Goal: Task Accomplishment & Management: Complete application form

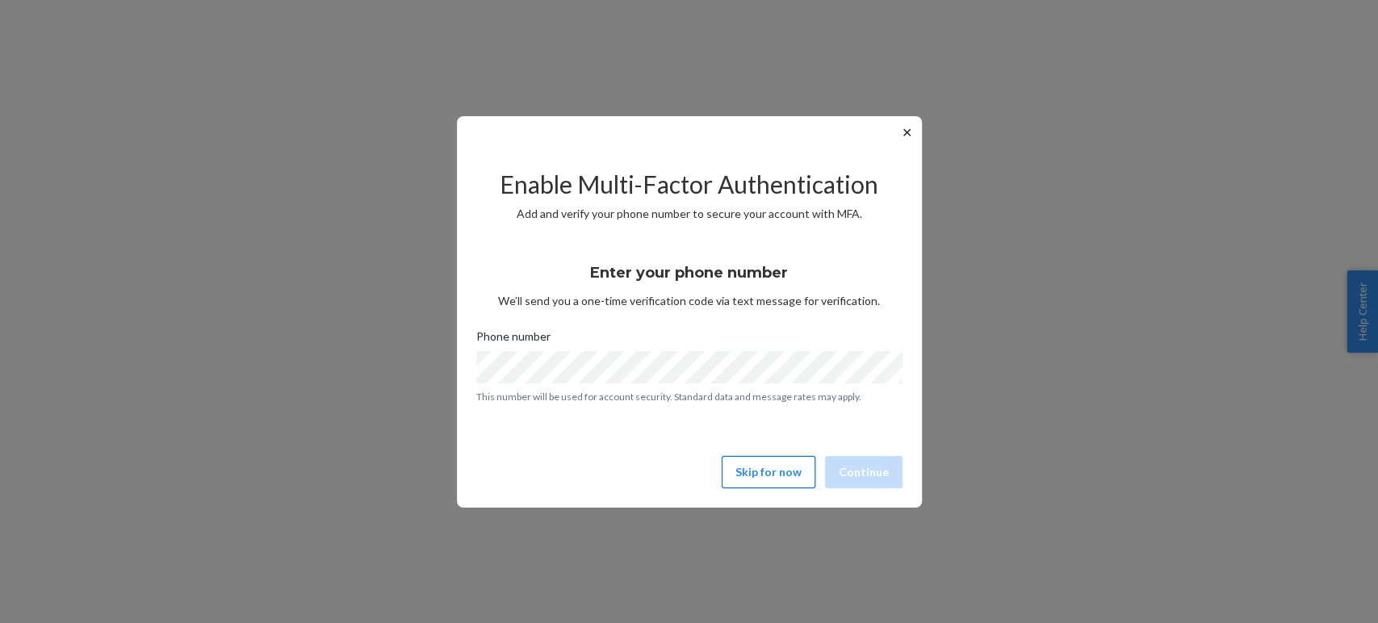
click at [787, 462] on button "Skip for now" at bounding box center [769, 472] width 94 height 32
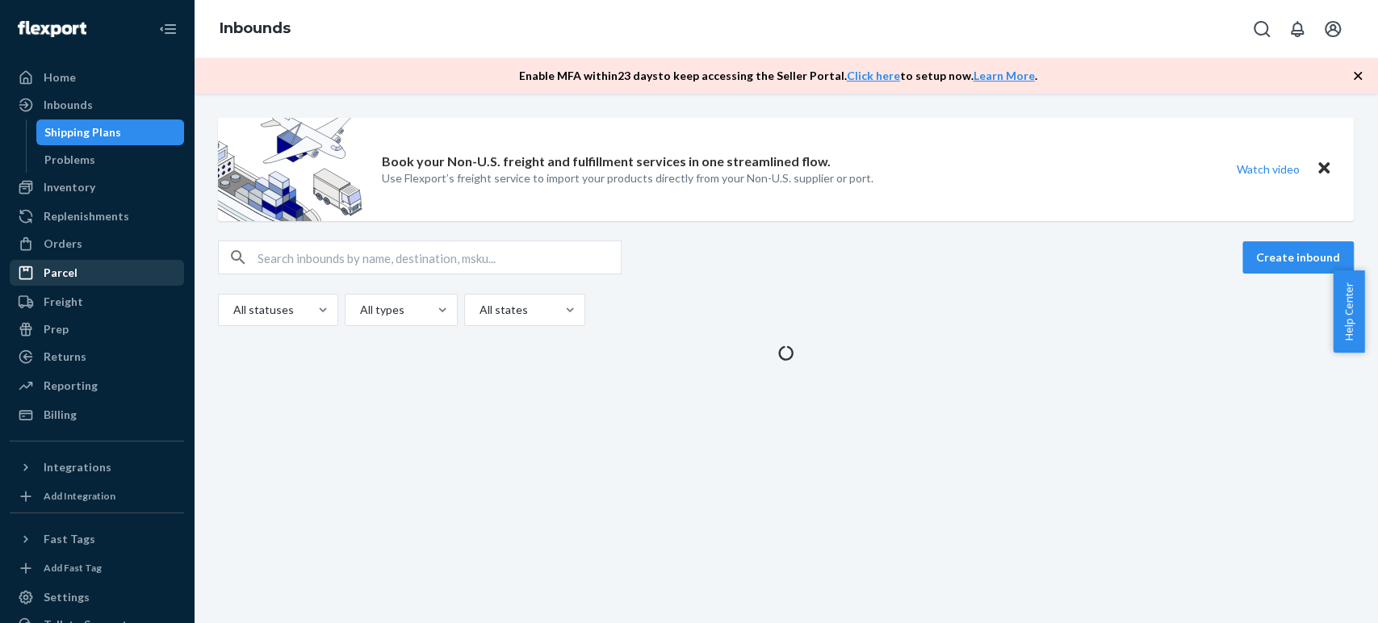
click at [48, 270] on div "Parcel" at bounding box center [61, 273] width 34 height 16
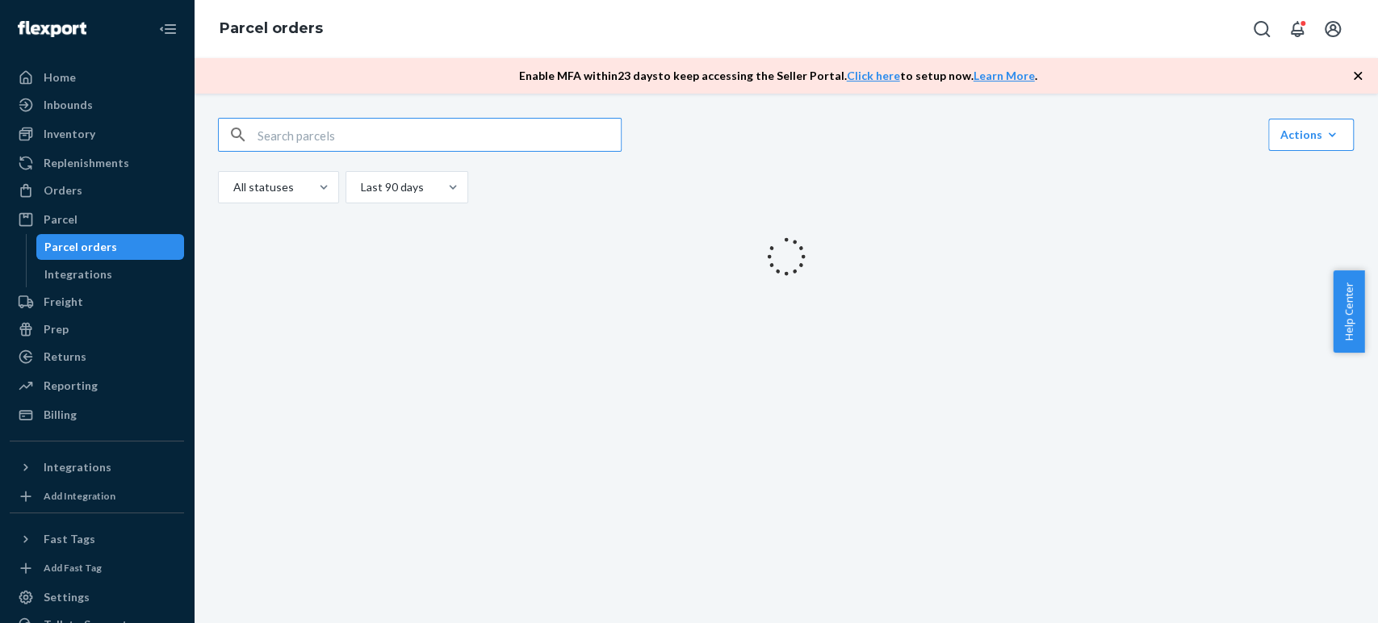
click at [299, 139] on input "text" at bounding box center [439, 135] width 363 height 32
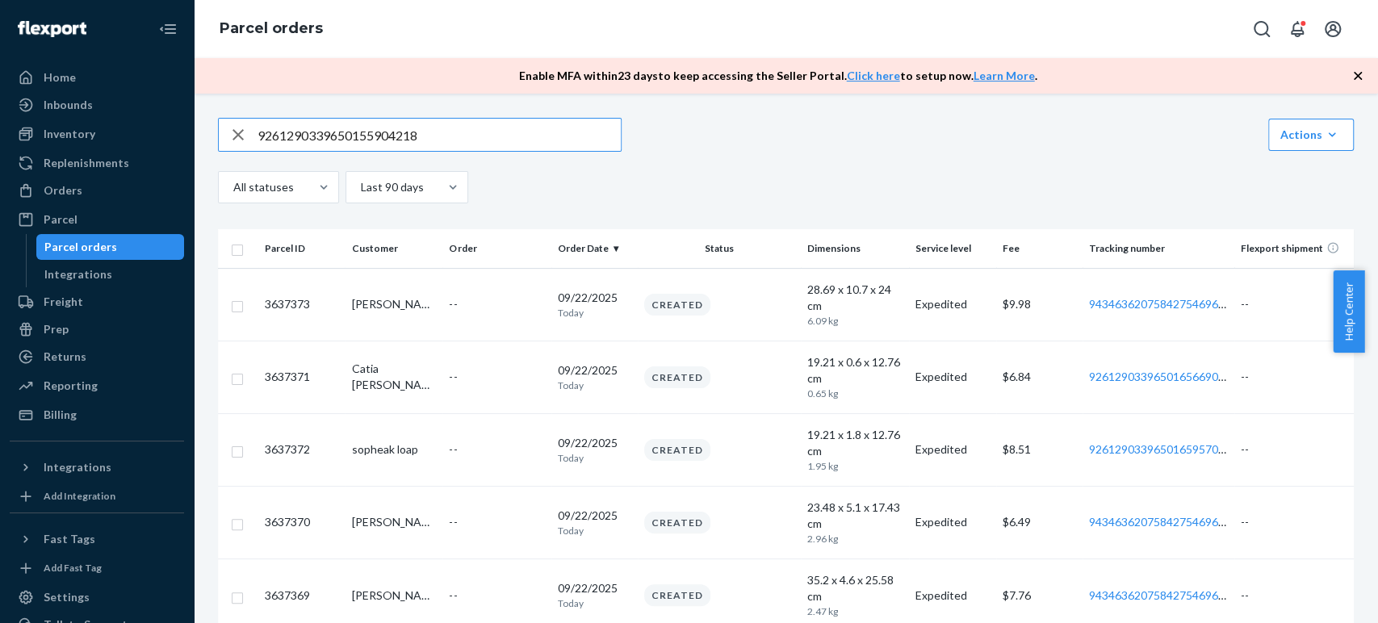
type input "9261290339650155904218"
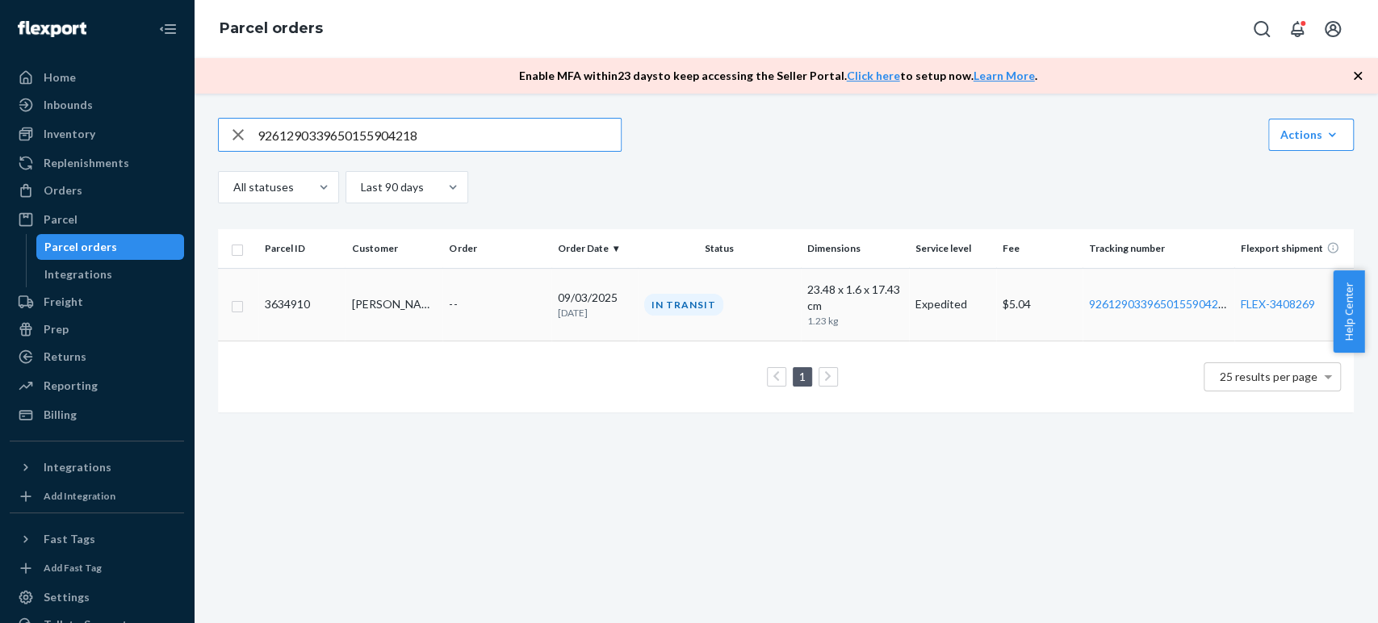
click at [488, 291] on td "--" at bounding box center [496, 304] width 108 height 73
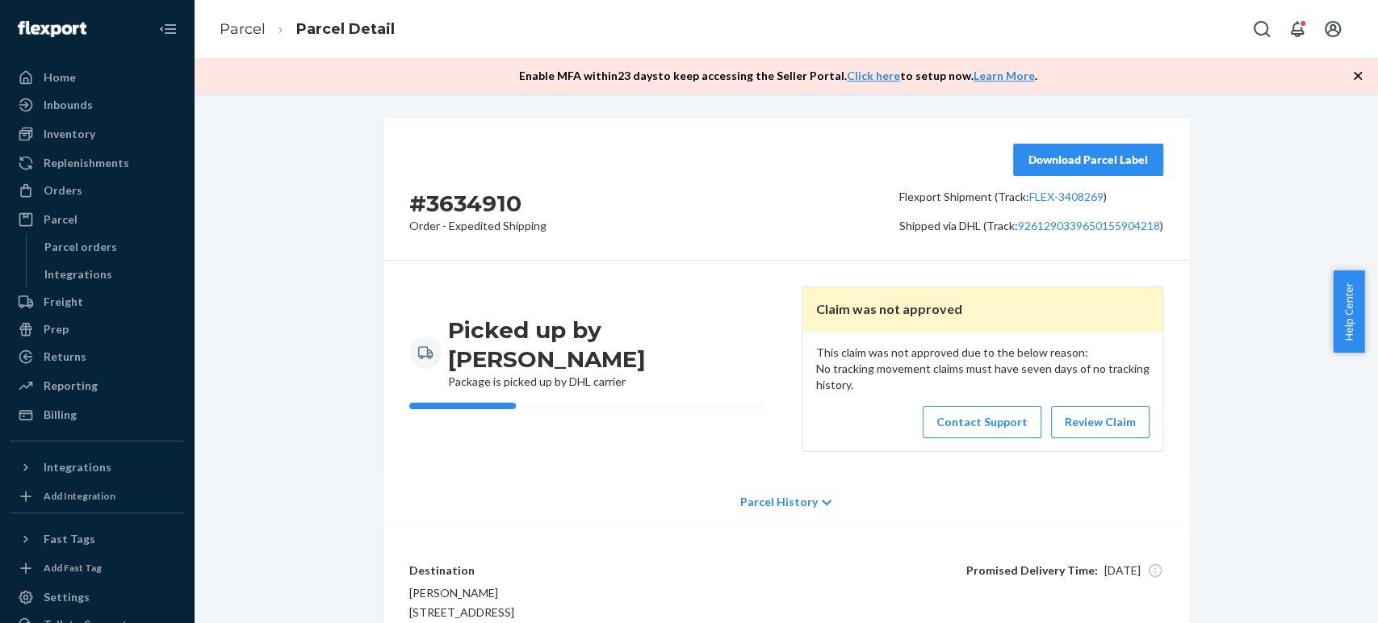
click at [786, 492] on div "Parcel History" at bounding box center [786, 502] width 806 height 48
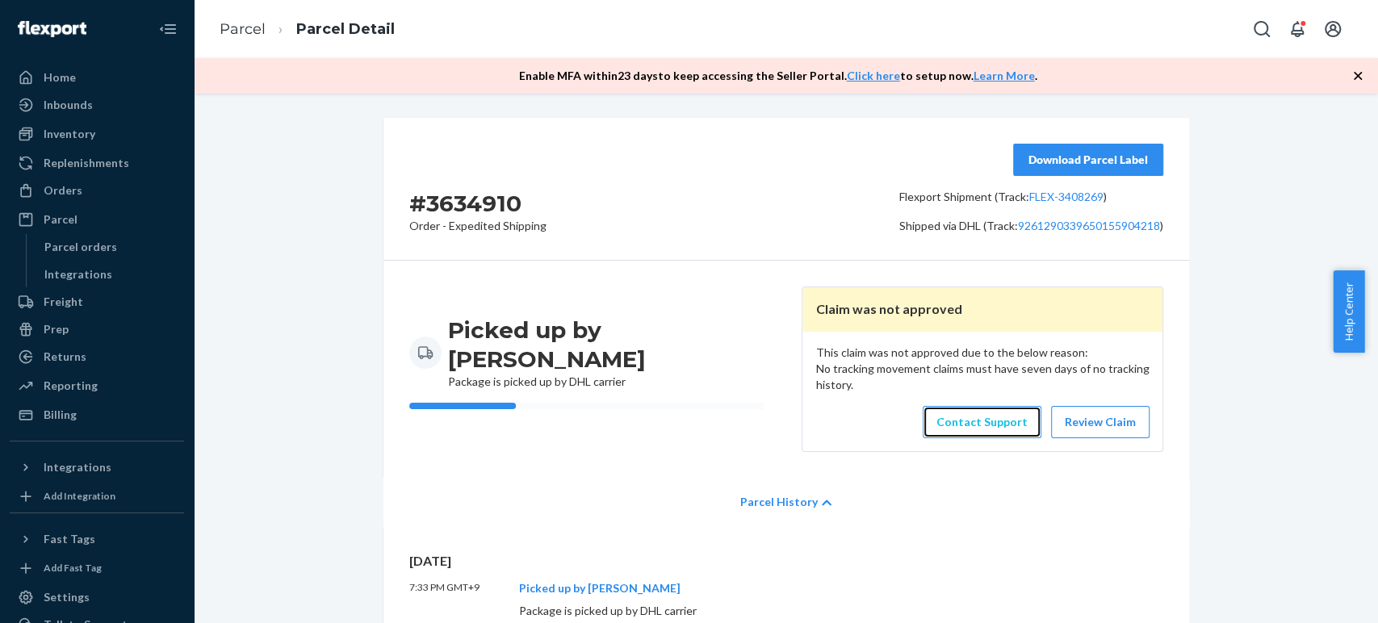
click at [996, 433] on link "Contact Support" at bounding box center [982, 422] width 119 height 32
copy p ": 9261290339650155904218"
drag, startPoint x: 1003, startPoint y: 220, endPoint x: 1111, endPoint y: 2, distance: 243.7
click at [1150, 216] on div "Download Parcel Label Flexport Shipment (Track: FLEX-3408269 ) Shipped via DHL …" at bounding box center [1031, 189] width 264 height 90
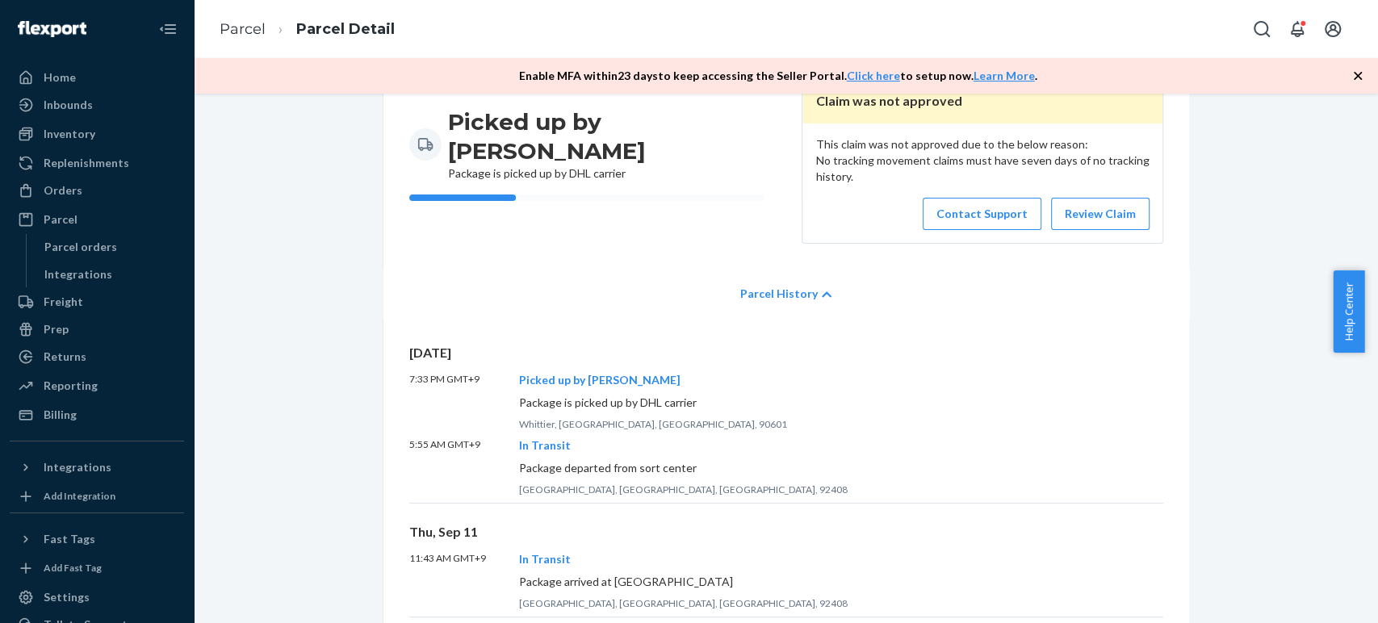
scroll to position [358, 0]
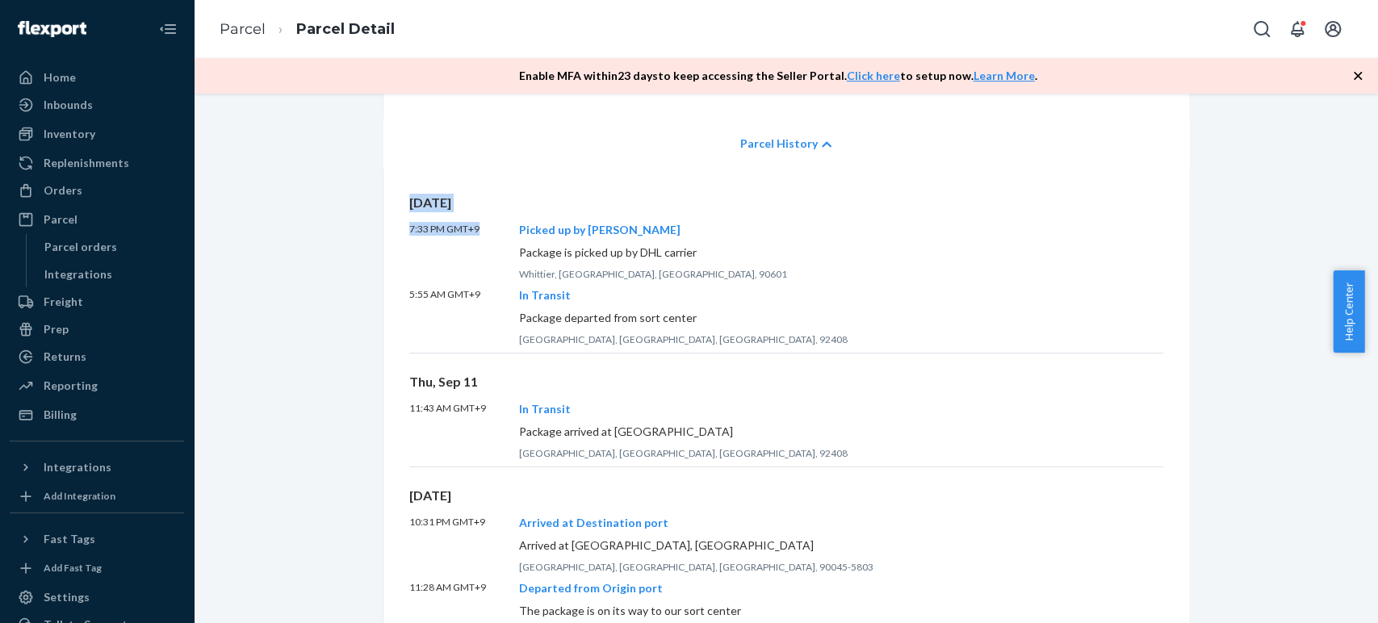
drag, startPoint x: 479, startPoint y: 235, endPoint x: 491, endPoint y: 141, distance: 94.3
click at [384, 195] on div "Fri, Sep 12 7:33 PM GMT+9 Picked up by Carrier Package is picked up by DHL carr…" at bounding box center [786, 533] width 806 height 731
copy div "Fri, Sep 12 7:33 PM GMT+9"
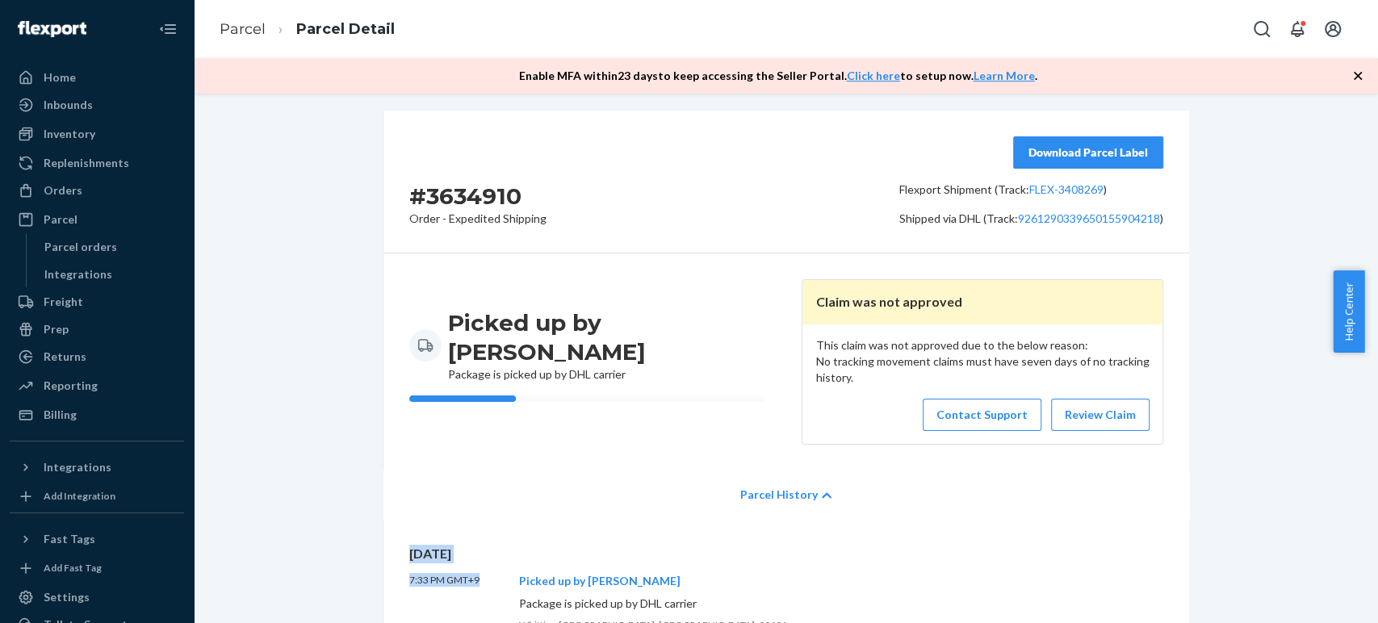
scroll to position [0, 0]
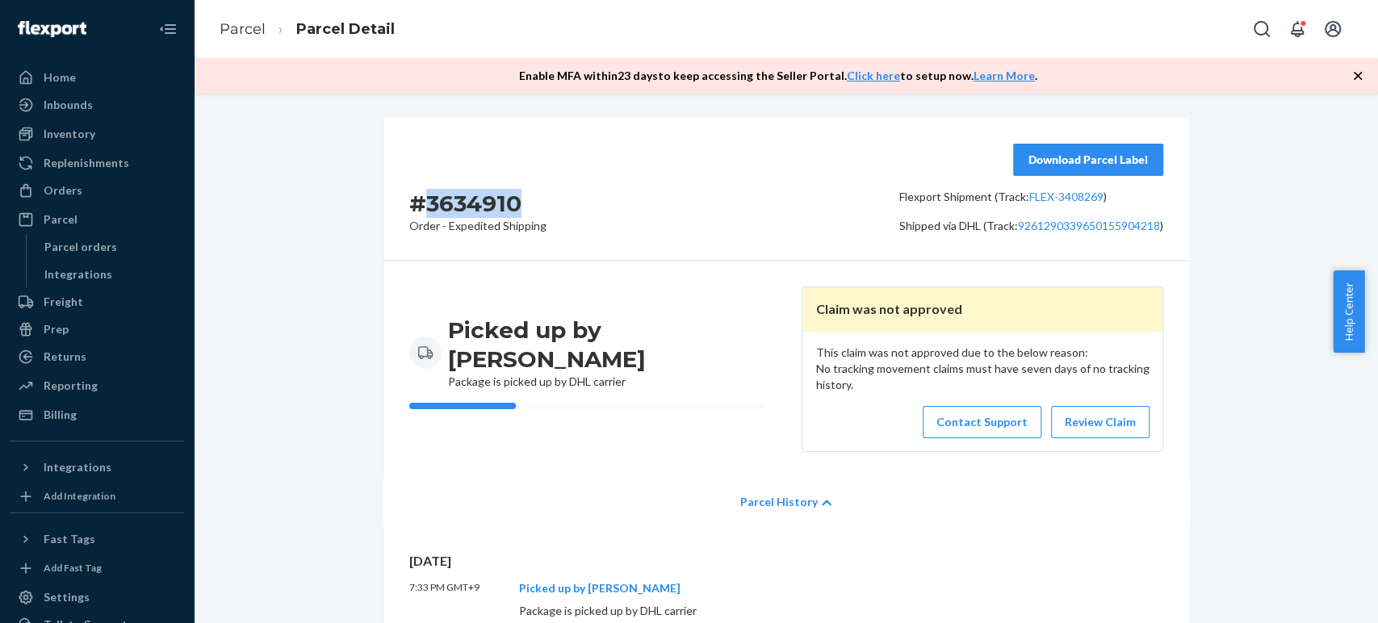
copy h2 "3634910"
drag, startPoint x: 549, startPoint y: 195, endPoint x: 427, endPoint y: 192, distance: 121.9
click at [426, 193] on div "# 3634910 Order - Expedited Shipping Download Parcel Label Flexport Shipment (T…" at bounding box center [786, 189] width 806 height 143
click at [738, 169] on div "# 3634910 Order - Expedited Shipping Download Parcel Label Flexport Shipment (T…" at bounding box center [786, 189] width 806 height 143
drag, startPoint x: 65, startPoint y: 218, endPoint x: 194, endPoint y: 165, distance: 139.4
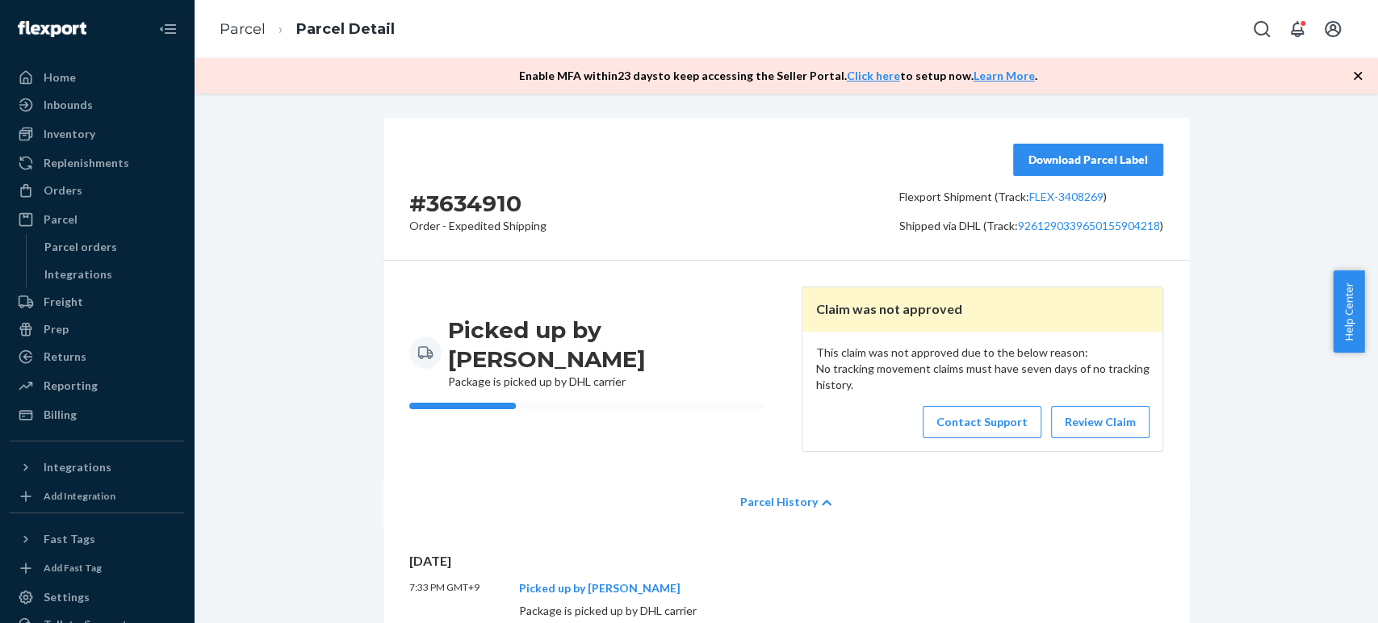
click at [65, 218] on div "Parcel" at bounding box center [61, 219] width 34 height 16
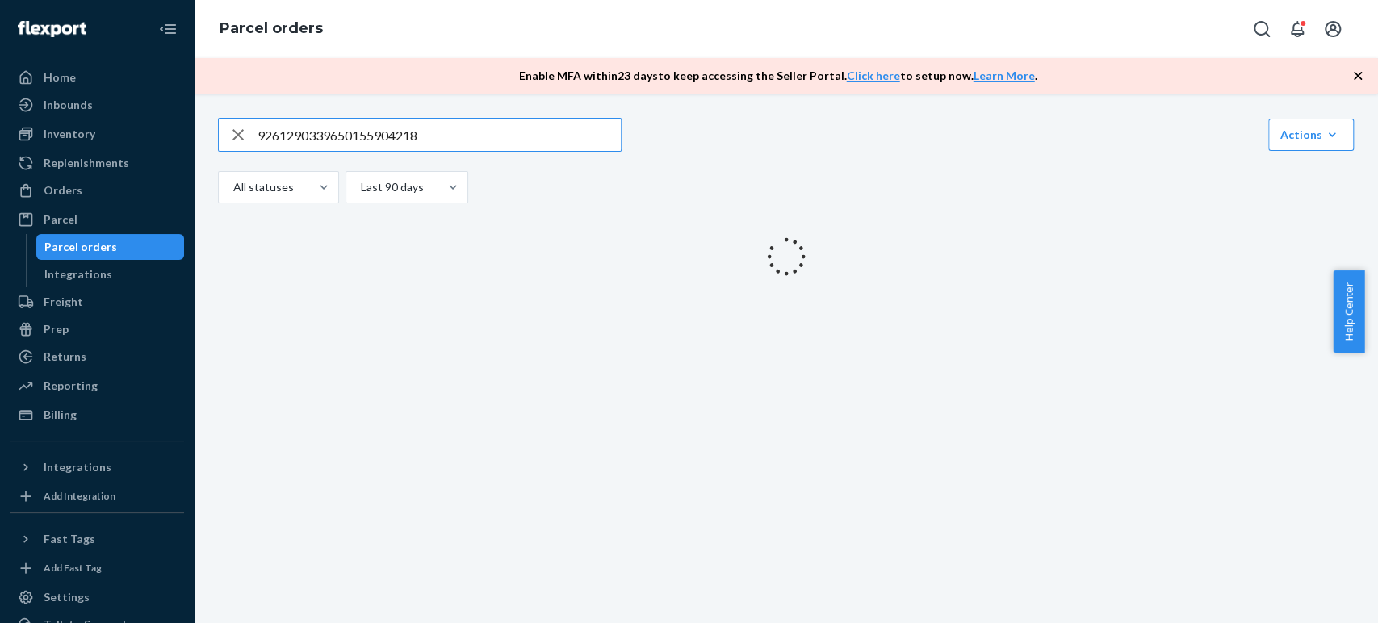
click at [385, 128] on input "9261290339650155904218" at bounding box center [439, 135] width 363 height 32
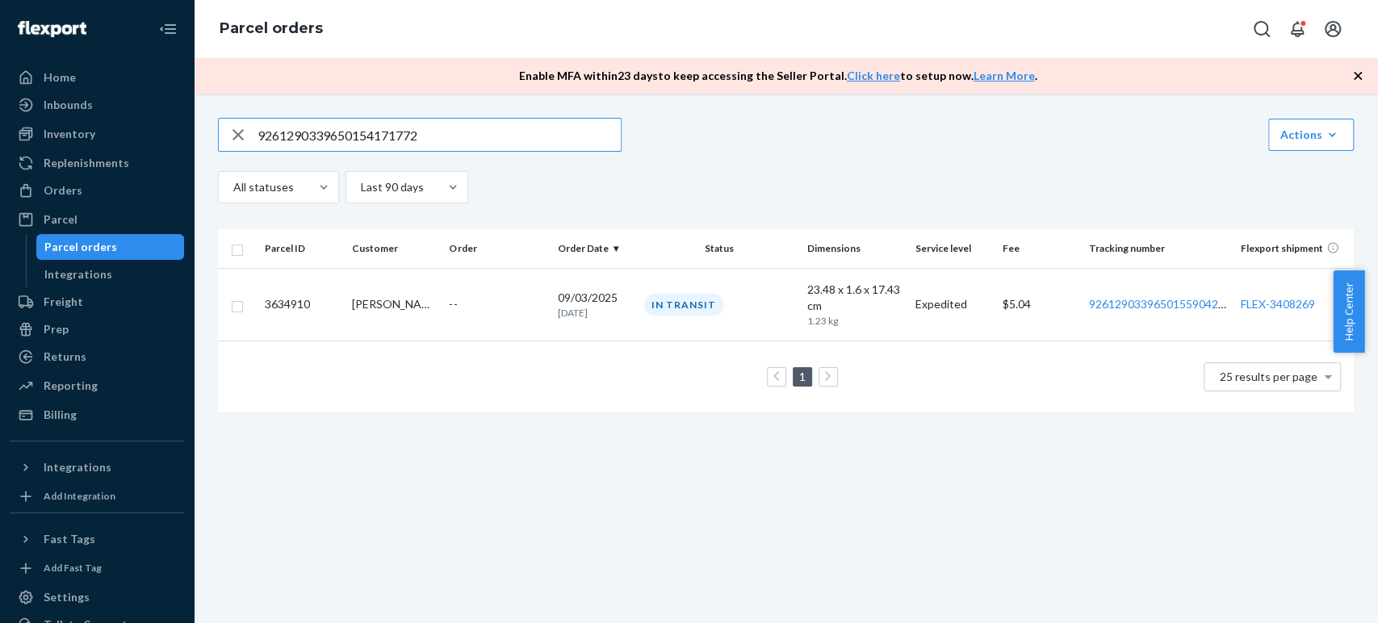
type input "9261290339650154171772"
click at [502, 321] on td "--" at bounding box center [496, 304] width 108 height 73
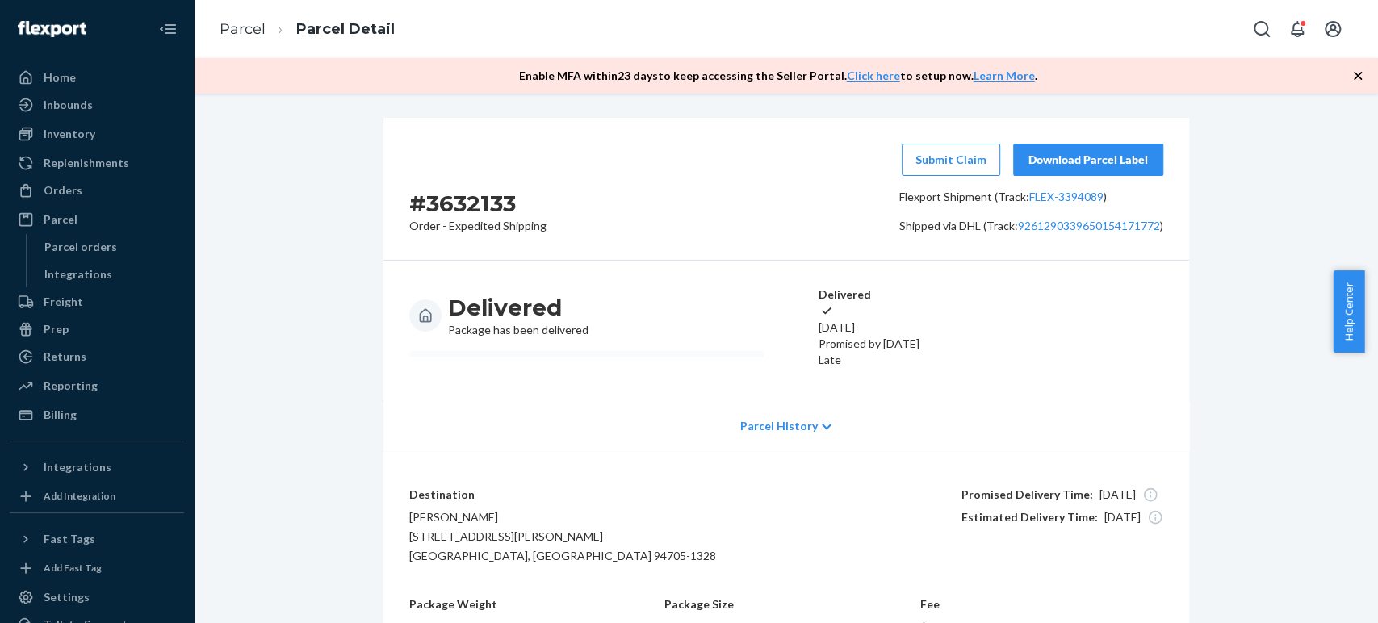
click at [802, 425] on p "Parcel History" at bounding box center [778, 426] width 77 height 16
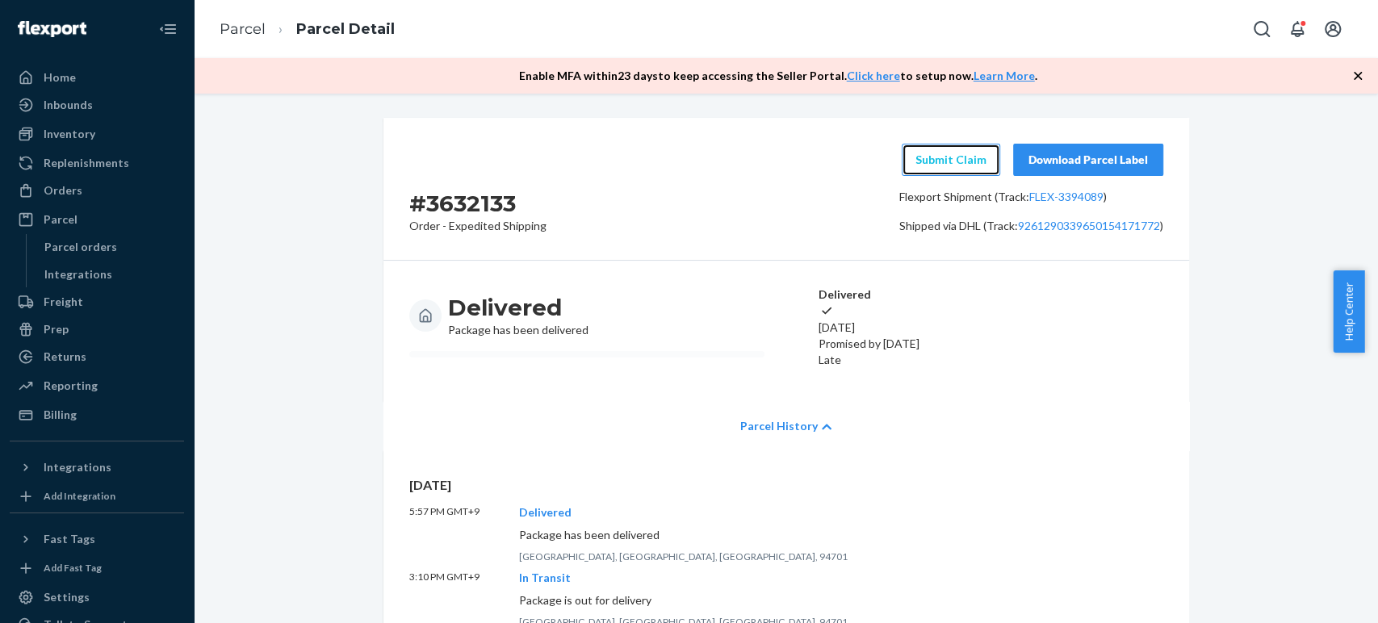
click at [949, 159] on link "Submit Claim" at bounding box center [951, 160] width 98 height 32
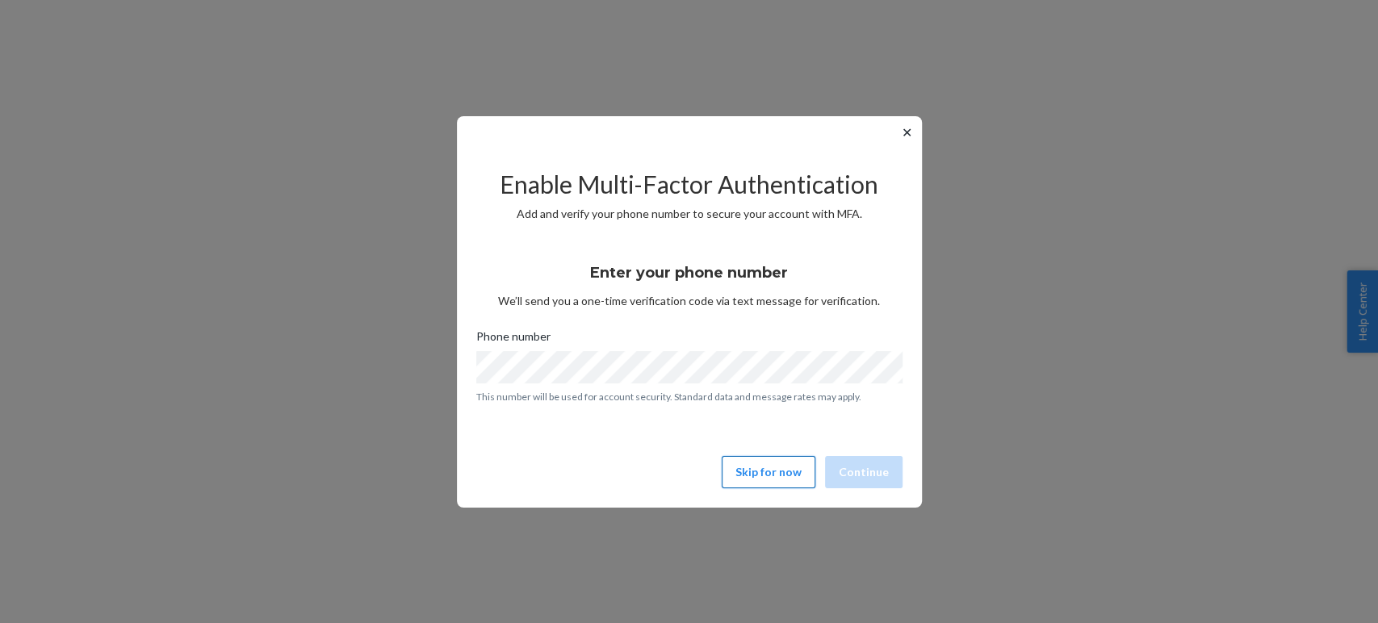
click at [777, 479] on button "Skip for now" at bounding box center [769, 472] width 94 height 32
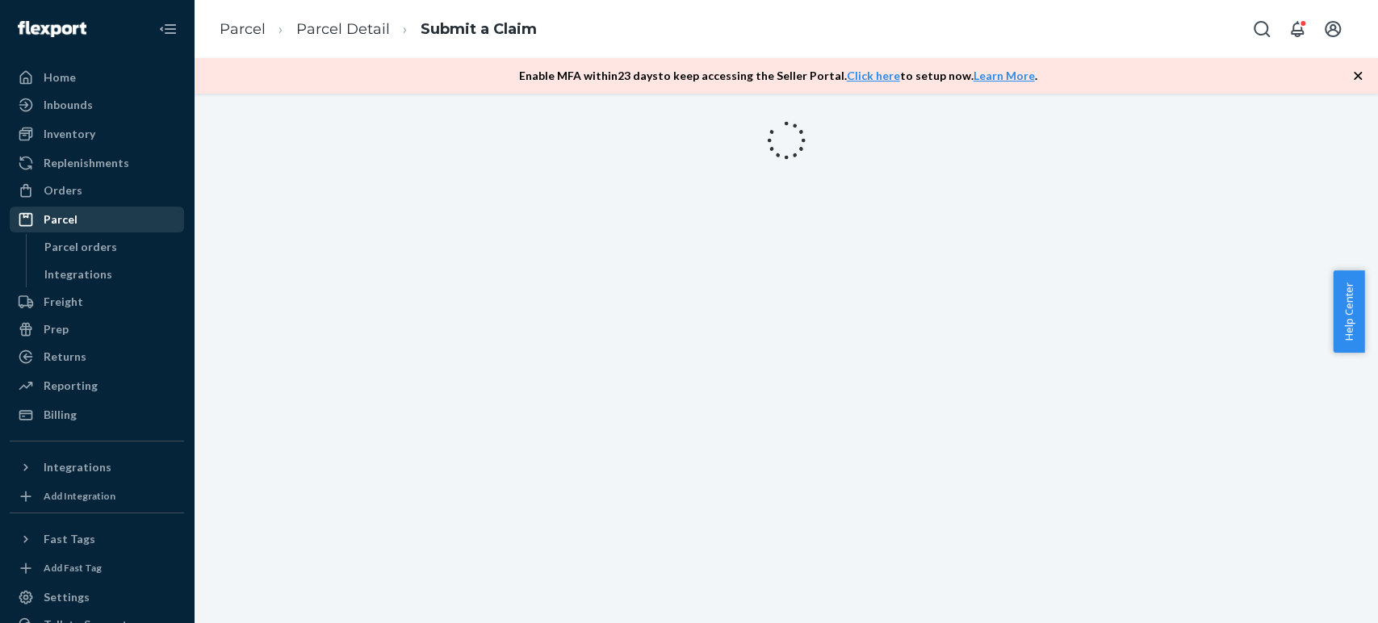
click at [71, 230] on div "Parcel" at bounding box center [96, 219] width 171 height 23
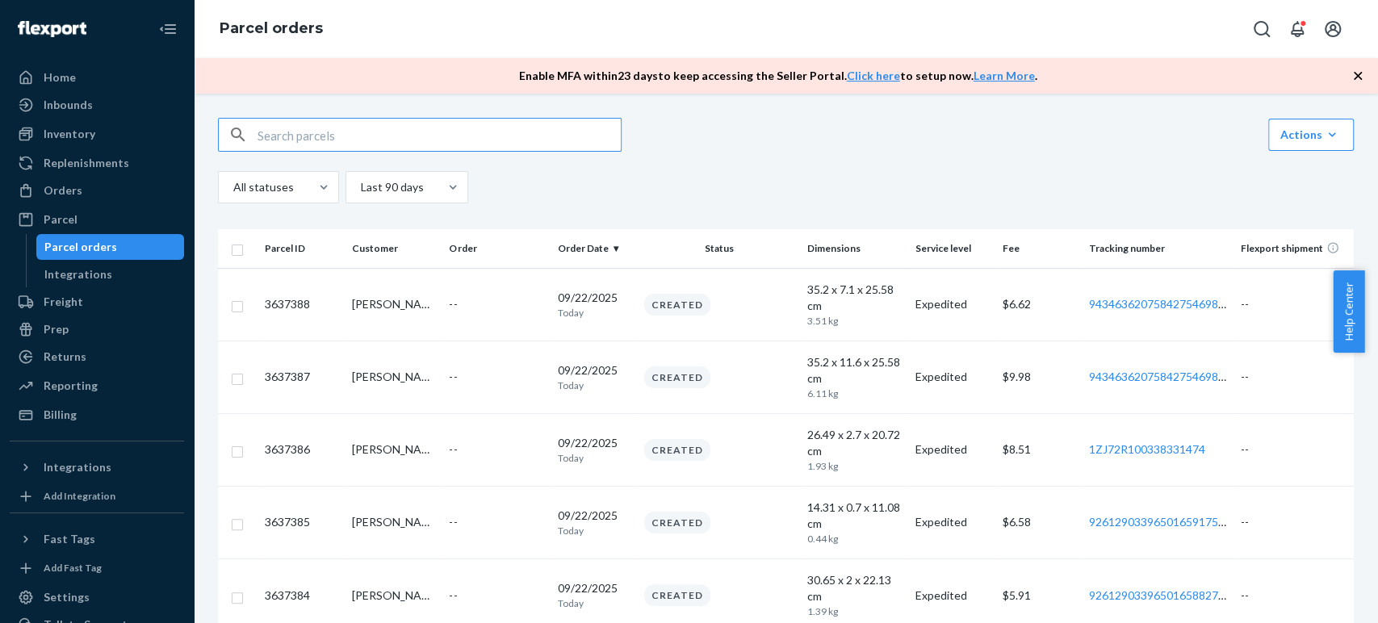
click at [336, 134] on input "text" at bounding box center [439, 135] width 363 height 32
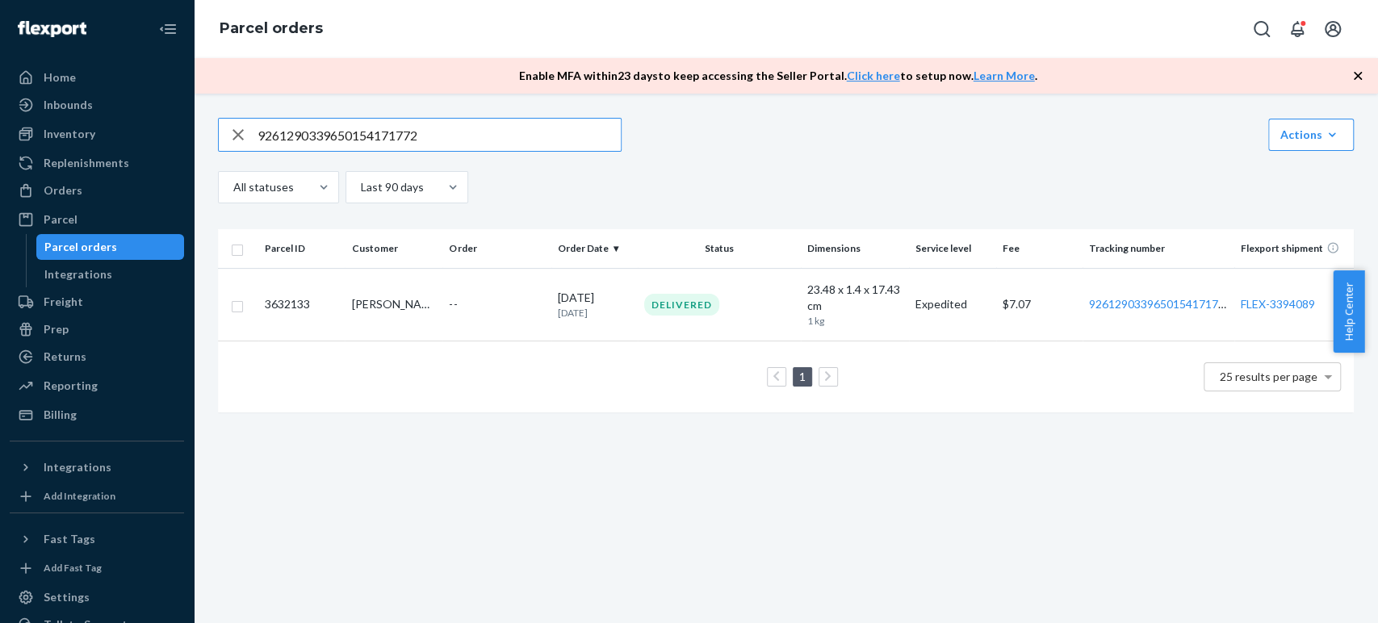
type input "9261290339650154171772"
click at [551, 303] on td "[DATE] [DATE]" at bounding box center [594, 304] width 86 height 73
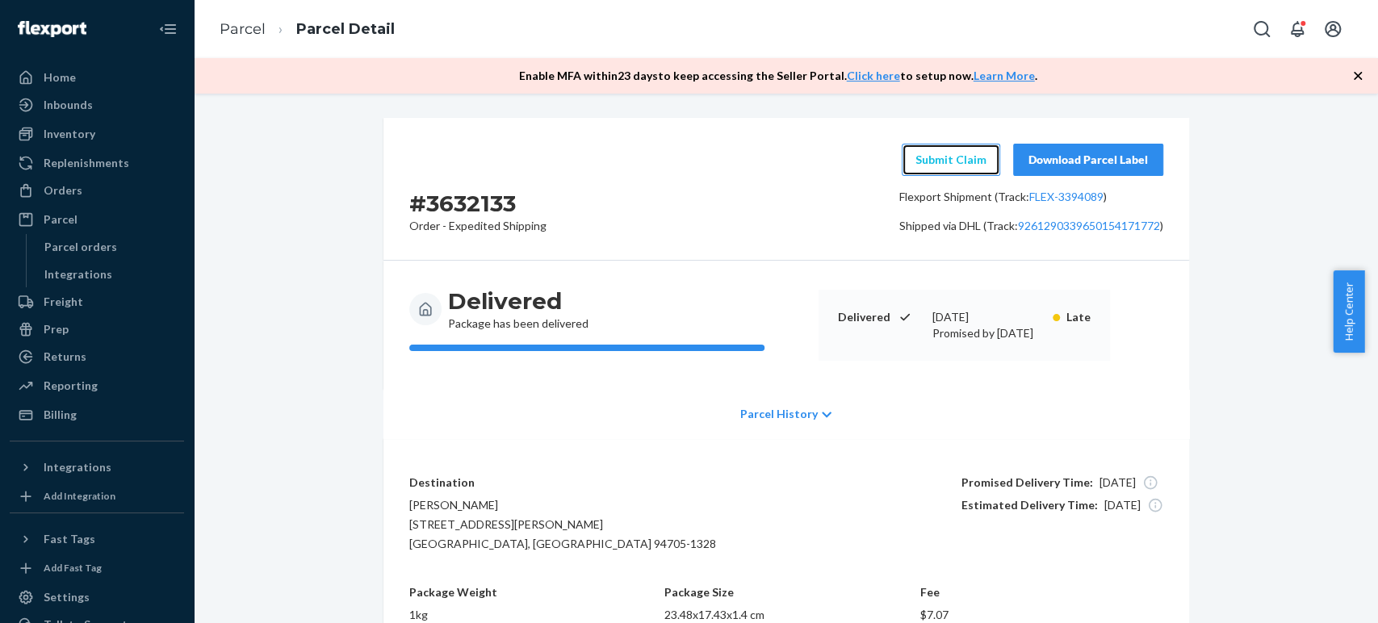
click at [968, 167] on link "Submit Claim" at bounding box center [951, 160] width 98 height 32
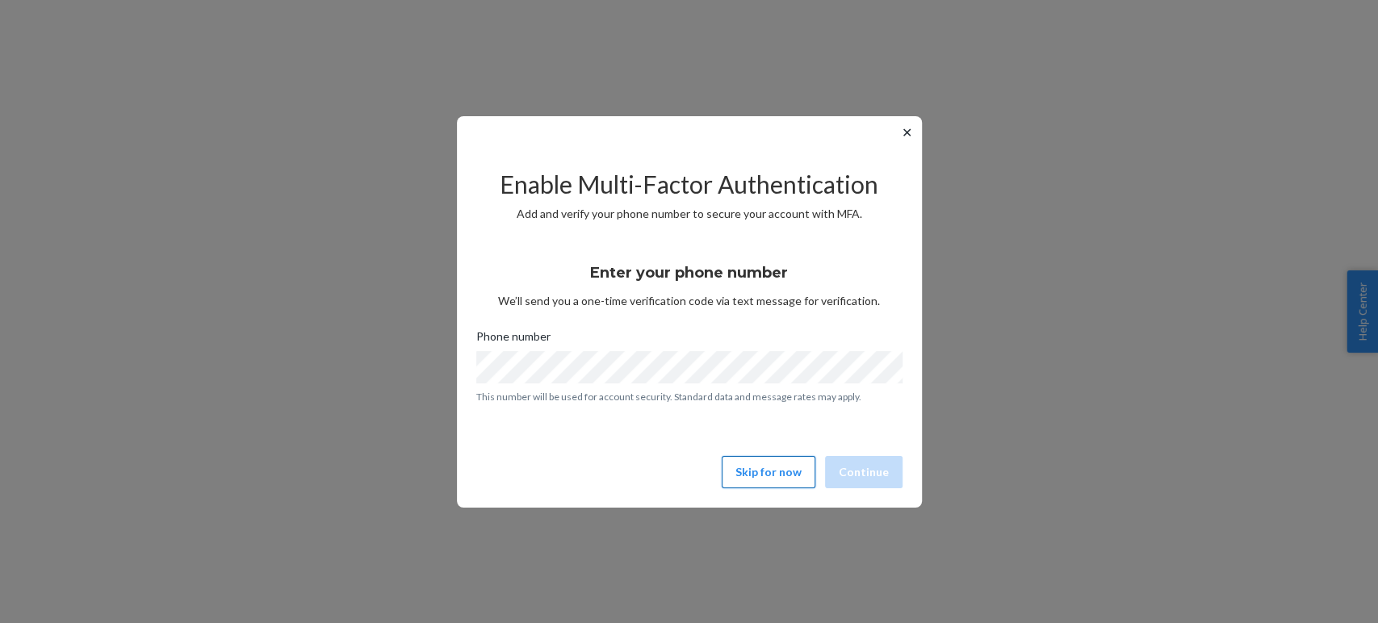
click at [772, 467] on button "Skip for now" at bounding box center [769, 472] width 94 height 32
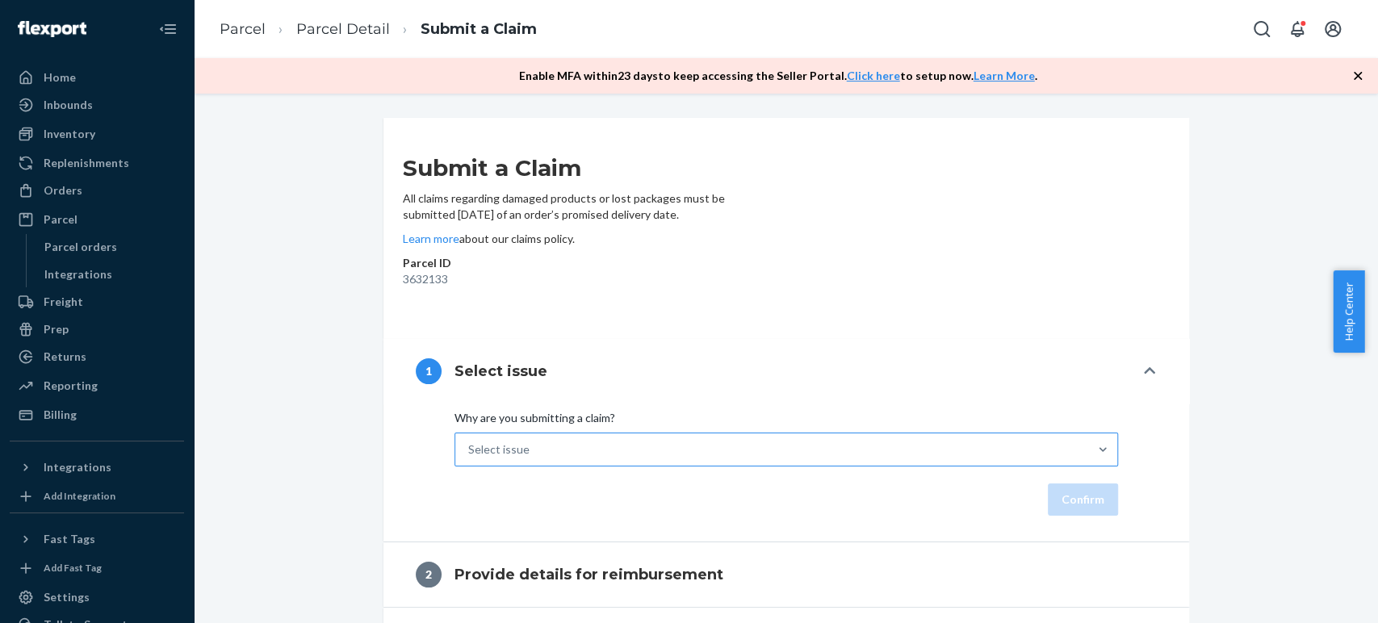
click at [676, 463] on div "Select issue" at bounding box center [771, 449] width 633 height 32
click at [470, 458] on input "Why are you submitting a claim? Select issue" at bounding box center [469, 450] width 2 height 16
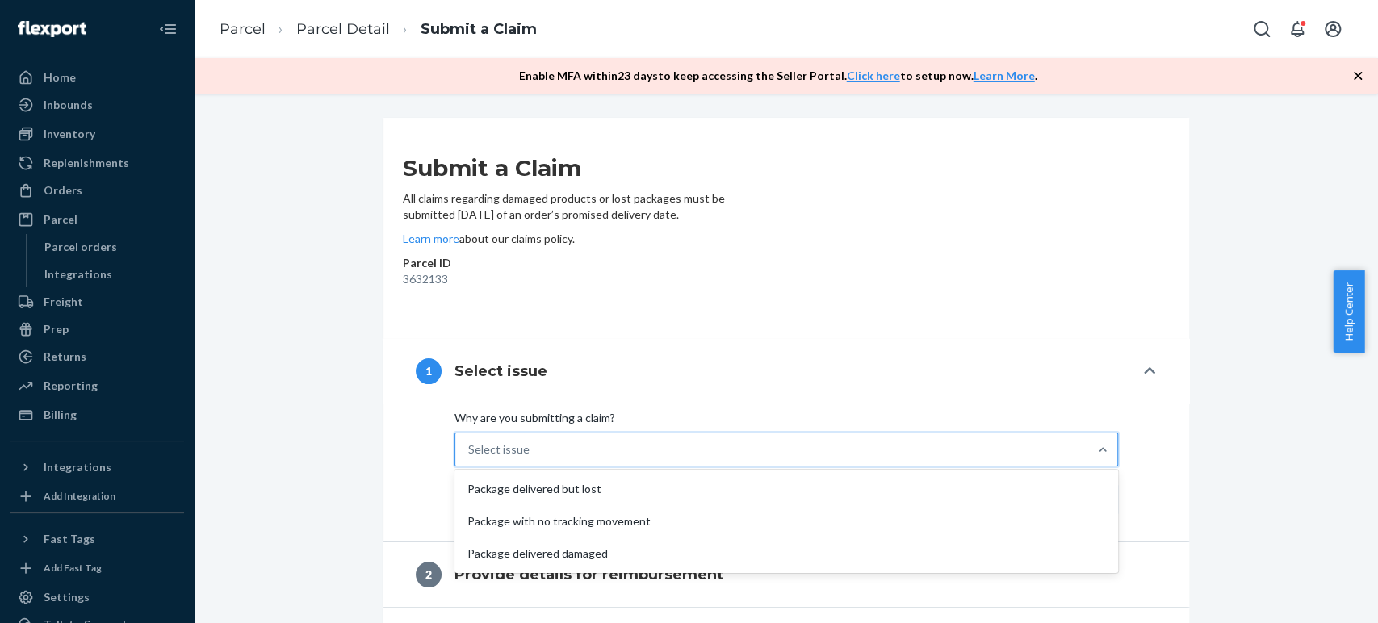
click at [605, 490] on div "Package delivered but lost" at bounding box center [786, 489] width 657 height 32
click at [470, 458] on input "Why are you submitting a claim? option Package delivered but lost focused, 1 of…" at bounding box center [469, 450] width 2 height 16
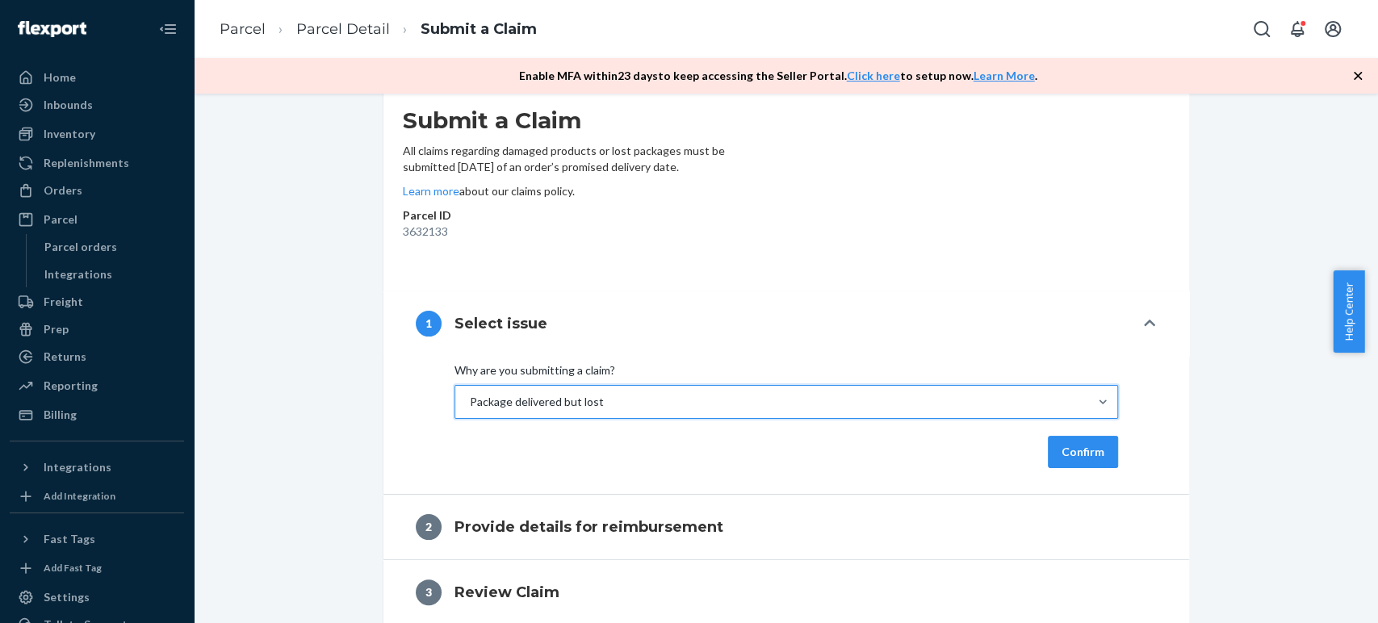
scroll to position [119, 0]
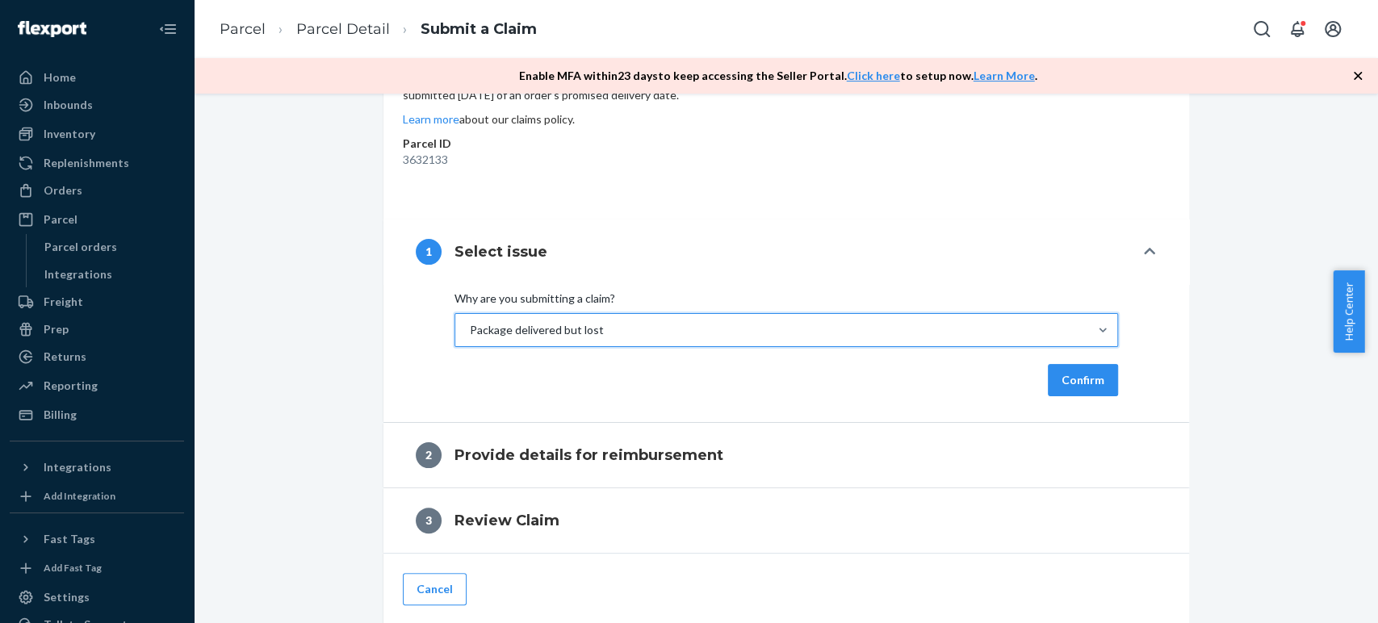
click at [1046, 409] on div "Why are you submitting a claim? option Package delivered but lost, selected. 0 …" at bounding box center [786, 353] width 806 height 138
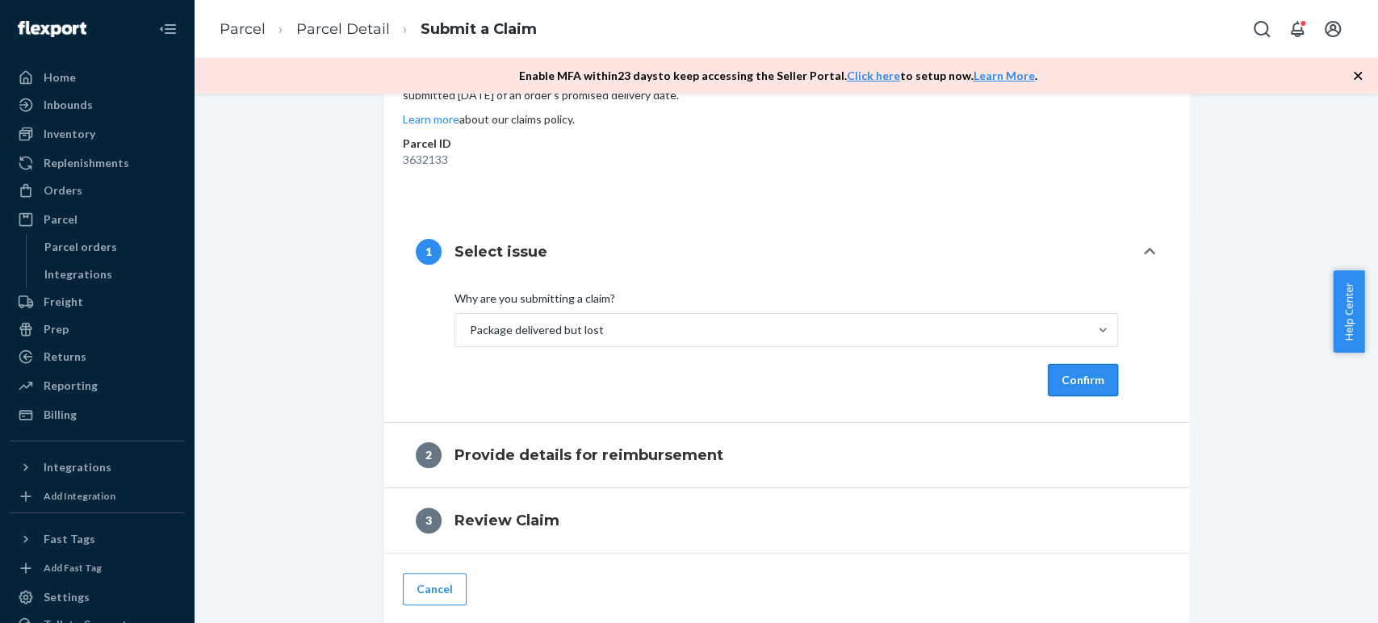
click at [1052, 396] on div "Why are you submitting a claim? Package delivered but lost Confirm" at bounding box center [786, 353] width 806 height 138
click at [1053, 392] on button "Confirm" at bounding box center [1083, 380] width 70 height 32
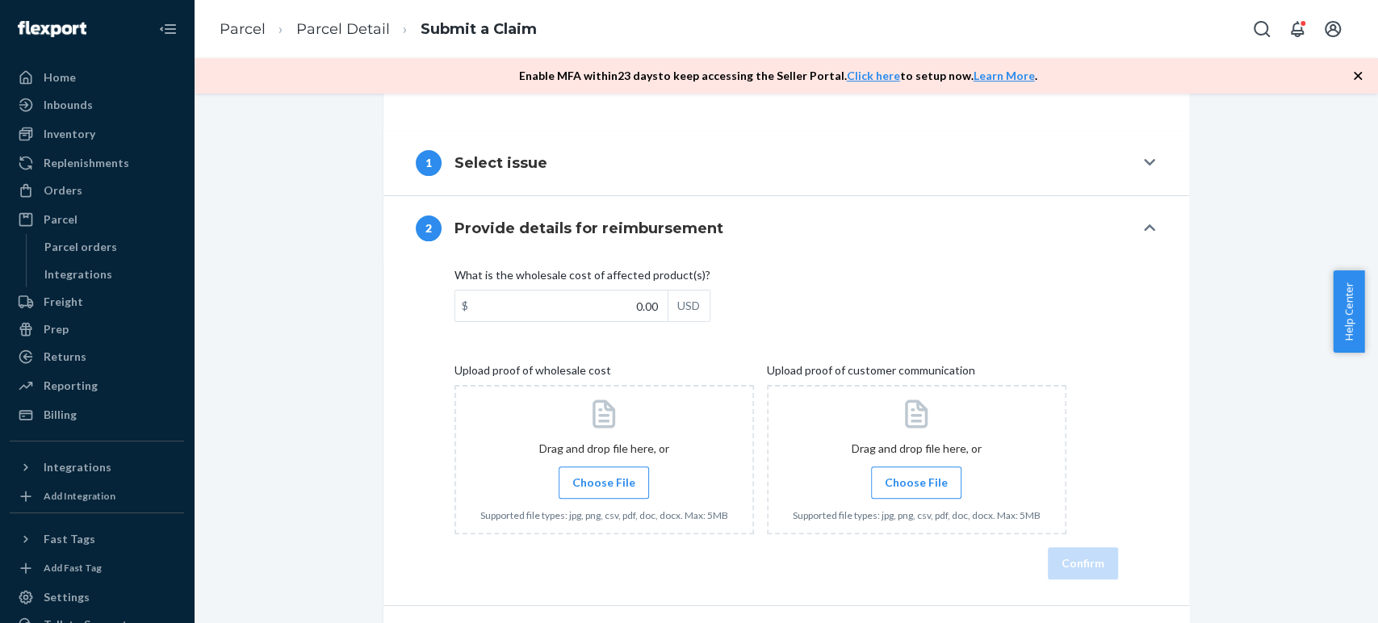
scroll to position [326, 0]
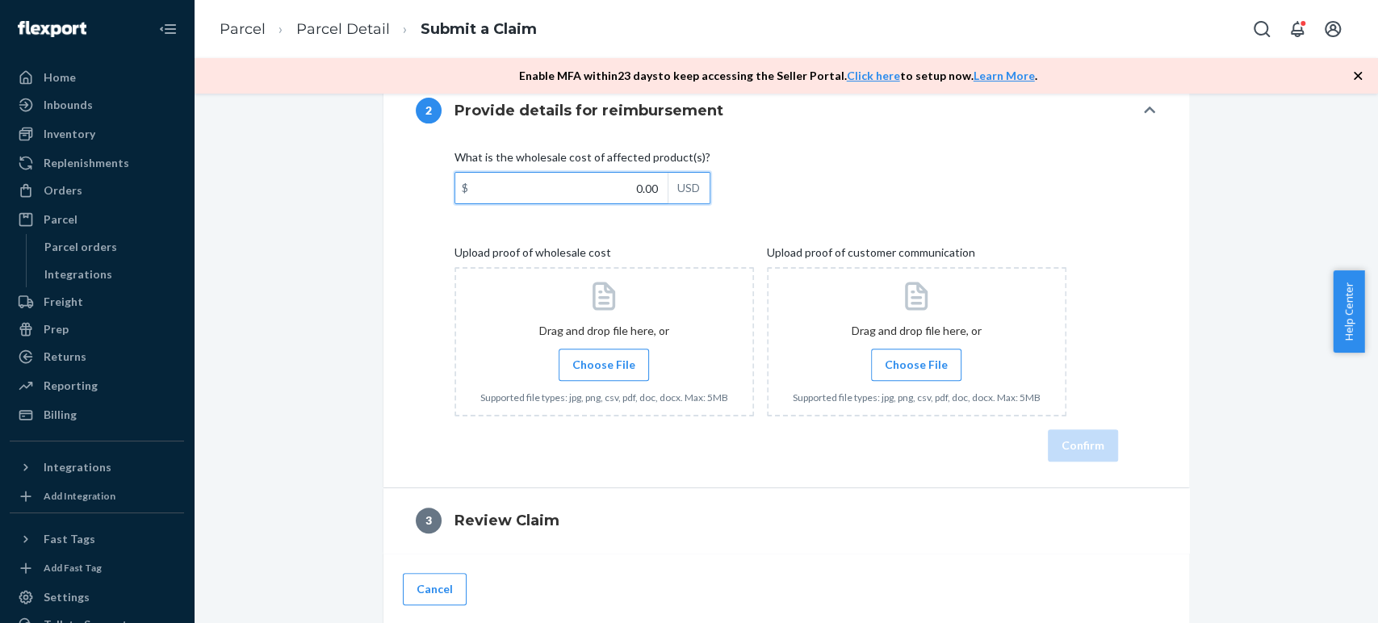
drag, startPoint x: 607, startPoint y: 191, endPoint x: 727, endPoint y: 186, distance: 120.4
click at [727, 187] on div "What is the wholesale cost of affected product(s)? $ 0.00 USD" at bounding box center [786, 180] width 664 height 63
type input "1.00"
click at [575, 191] on input "$ USD" at bounding box center [561, 188] width 212 height 31
type input "253.00"
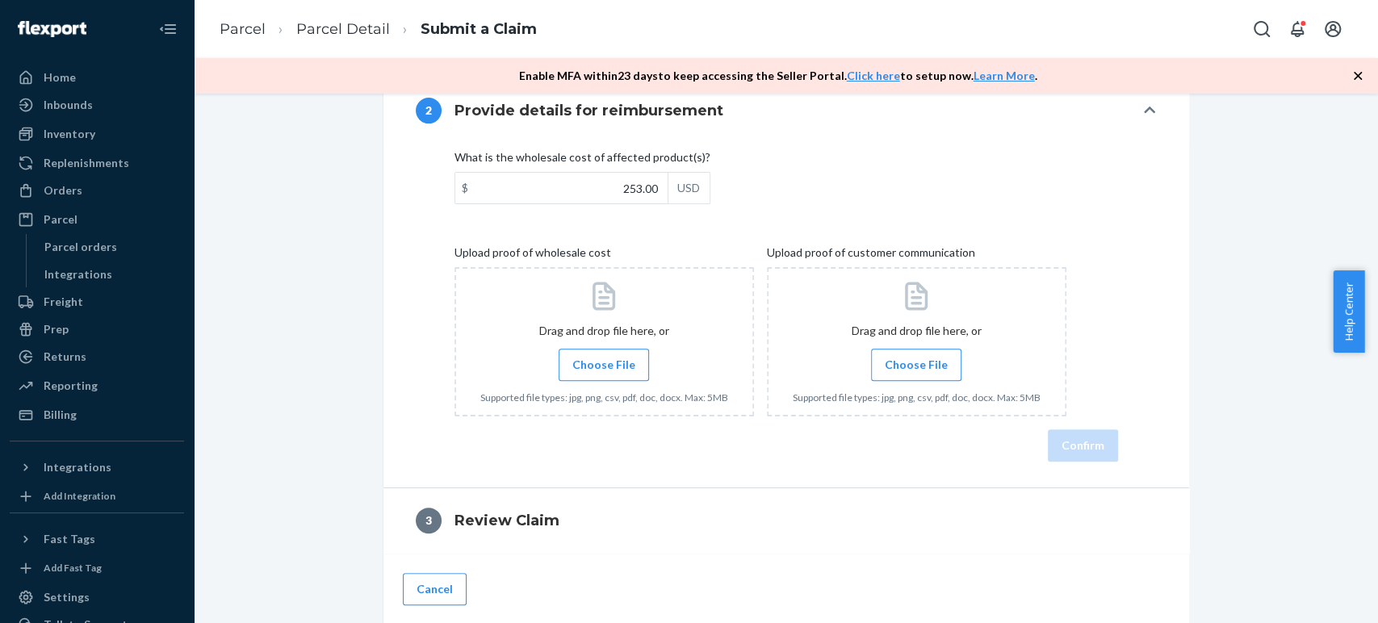
click at [606, 358] on span "Choose File" at bounding box center [603, 365] width 63 height 16
click at [605, 358] on input "Choose File" at bounding box center [604, 365] width 1 height 18
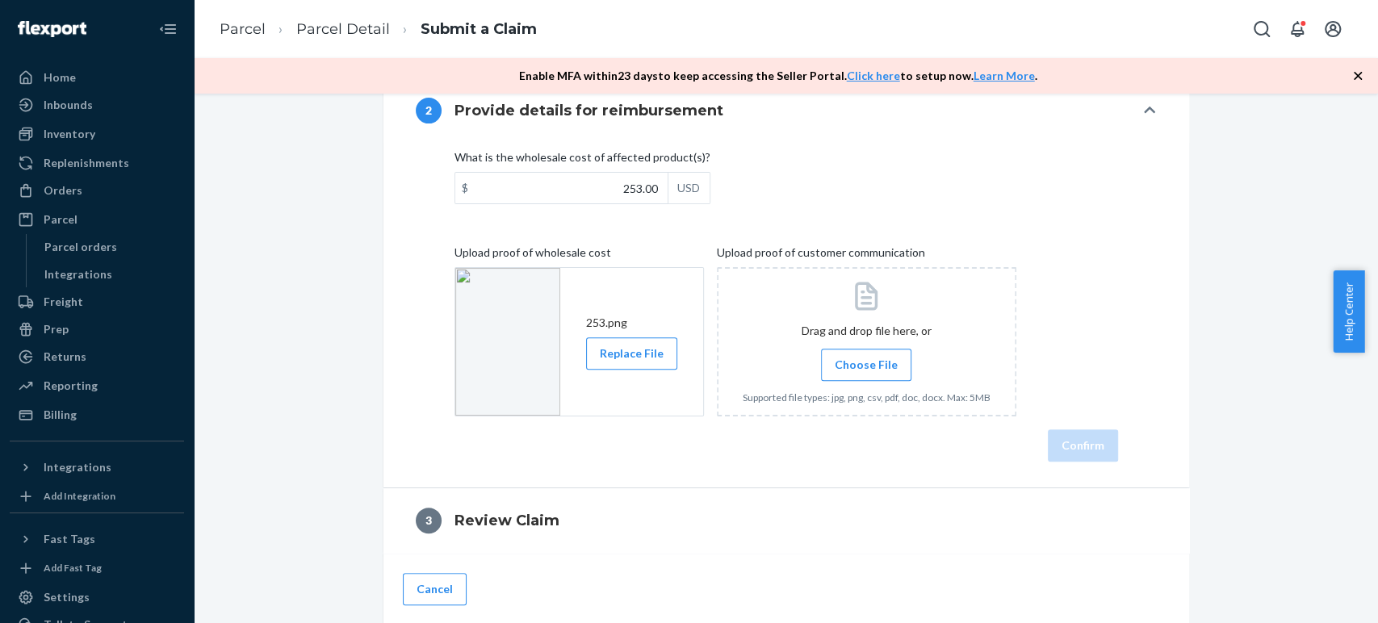
click at [874, 357] on span "Choose File" at bounding box center [866, 365] width 63 height 16
click at [867, 357] on input "Choose File" at bounding box center [866, 365] width 1 height 18
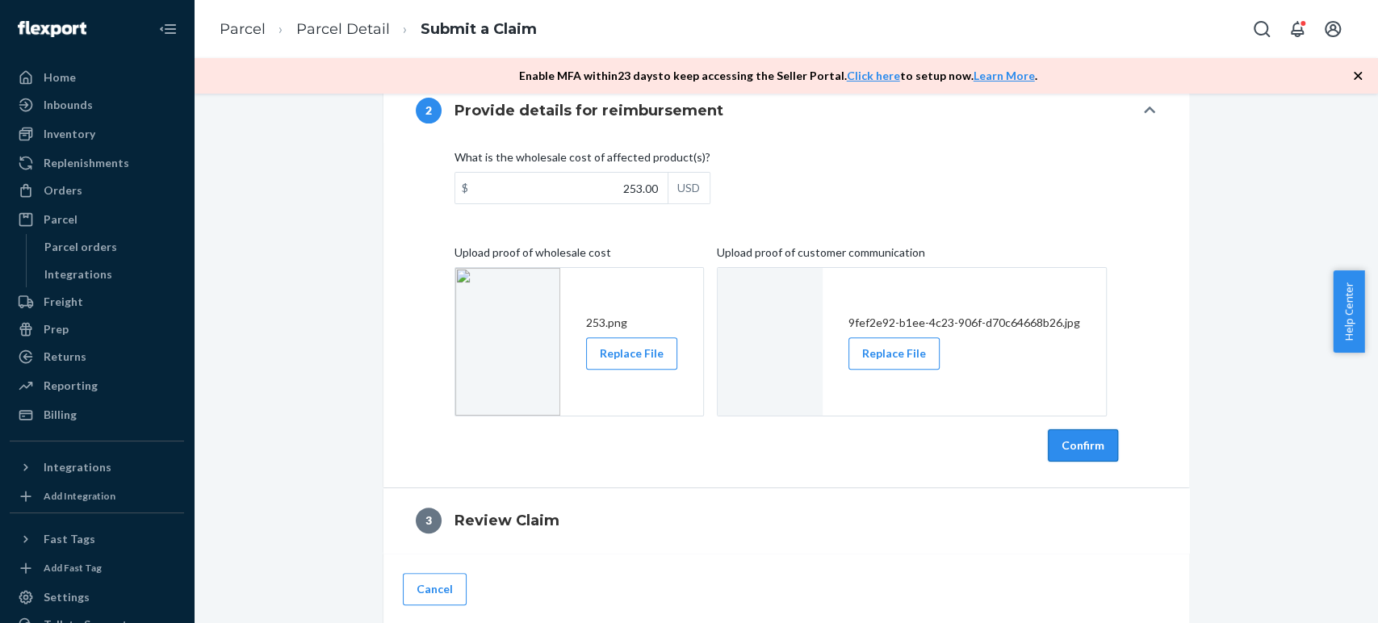
click at [1081, 450] on button "Confirm" at bounding box center [1083, 445] width 70 height 32
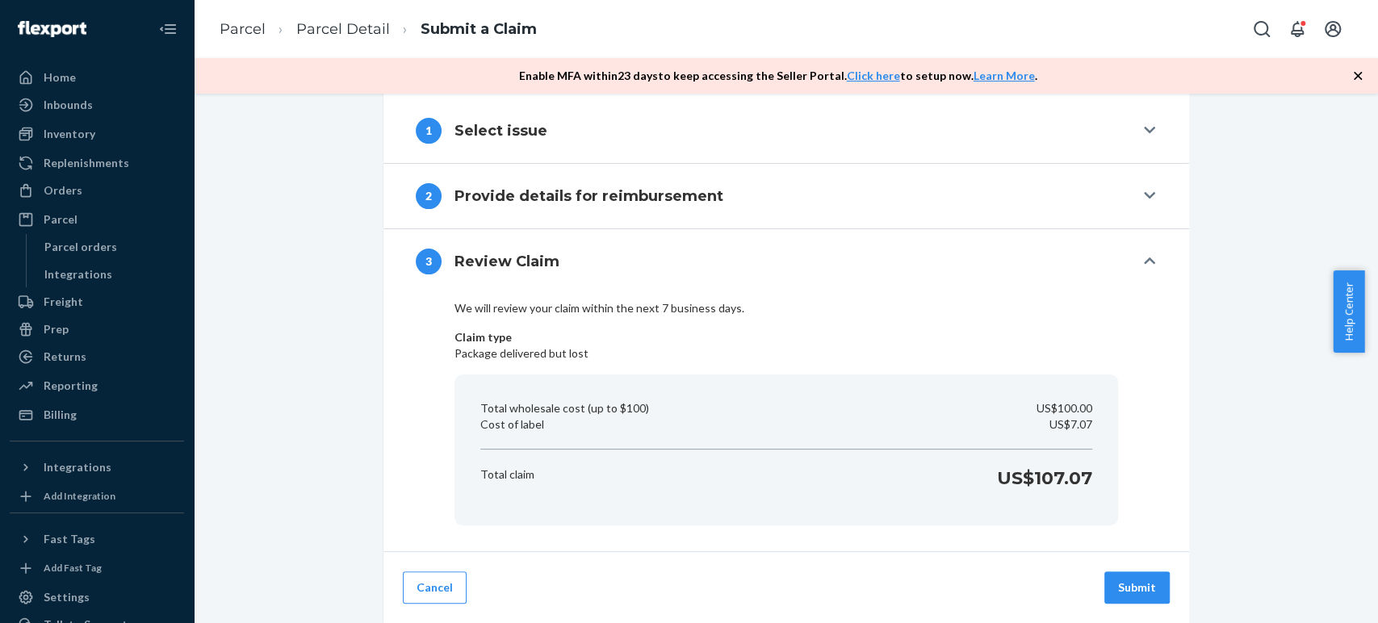
scroll to position [239, 0]
click at [1124, 580] on button "Submit" at bounding box center [1136, 589] width 65 height 32
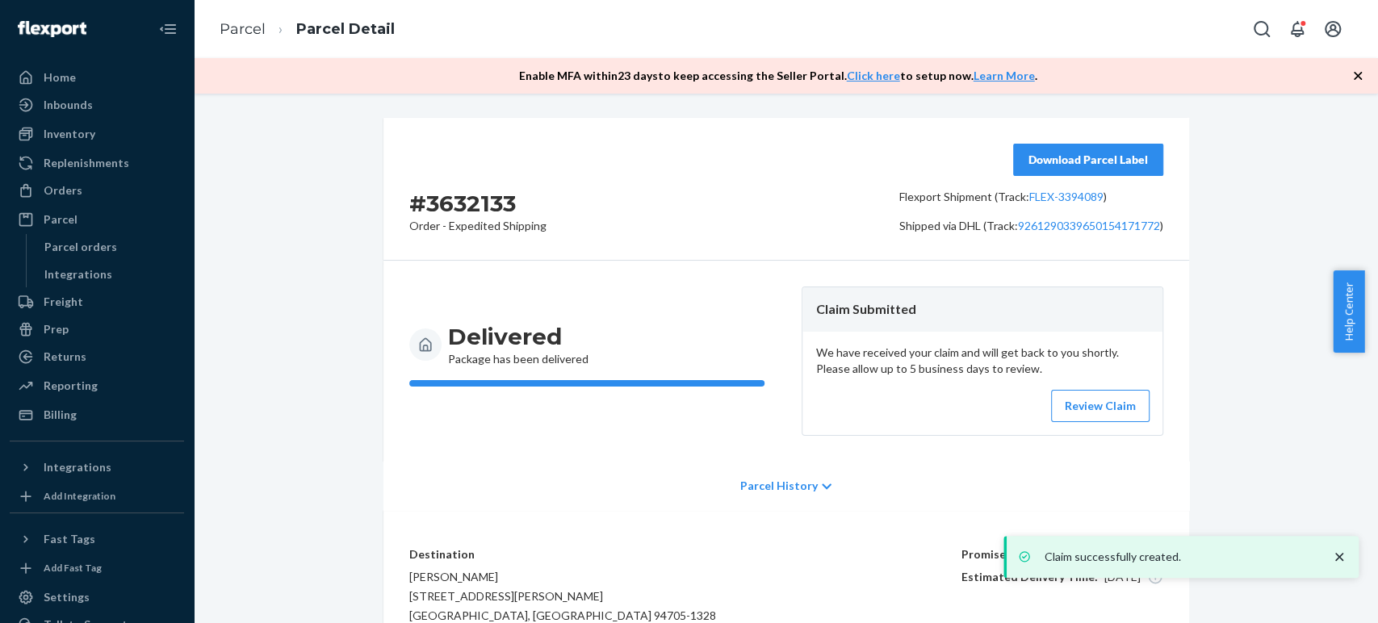
click at [1344, 552] on icon "close toast" at bounding box center [1339, 557] width 16 height 16
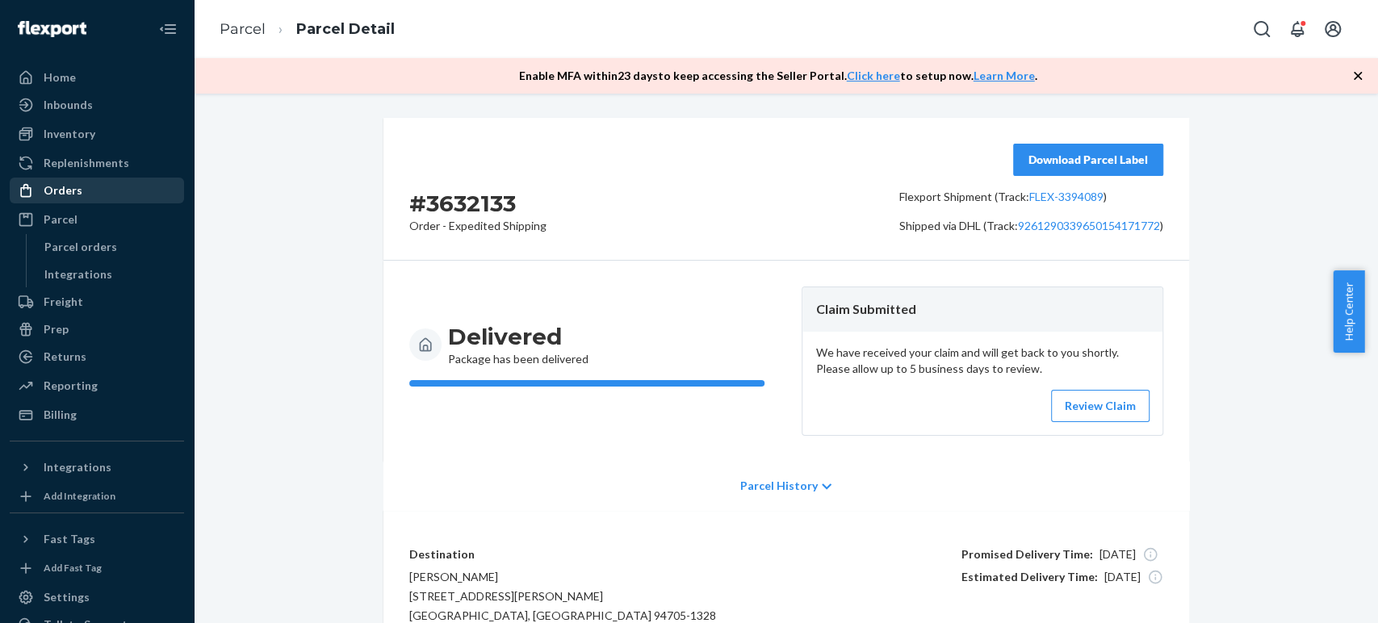
drag, startPoint x: 58, startPoint y: 217, endPoint x: 100, endPoint y: 202, distance: 44.7
click at [58, 217] on div "Parcel" at bounding box center [61, 219] width 34 height 16
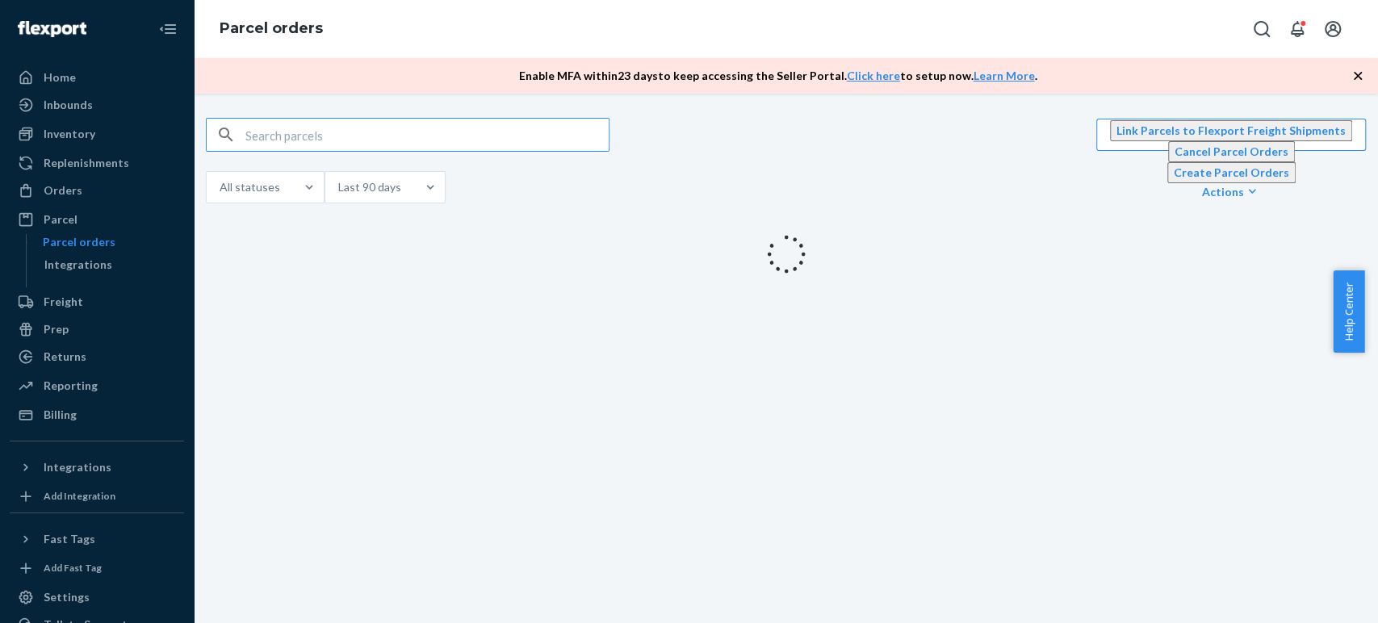
click at [491, 131] on input "text" at bounding box center [426, 135] width 363 height 32
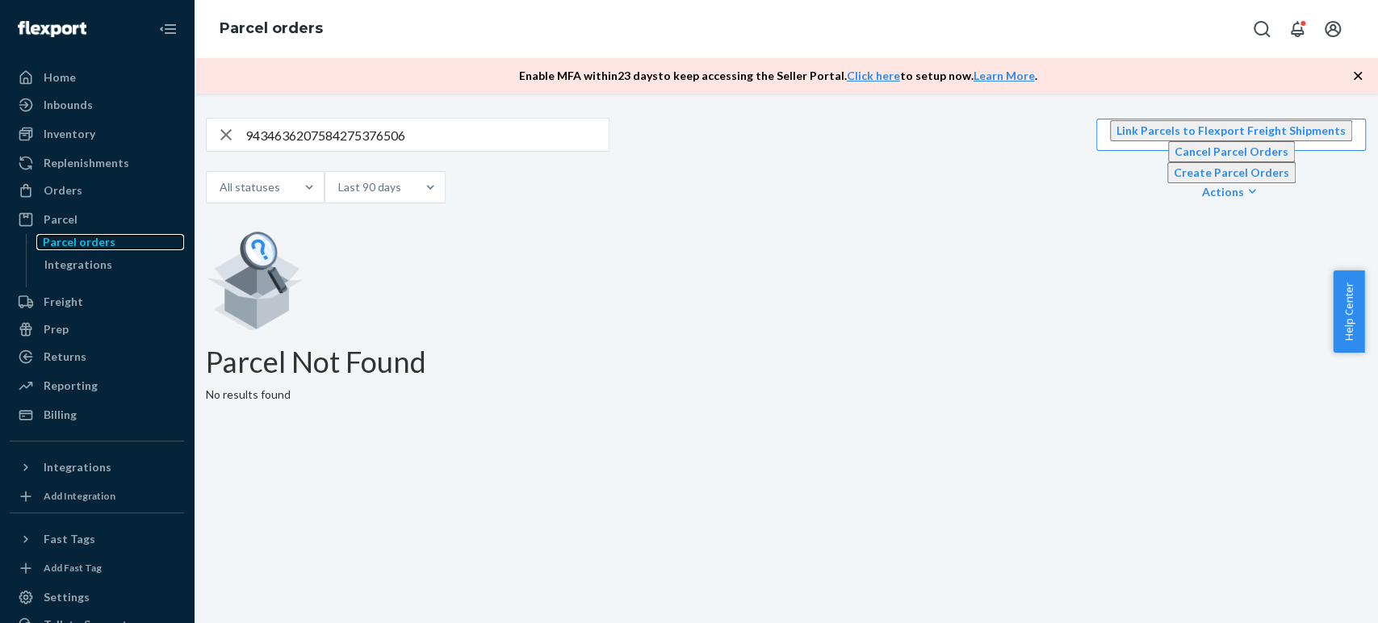
click at [103, 240] on div "Parcel orders" at bounding box center [79, 242] width 73 height 16
click at [333, 136] on input "9434636207584275376506" at bounding box center [426, 135] width 363 height 32
paste input "9434636207584275376506"
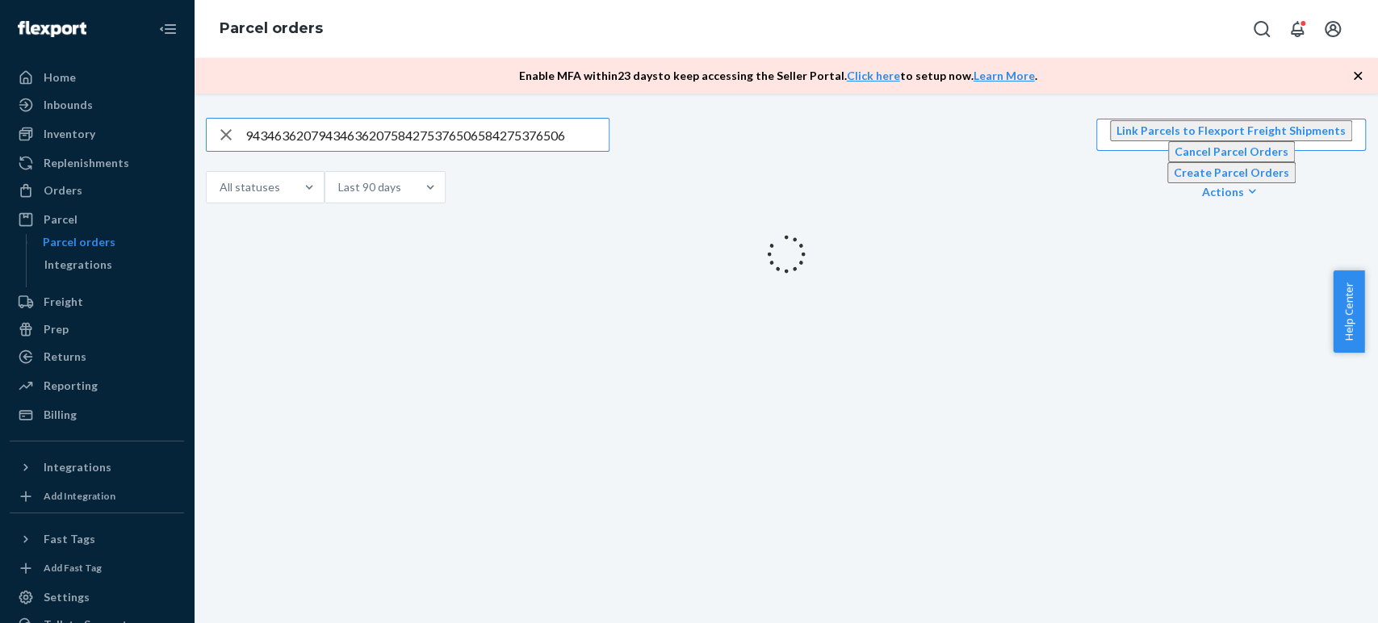
click at [332, 134] on input "94346362079434636207584275376506584275376506" at bounding box center [426, 135] width 363 height 32
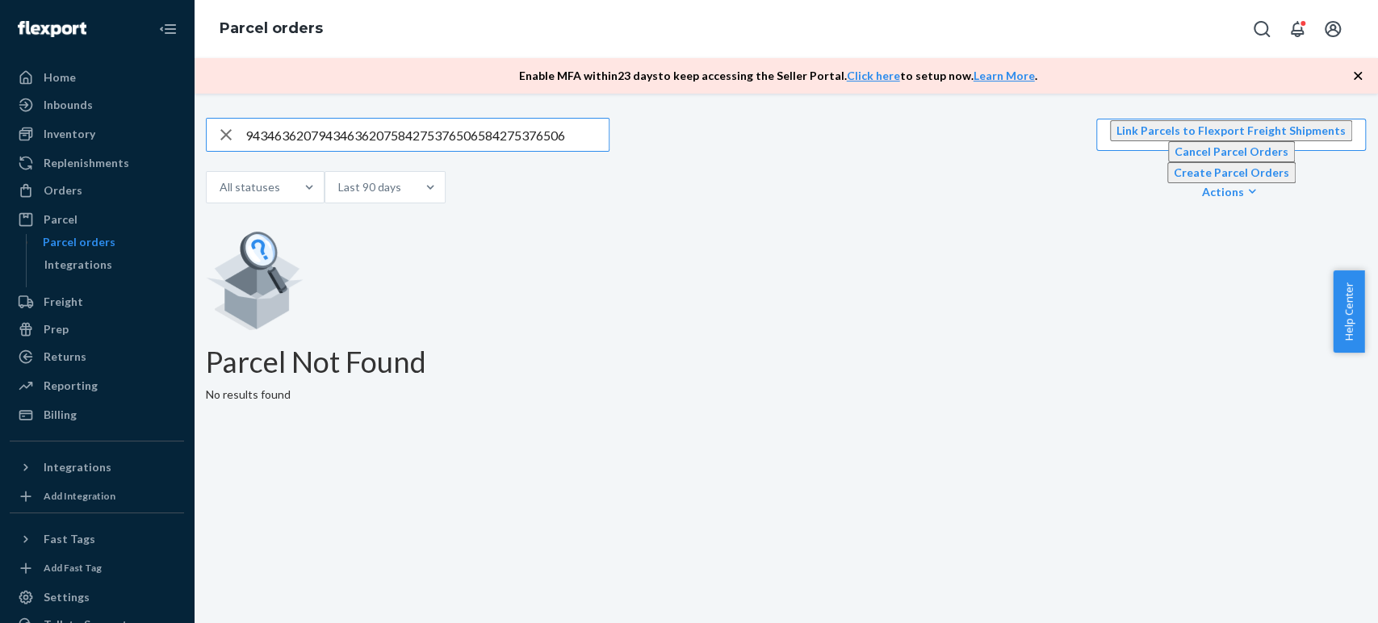
click at [325, 128] on input "94346362079434636207584275376506584275376506" at bounding box center [426, 135] width 363 height 32
paste input "text"
type input "9434636207584275376506"
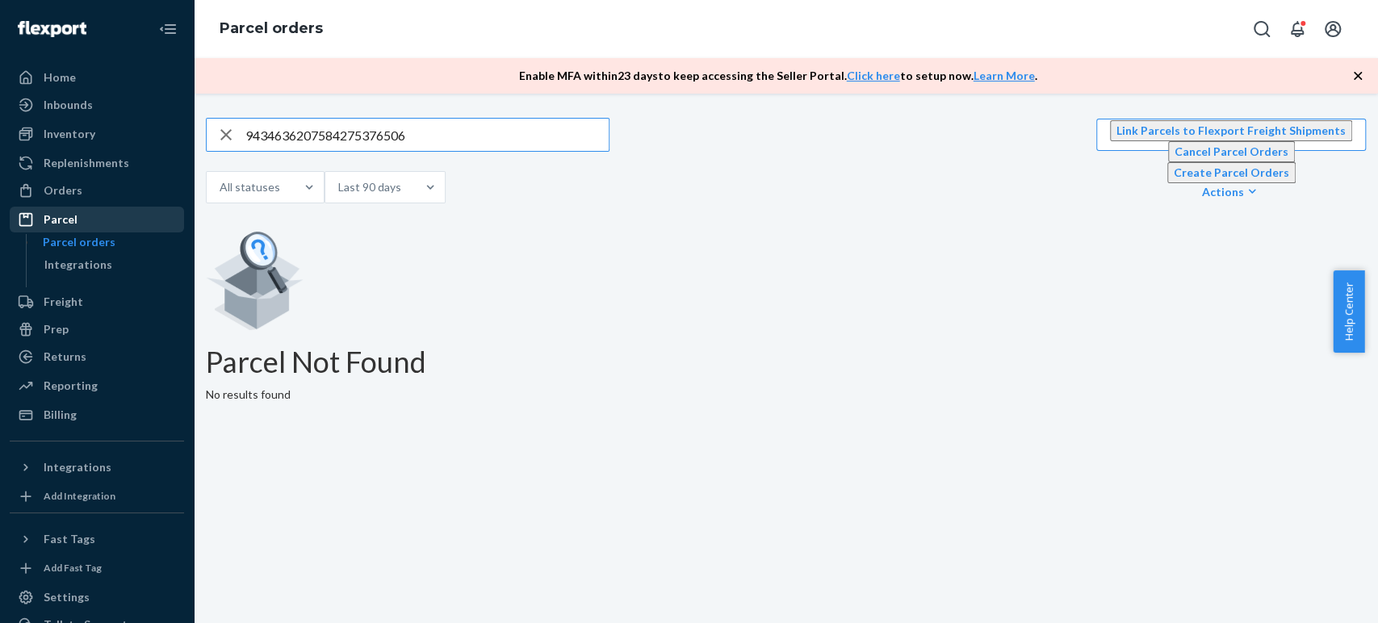
click at [67, 221] on div "Parcel" at bounding box center [61, 219] width 34 height 16
drag, startPoint x: 66, startPoint y: 220, endPoint x: 168, endPoint y: 19, distance: 225.3
click at [65, 220] on div "Parcel" at bounding box center [61, 219] width 34 height 16
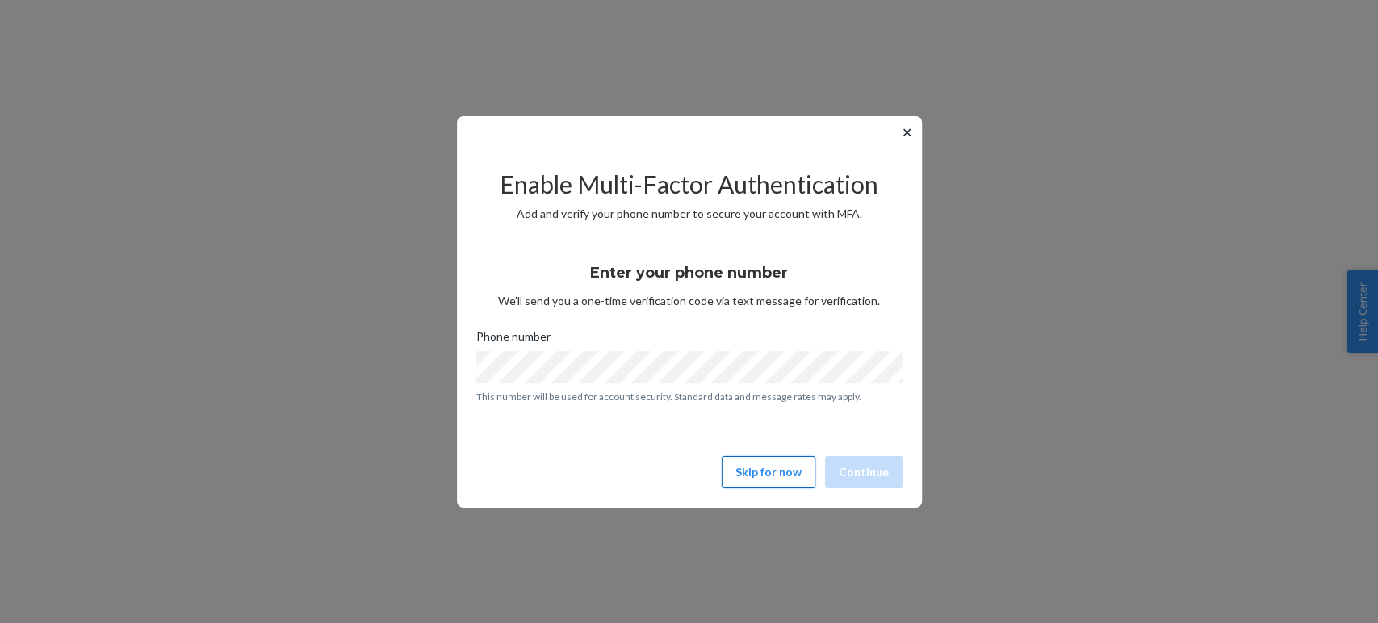
click at [789, 469] on button "Skip for now" at bounding box center [769, 472] width 94 height 32
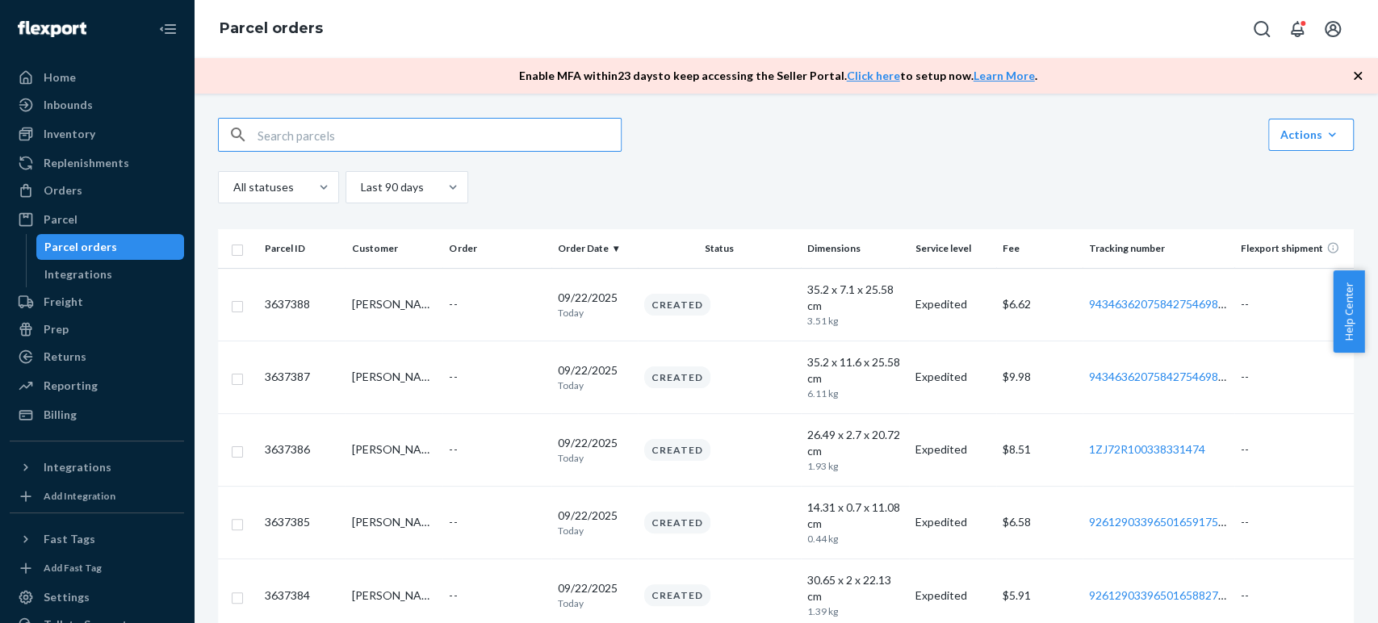
click at [291, 144] on input "text" at bounding box center [439, 135] width 363 height 32
type input "9434636207584275376506"
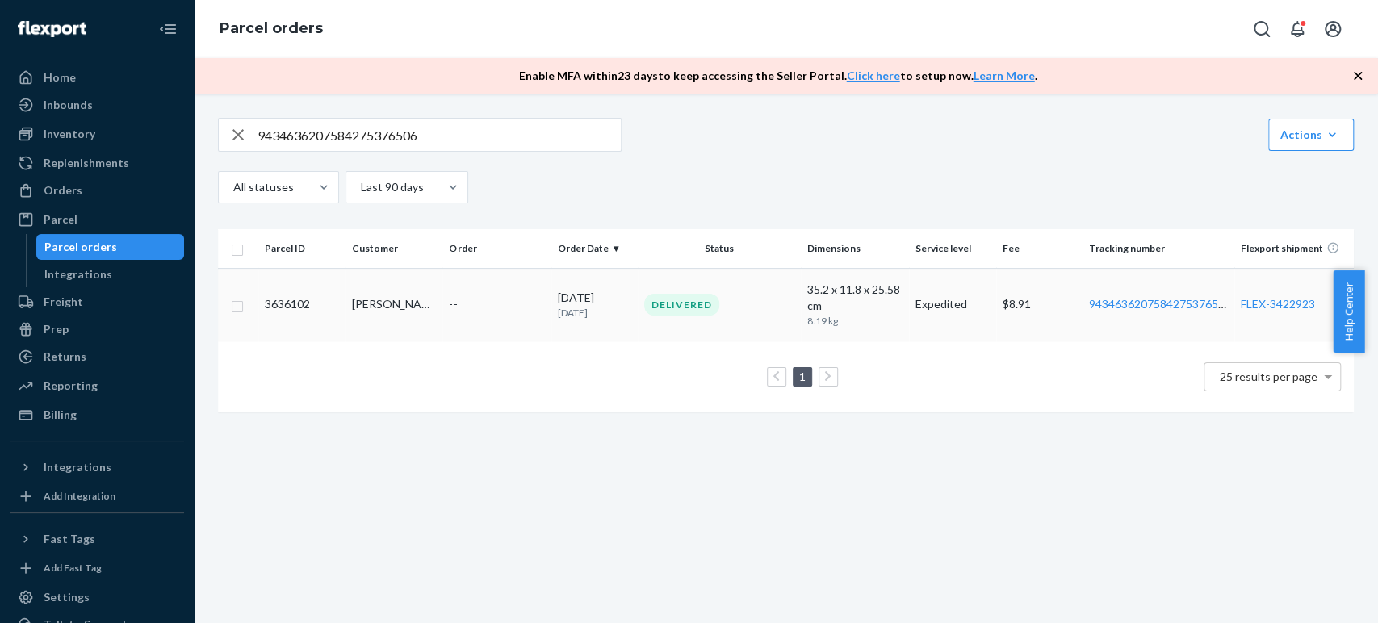
click at [526, 327] on td "--" at bounding box center [496, 304] width 108 height 73
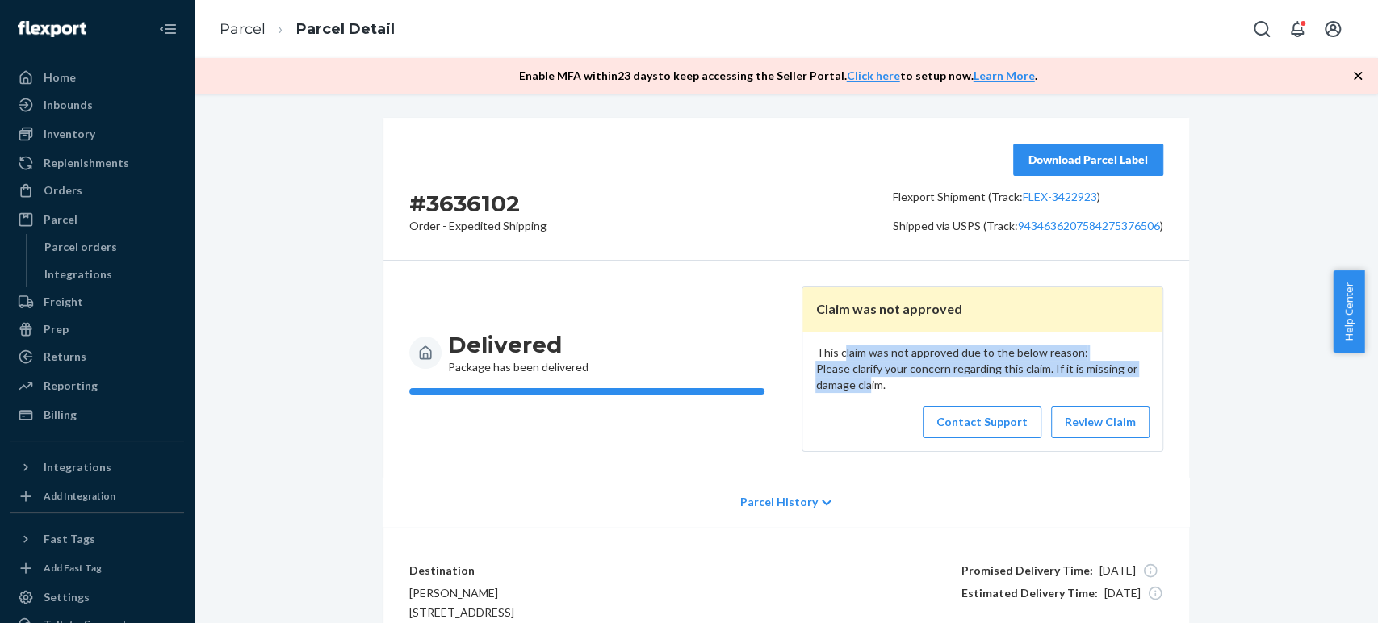
drag, startPoint x: 835, startPoint y: 354, endPoint x: 858, endPoint y: 392, distance: 45.3
click at [858, 392] on div "This claim was not approved due to the below reason: Please clarify your concer…" at bounding box center [981, 391] width 359 height 119
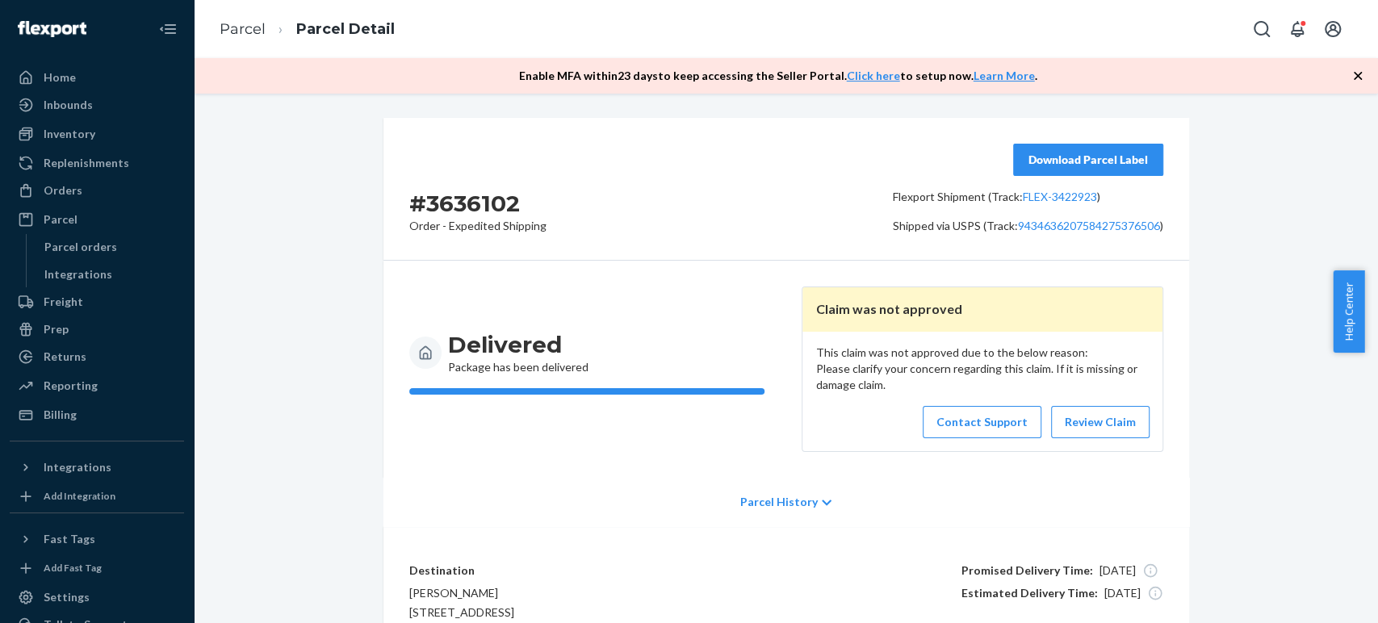
drag, startPoint x: 819, startPoint y: 357, endPoint x: 899, endPoint y: 407, distance: 94.3
click at [899, 407] on div "This claim was not approved due to the below reason: Please clarify your concer…" at bounding box center [981, 391] width 359 height 119
click at [1078, 427] on link "Review Claim" at bounding box center [1100, 422] width 98 height 32
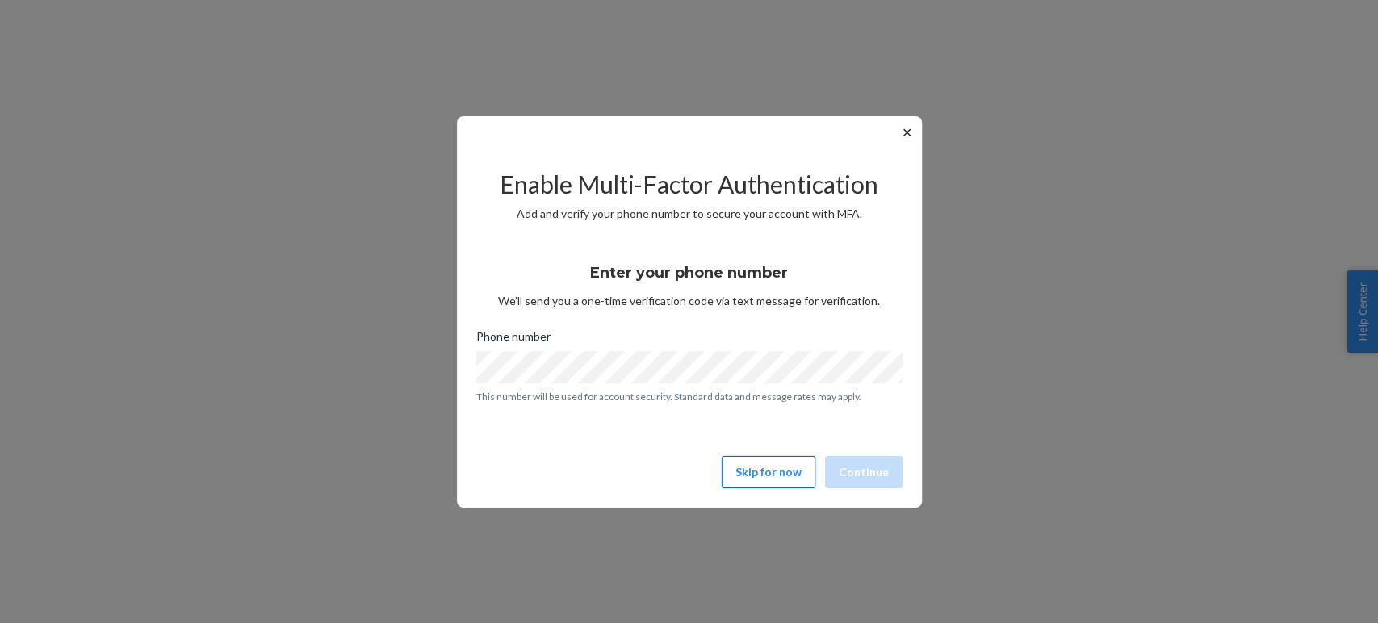
click at [756, 475] on button "Skip for now" at bounding box center [769, 472] width 94 height 32
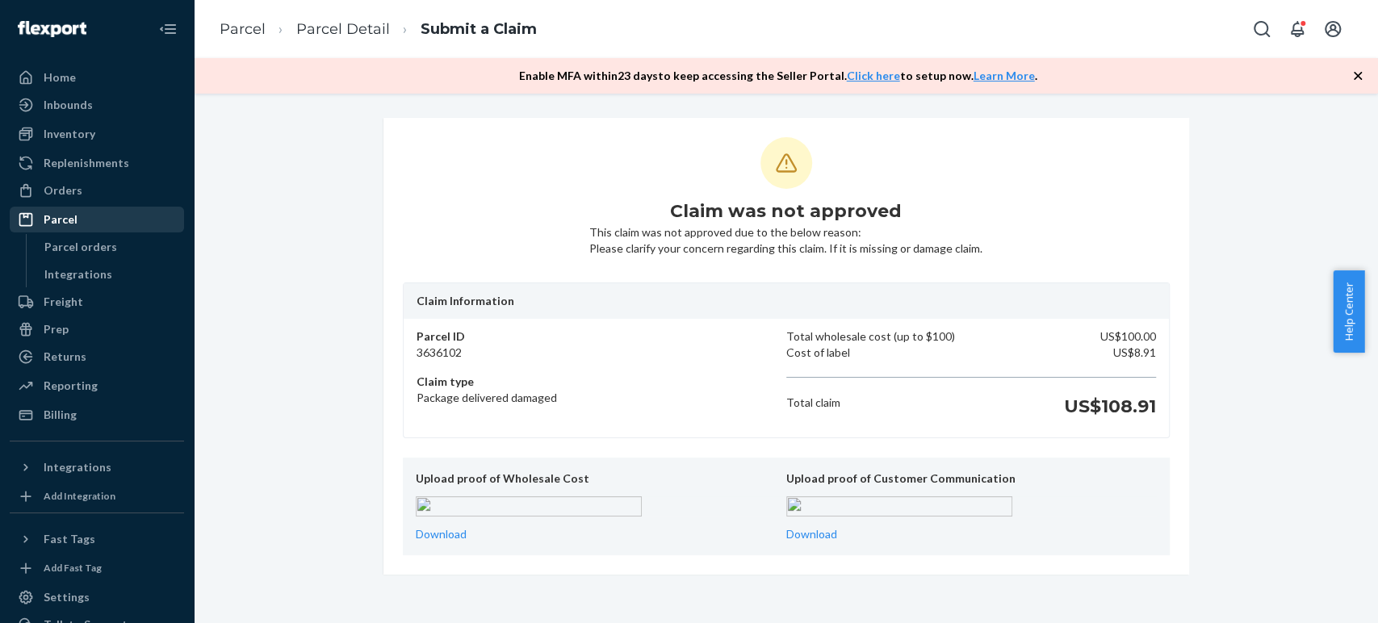
click at [69, 223] on div "Parcel" at bounding box center [61, 219] width 34 height 16
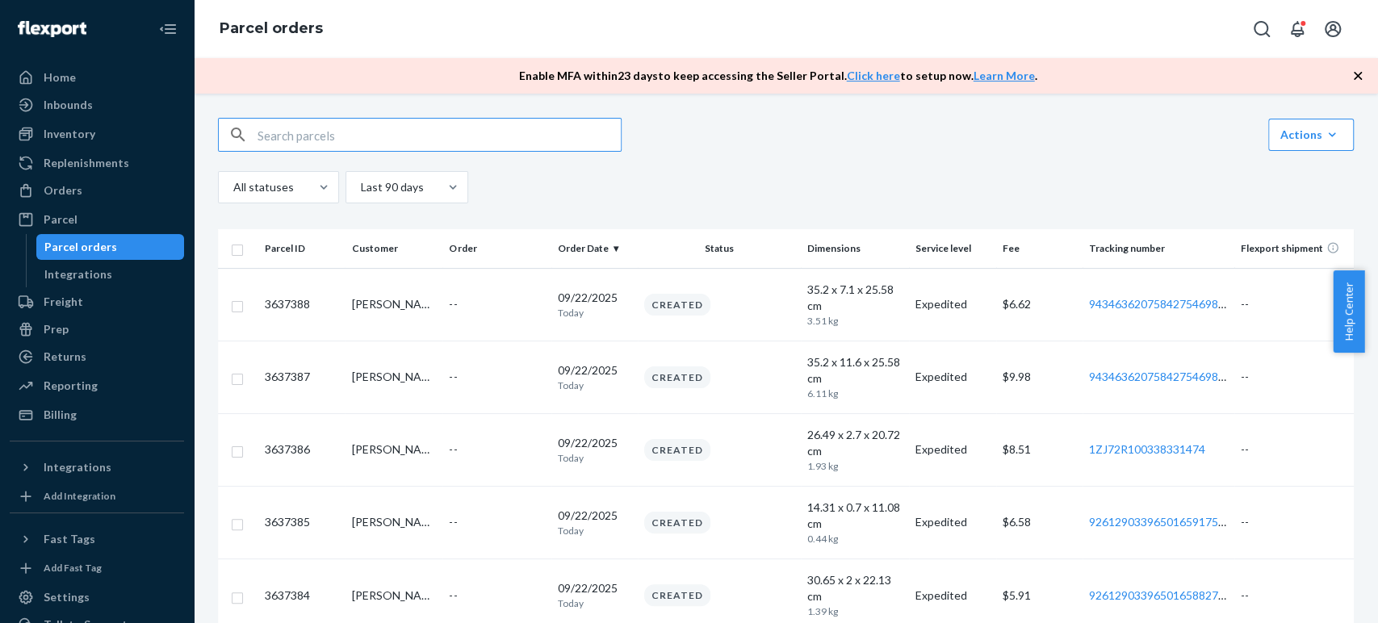
click at [283, 137] on input "text" at bounding box center [439, 135] width 363 height 32
paste input "9261290339650154129285"
type input "9261290339650154129285"
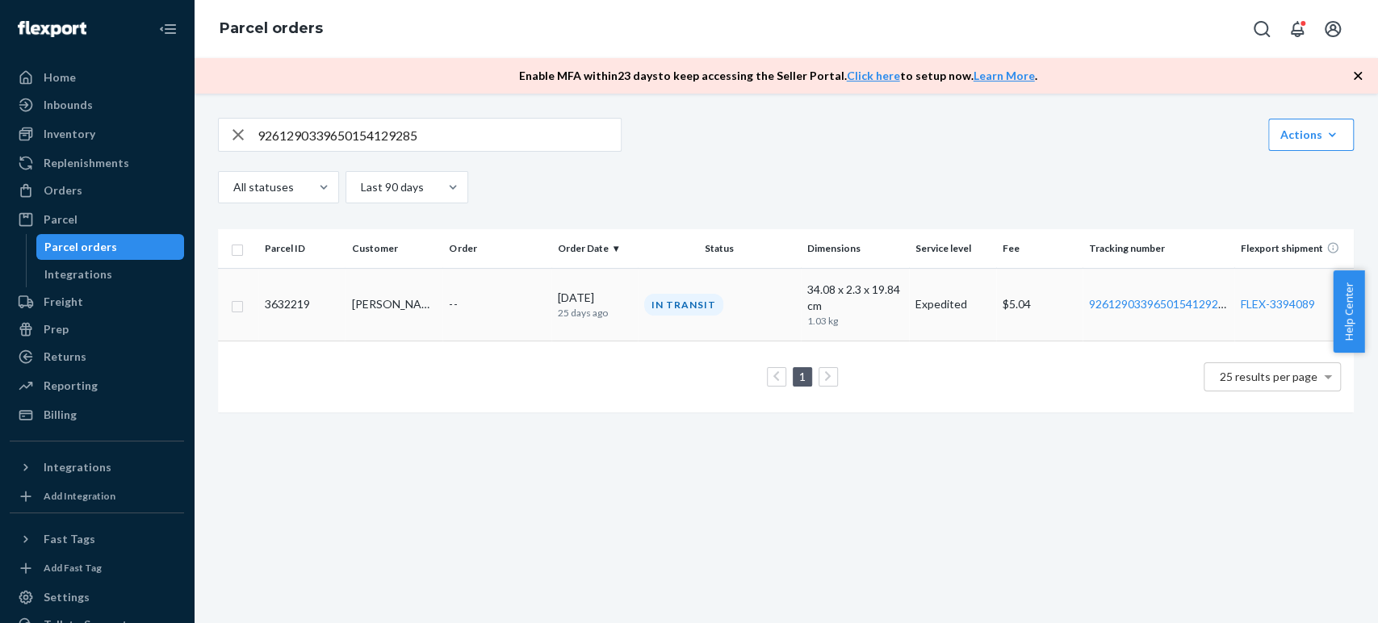
click at [537, 320] on td "--" at bounding box center [496, 304] width 108 height 73
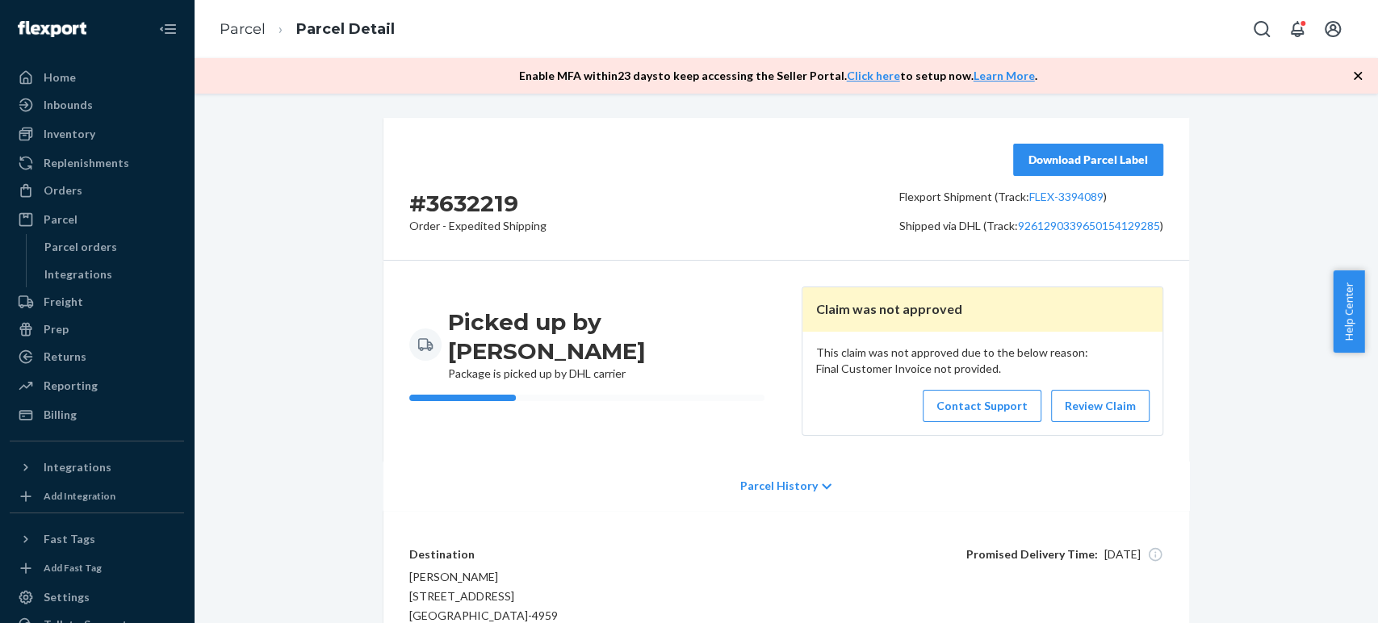
click at [808, 478] on div "Parcel History" at bounding box center [786, 486] width 806 height 48
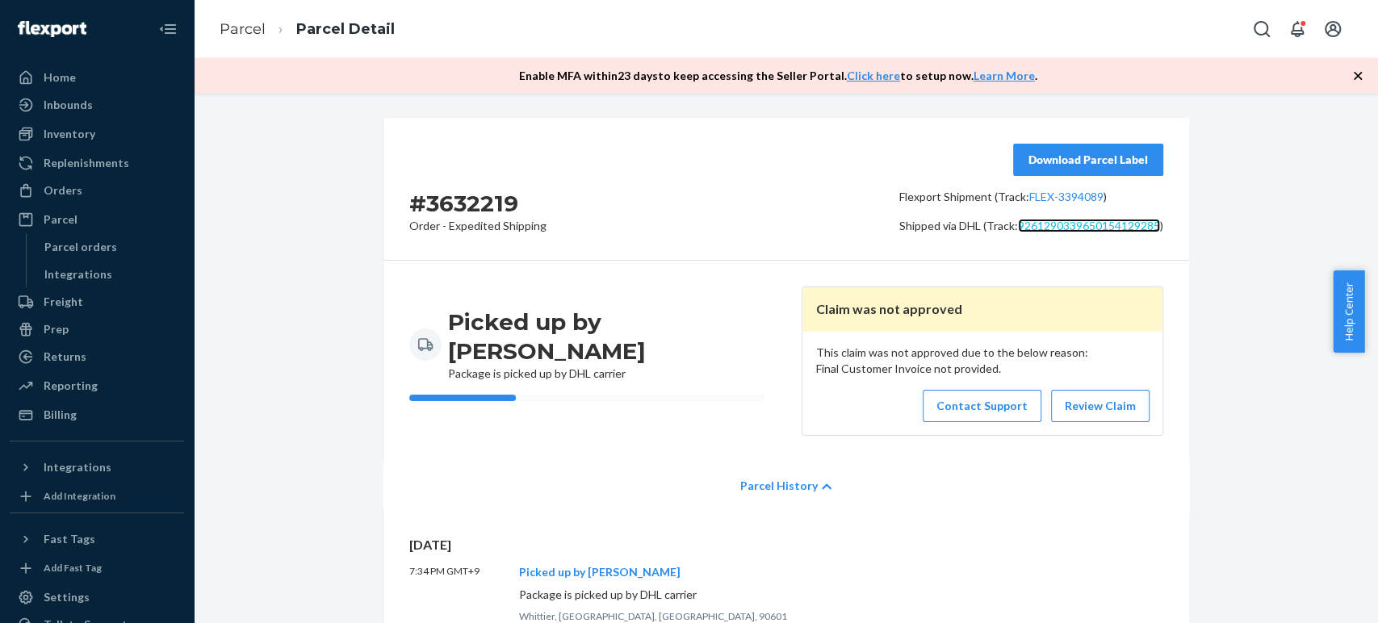
click at [1070, 221] on link "9261290339650154129285" at bounding box center [1089, 226] width 142 height 14
click at [1082, 199] on link "FLEX-3394089" at bounding box center [1066, 197] width 74 height 14
click at [822, 484] on icon at bounding box center [827, 486] width 10 height 11
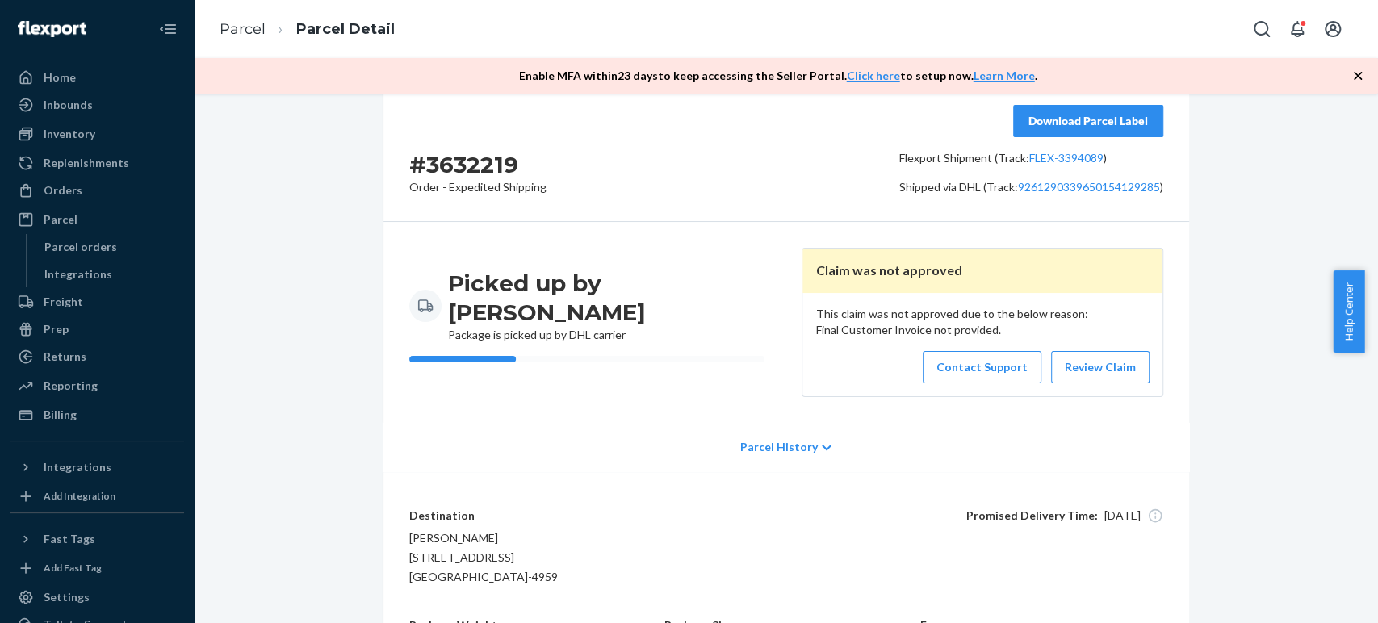
scroll to position [96, 0]
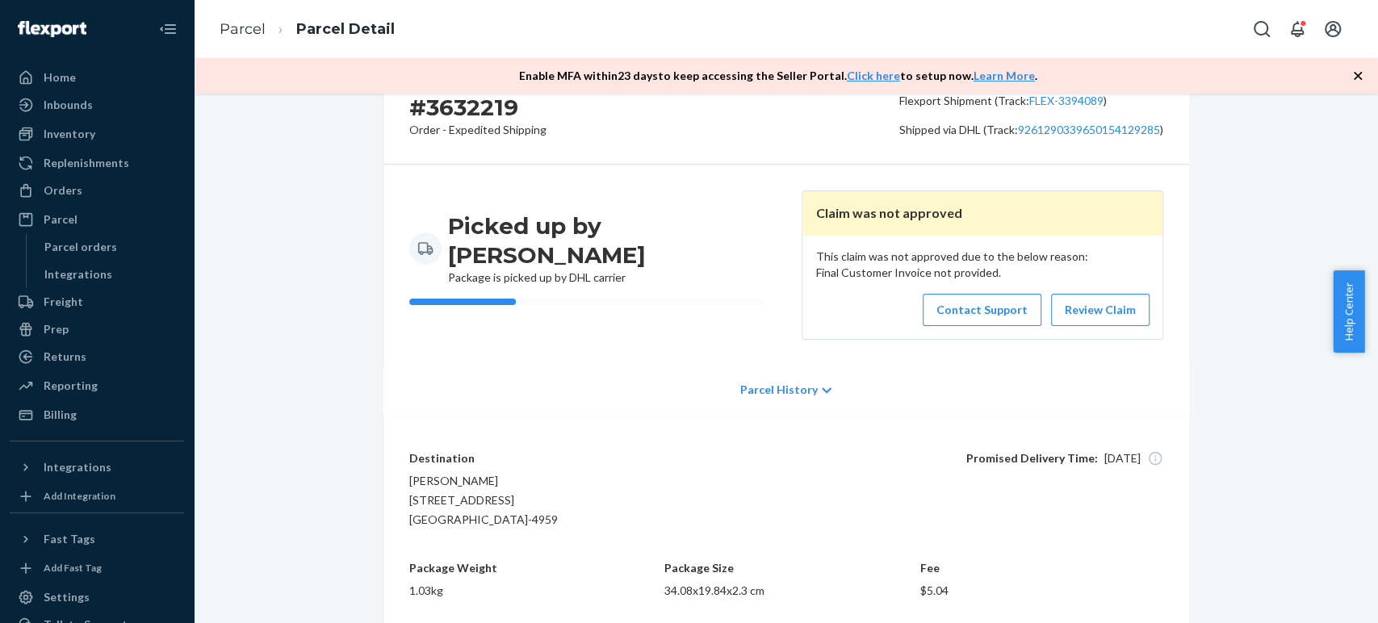
click at [810, 388] on div "Parcel History" at bounding box center [786, 390] width 806 height 48
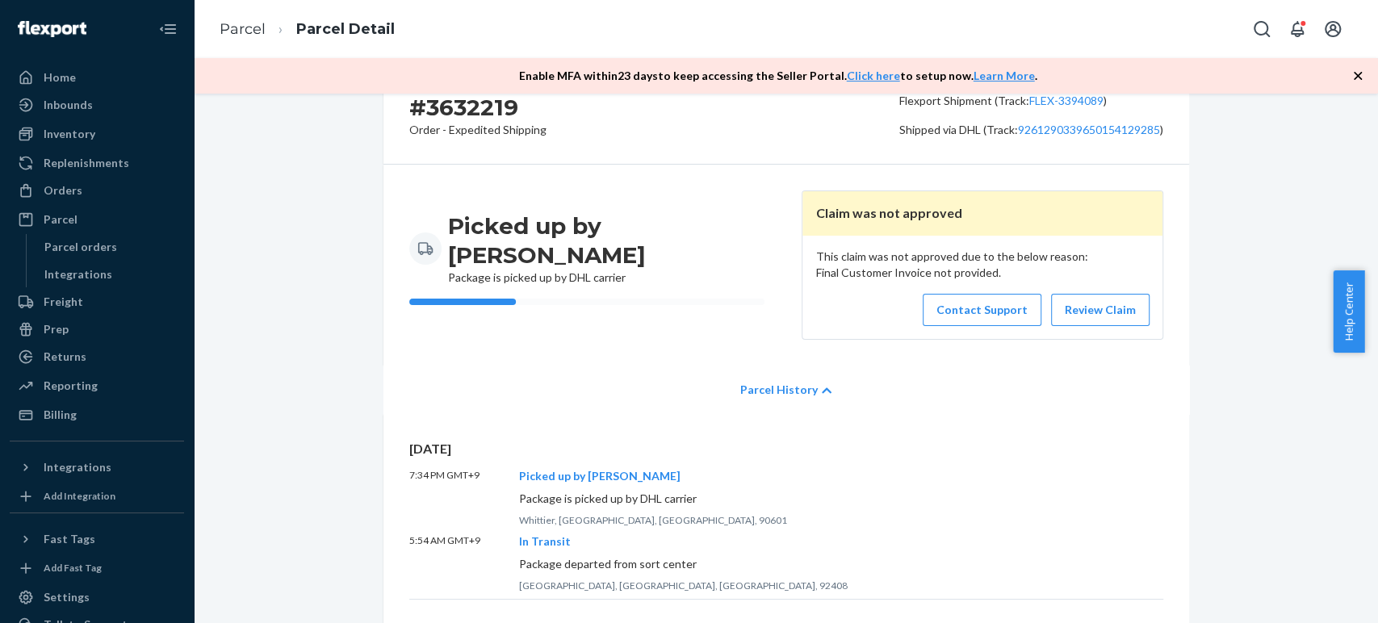
scroll to position [0, 0]
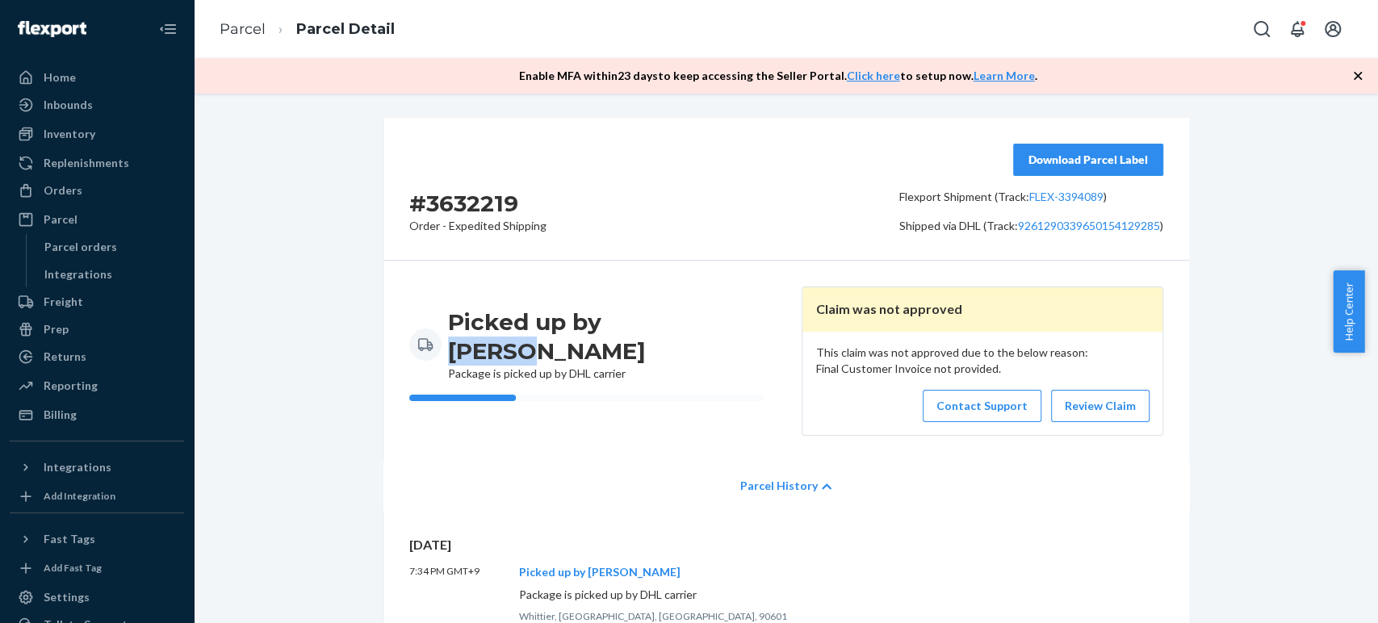
drag, startPoint x: 626, startPoint y: 333, endPoint x: 675, endPoint y: 337, distance: 48.6
click at [675, 337] on h3 "Picked up by [PERSON_NAME]" at bounding box center [609, 337] width 322 height 58
drag, startPoint x: 675, startPoint y: 337, endPoint x: 736, endPoint y: 336, distance: 61.4
click at [676, 337] on h3 "Picked up by [PERSON_NAME]" at bounding box center [609, 337] width 322 height 58
click at [732, 338] on div "Picked up by Carrier Package is picked up by DHL carrier" at bounding box center [589, 355] width 361 height 94
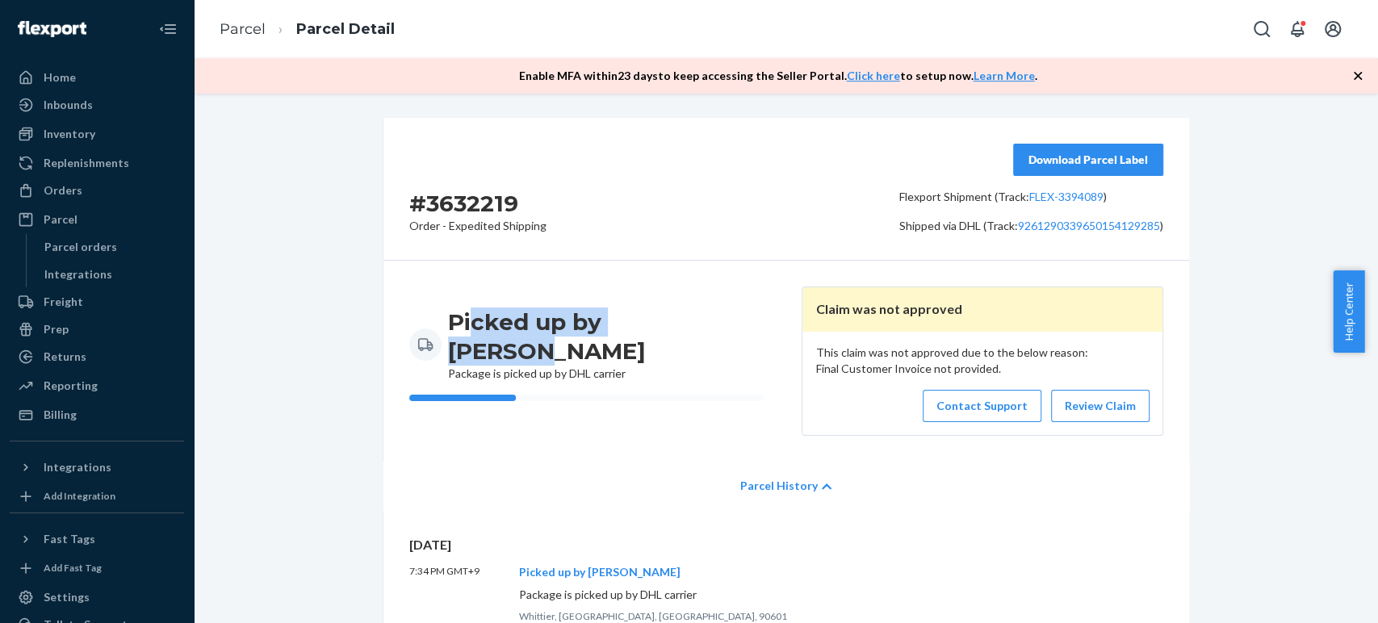
drag, startPoint x: 704, startPoint y: 340, endPoint x: 743, endPoint y: 262, distance: 87.0
click at [467, 325] on div "Picked up by Carrier Package is picked up by DHL carrier" at bounding box center [589, 355] width 361 height 94
click at [1064, 195] on link "FLEX-3394089" at bounding box center [1066, 197] width 74 height 14
drag, startPoint x: 1014, startPoint y: 189, endPoint x: 1092, endPoint y: 197, distance: 78.7
click at [1092, 197] on p "Flexport Shipment (Track: FLEX-3394089 )" at bounding box center [1031, 197] width 264 height 16
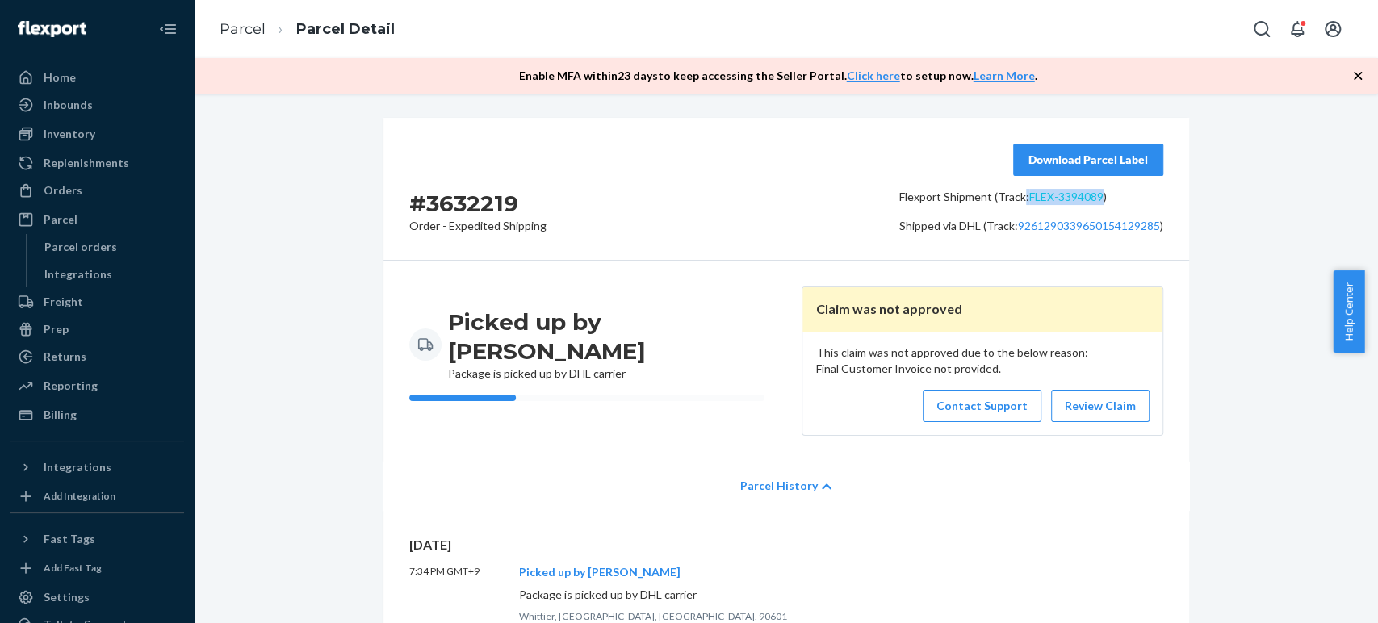
copy p ": FLEX-3394089"
click at [70, 224] on div "Parcel" at bounding box center [61, 219] width 34 height 16
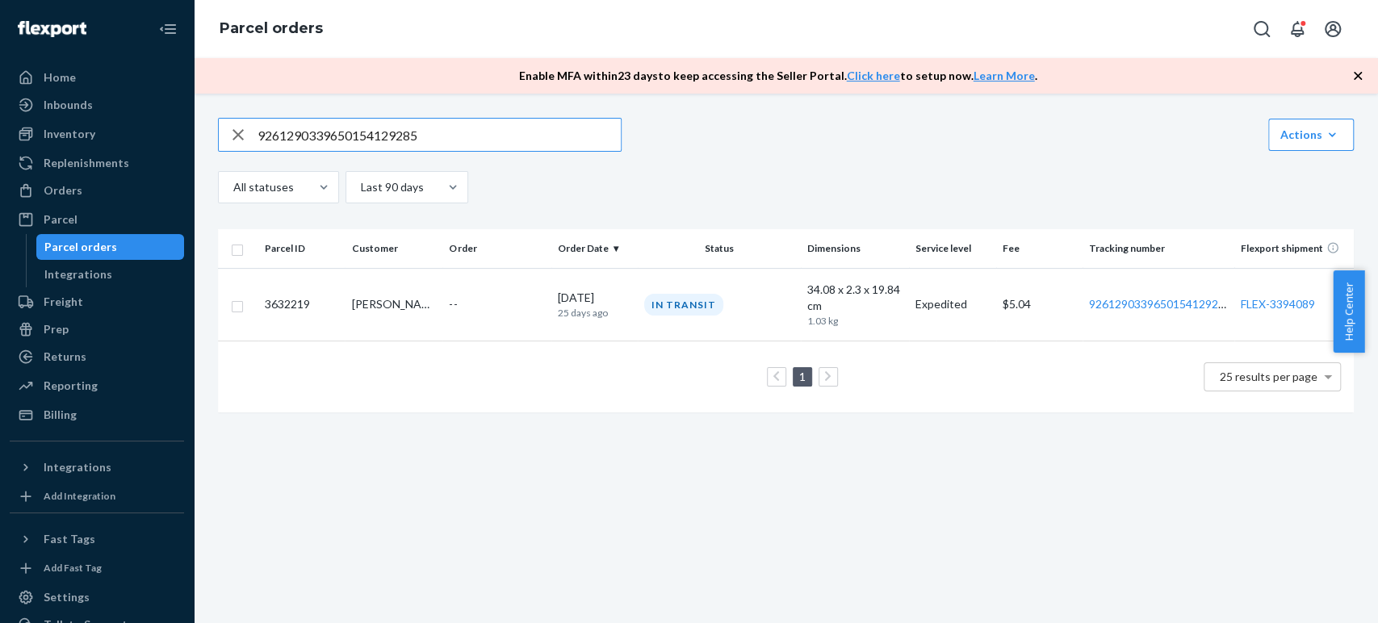
click at [348, 137] on input "9261290339650154129285" at bounding box center [439, 135] width 363 height 32
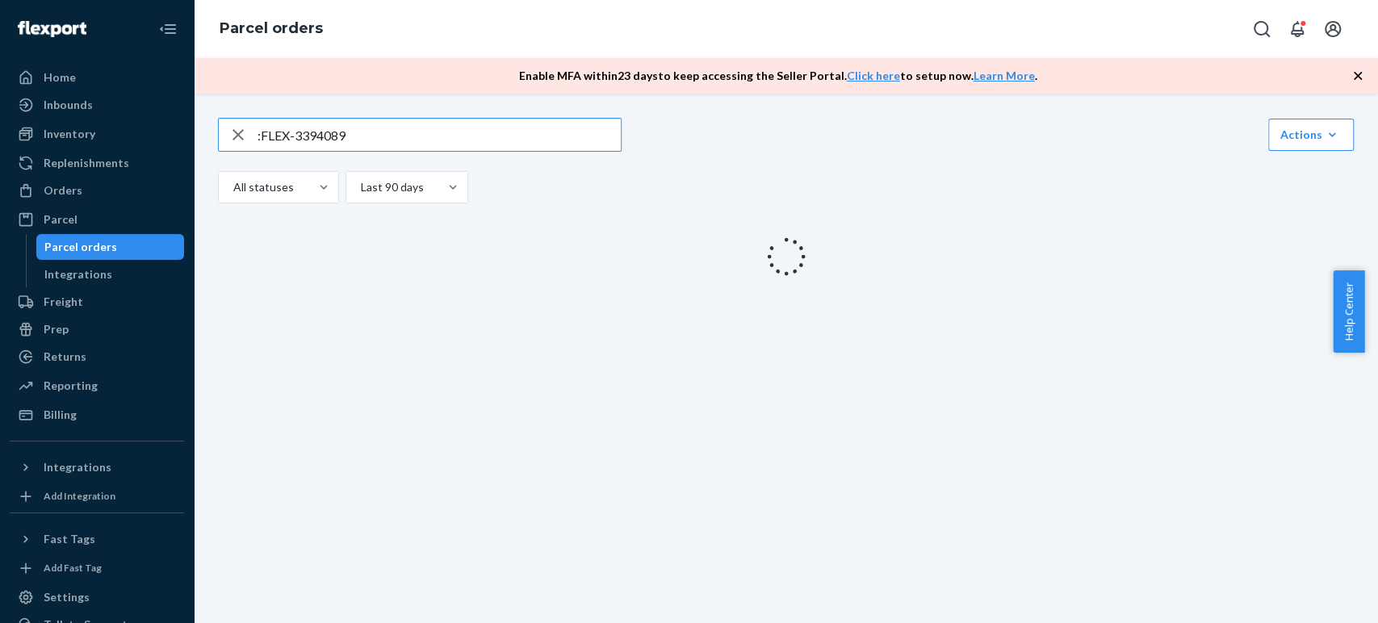
type input ":FLEX-3394089"
click at [253, 136] on div "button" at bounding box center [238, 135] width 39 height 32
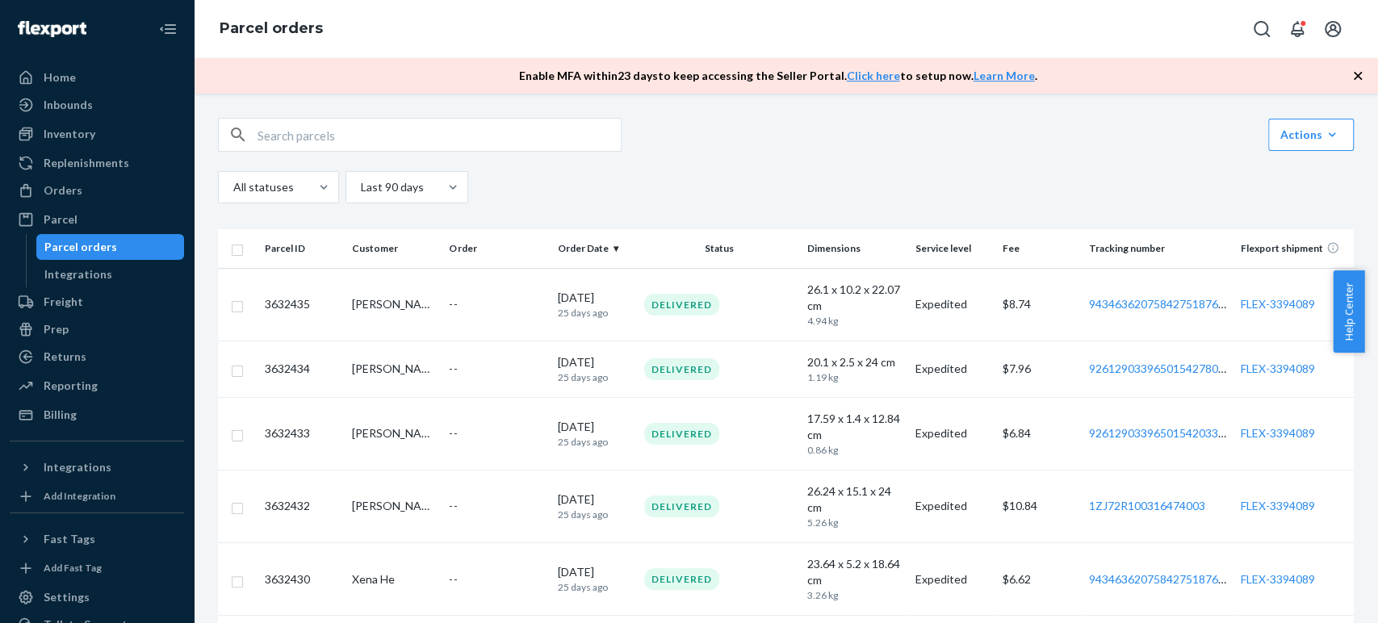
click at [258, 129] on input "text" at bounding box center [439, 135] width 363 height 32
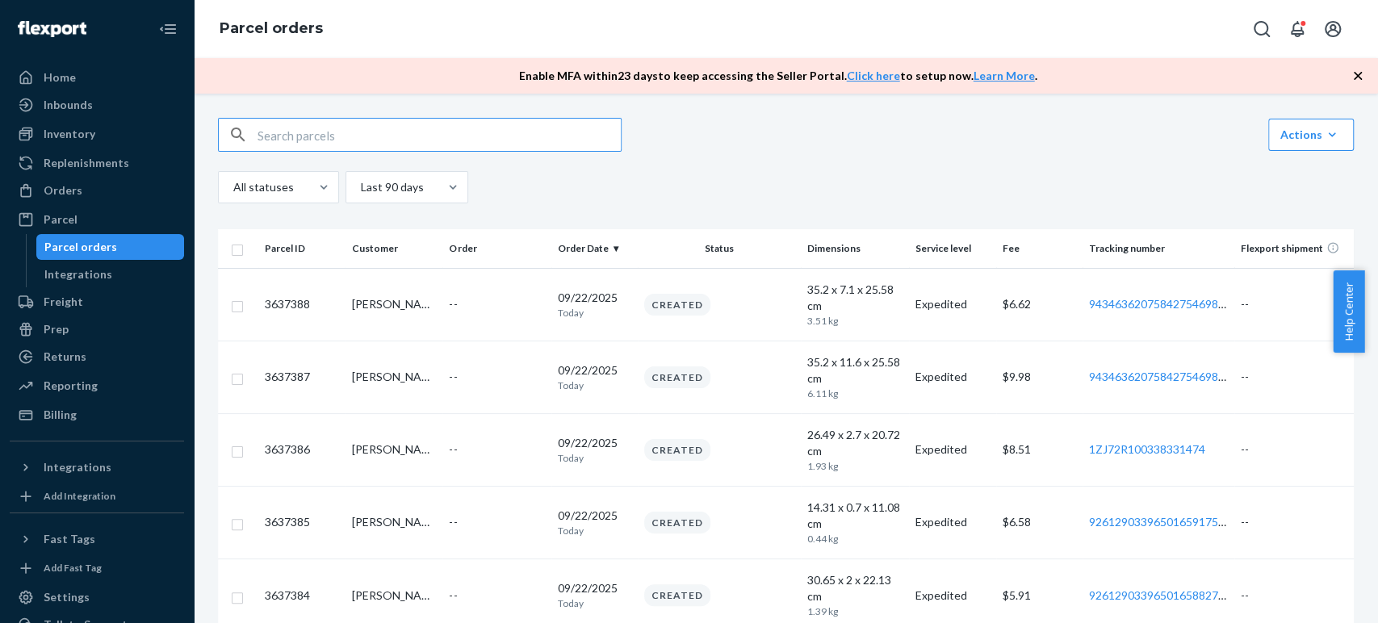
paste input ":FLEX-3394089"
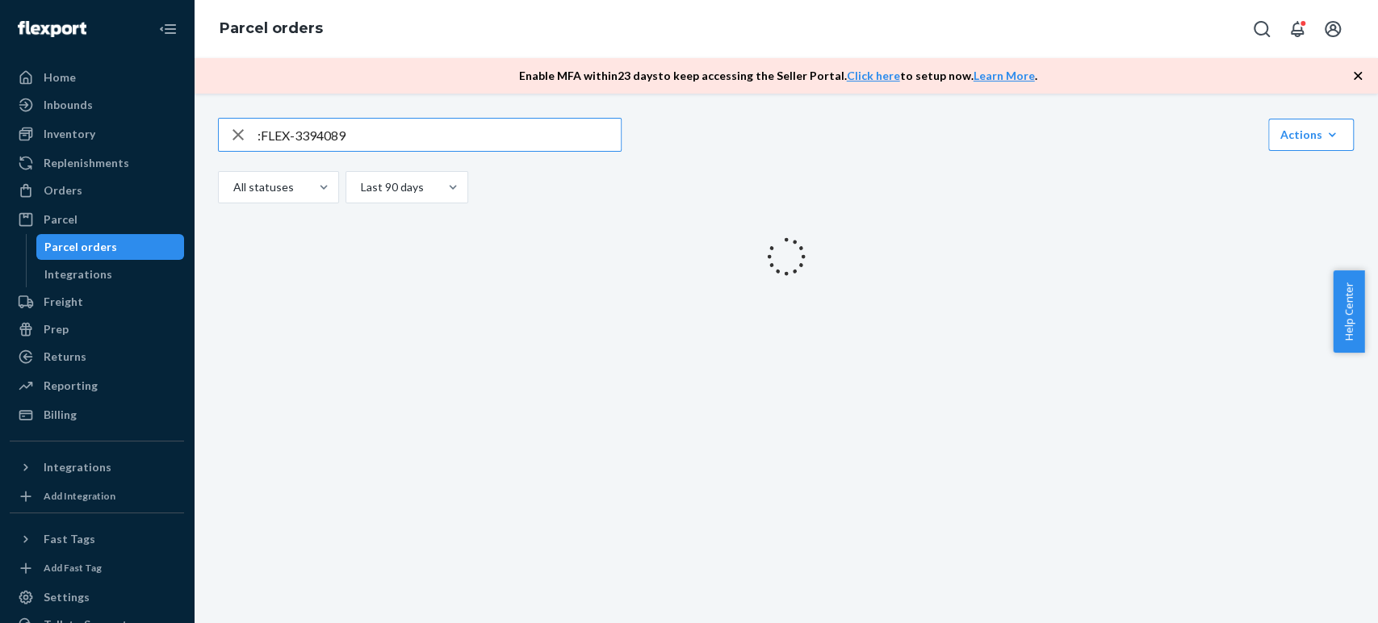
click at [262, 140] on input ":FLEX-3394089" at bounding box center [439, 135] width 363 height 32
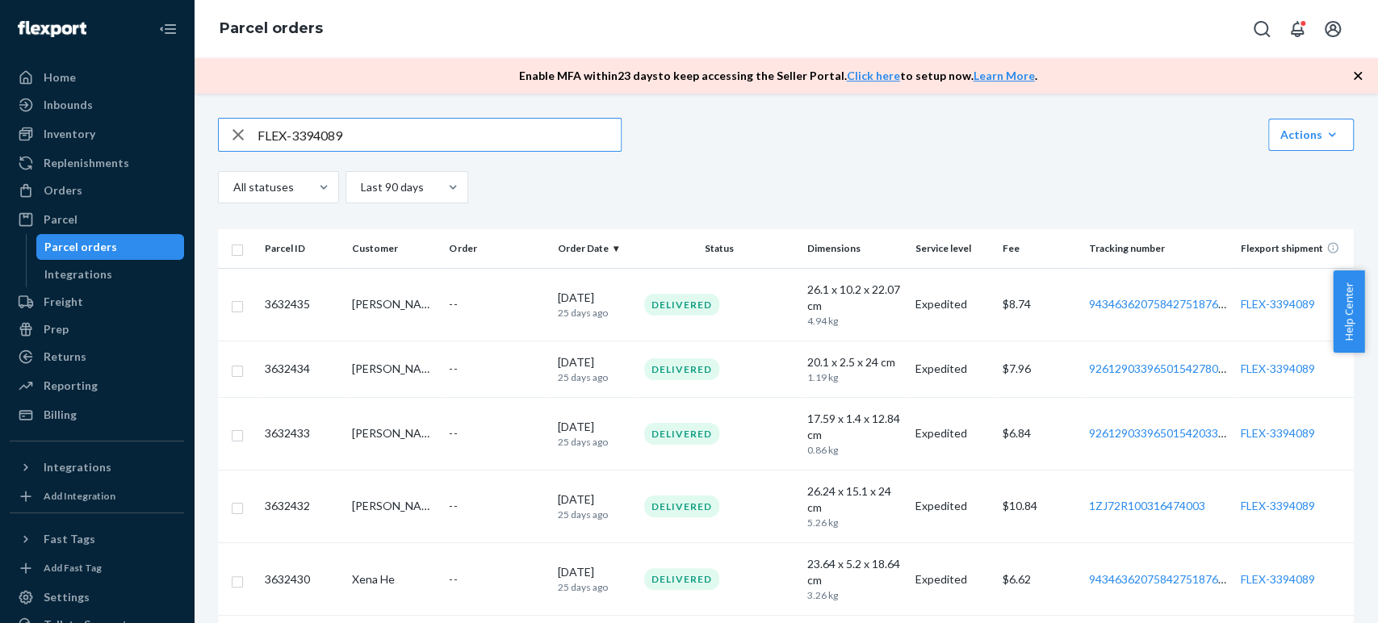
type input "FLEX-3394089"
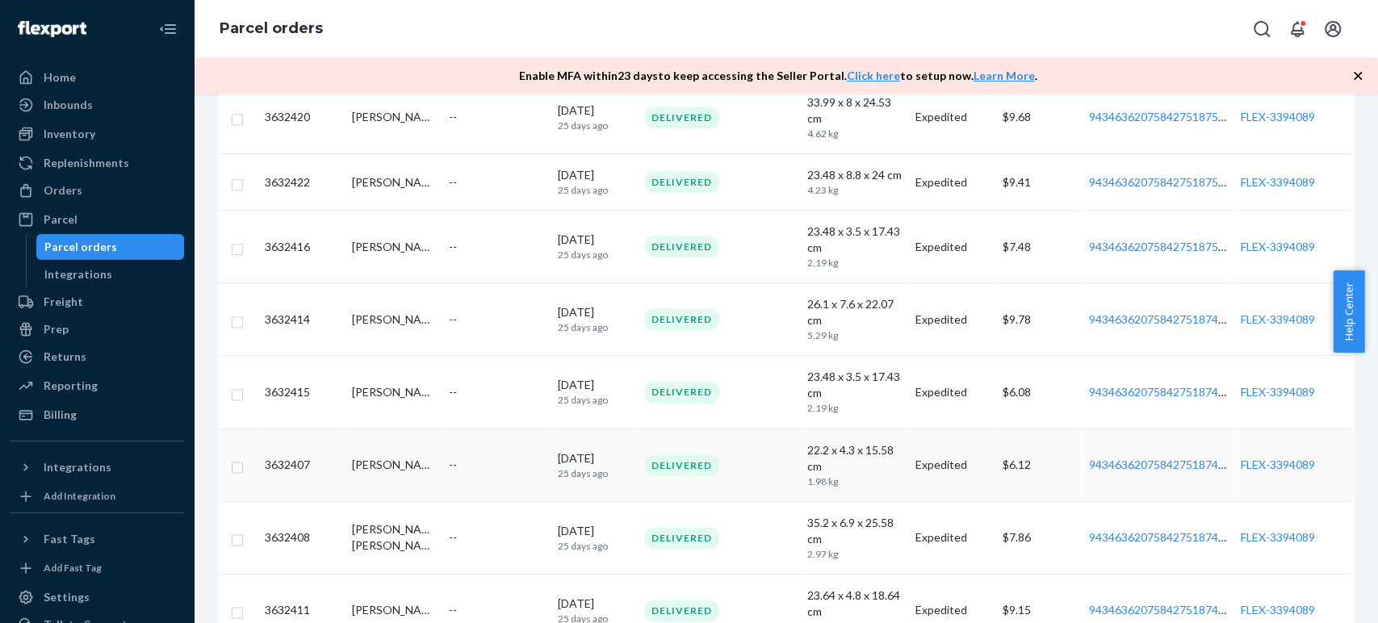
scroll to position [1484, 0]
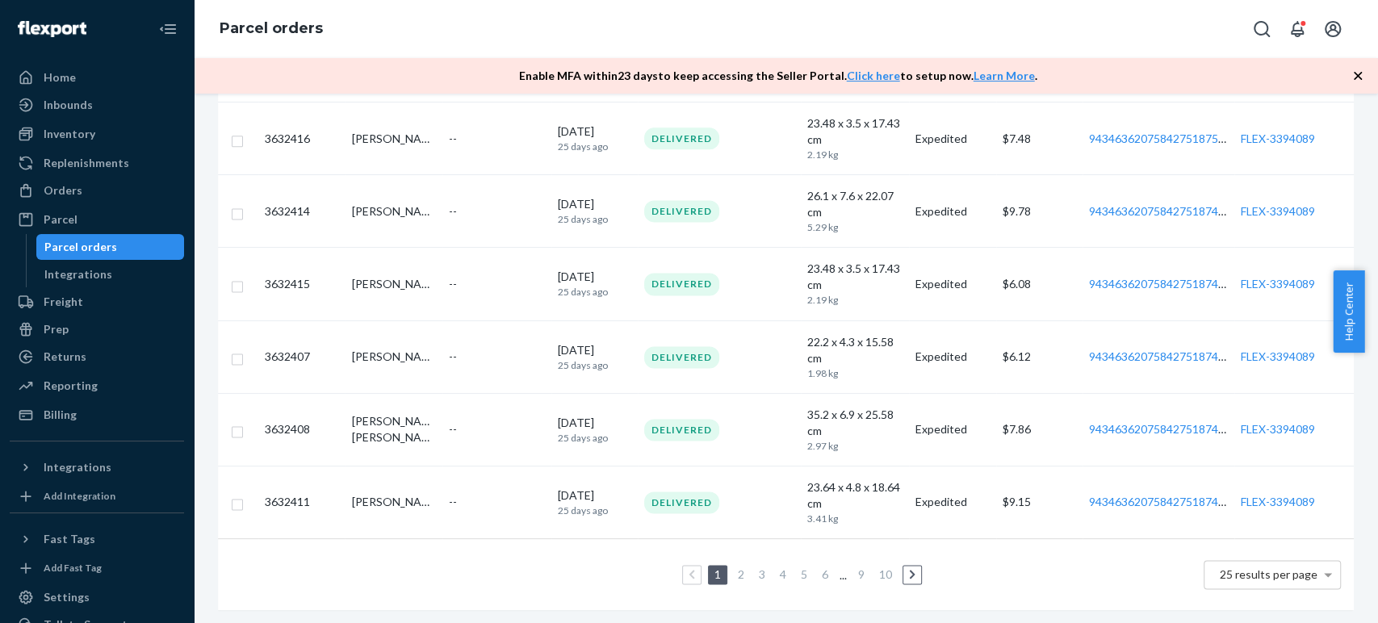
click at [735, 572] on link "2" at bounding box center [741, 574] width 13 height 14
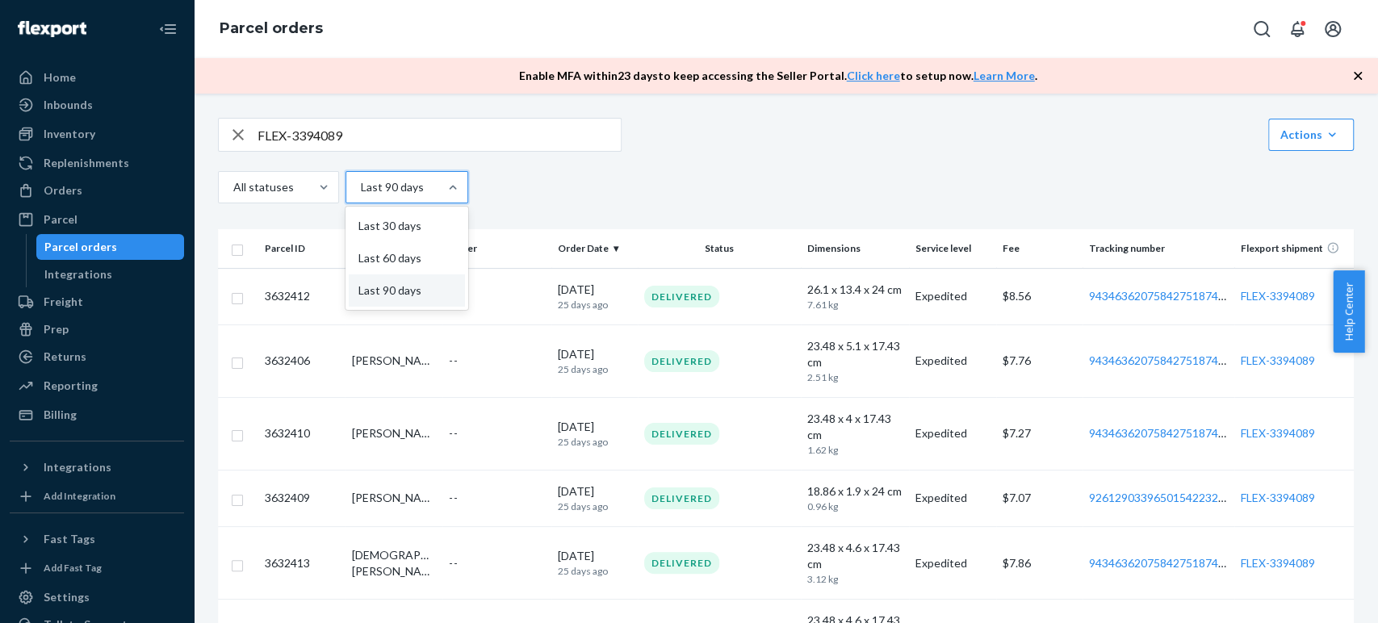
click at [405, 187] on div at bounding box center [405, 187] width 92 height 19
click at [361, 187] on input "option Last 90 days focused, 3 of 3. 3 results available. Use Up and Down to ch…" at bounding box center [360, 187] width 2 height 16
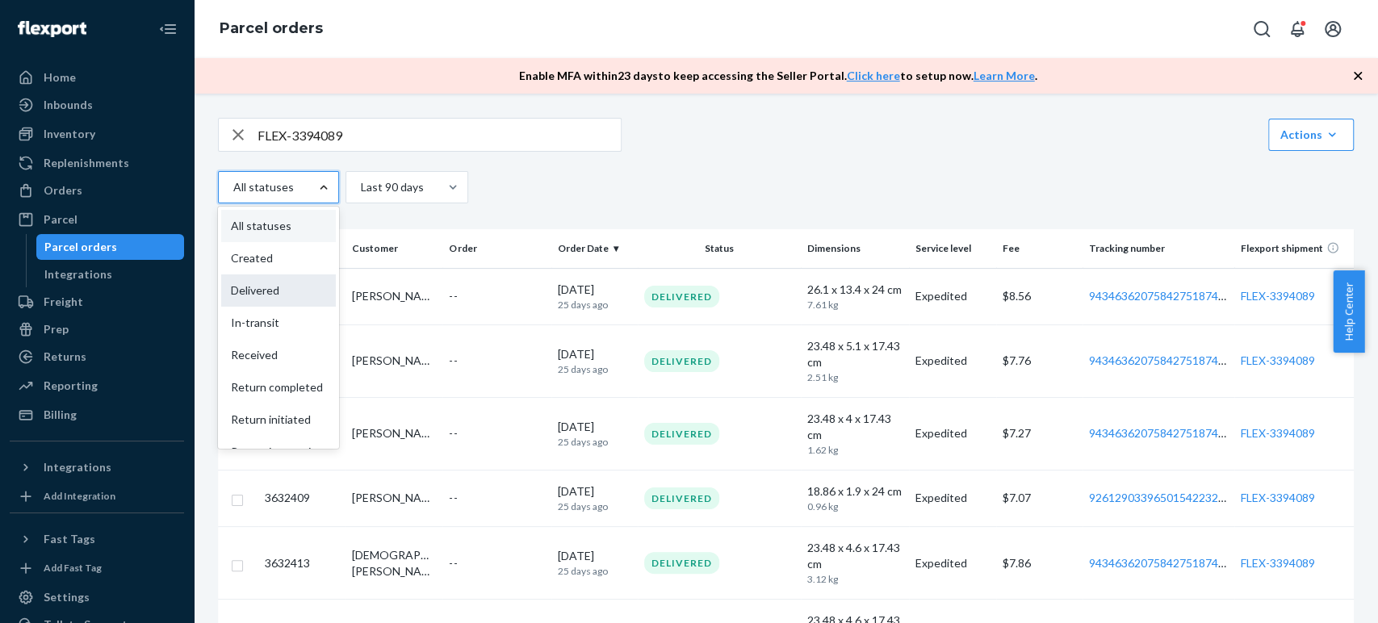
click at [298, 298] on div "Delivered" at bounding box center [278, 290] width 115 height 32
click at [233, 195] on input "option Delivered focused, 3 of 9. 9 results available. Use Up and Down to choos…" at bounding box center [233, 187] width 2 height 16
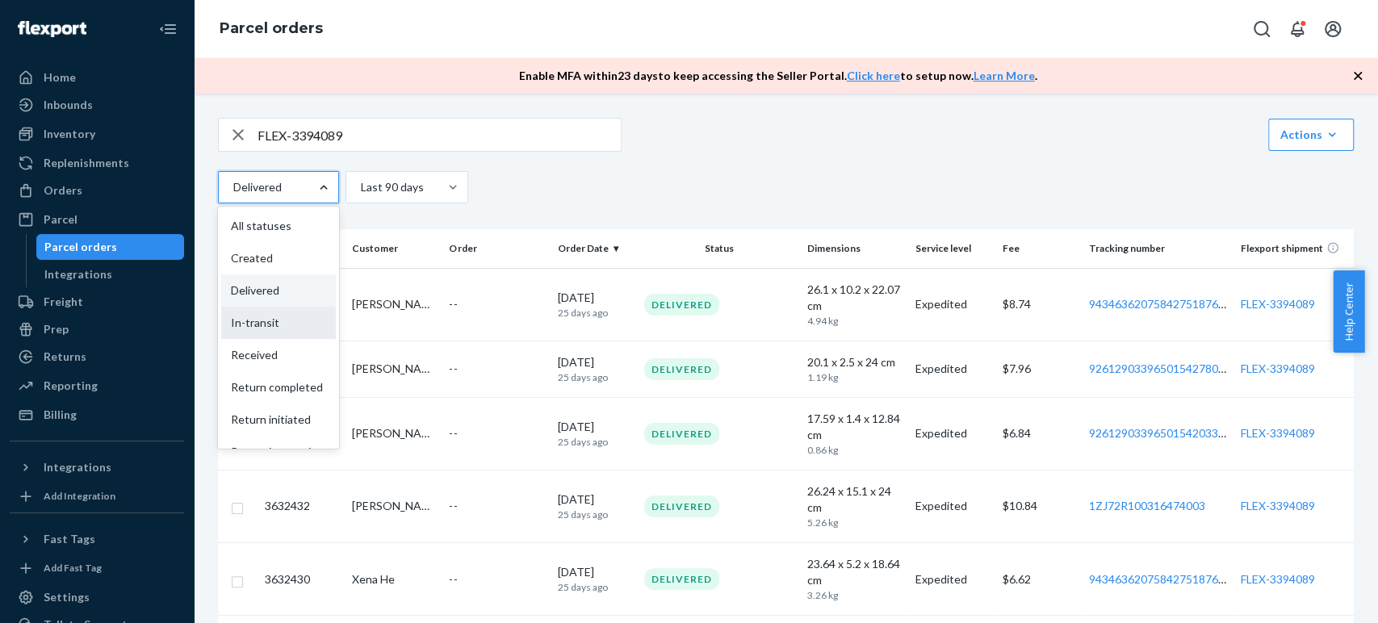
click at [274, 329] on div "In-transit" at bounding box center [278, 323] width 115 height 32
click at [233, 195] on input "option Delivered, selected. option In-transit focused, 4 of 9. 9 results availa…" at bounding box center [233, 187] width 2 height 16
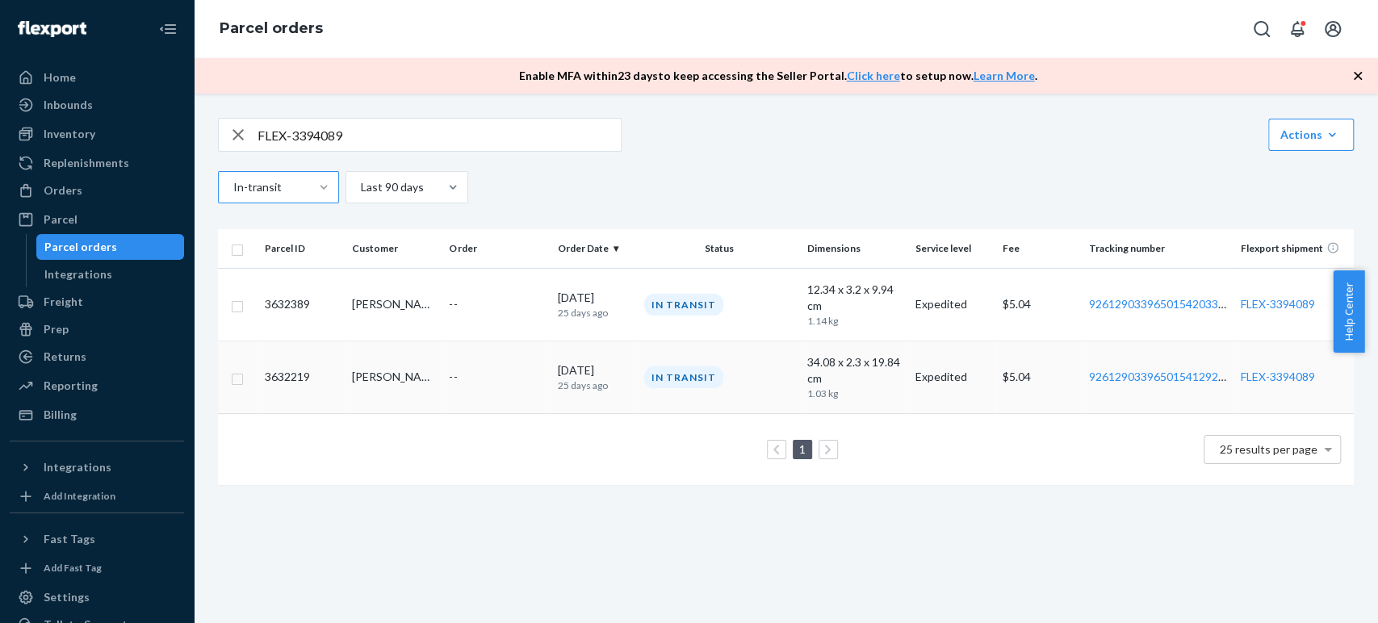
click at [500, 388] on td "--" at bounding box center [496, 377] width 108 height 73
click at [463, 321] on td "--" at bounding box center [496, 304] width 108 height 73
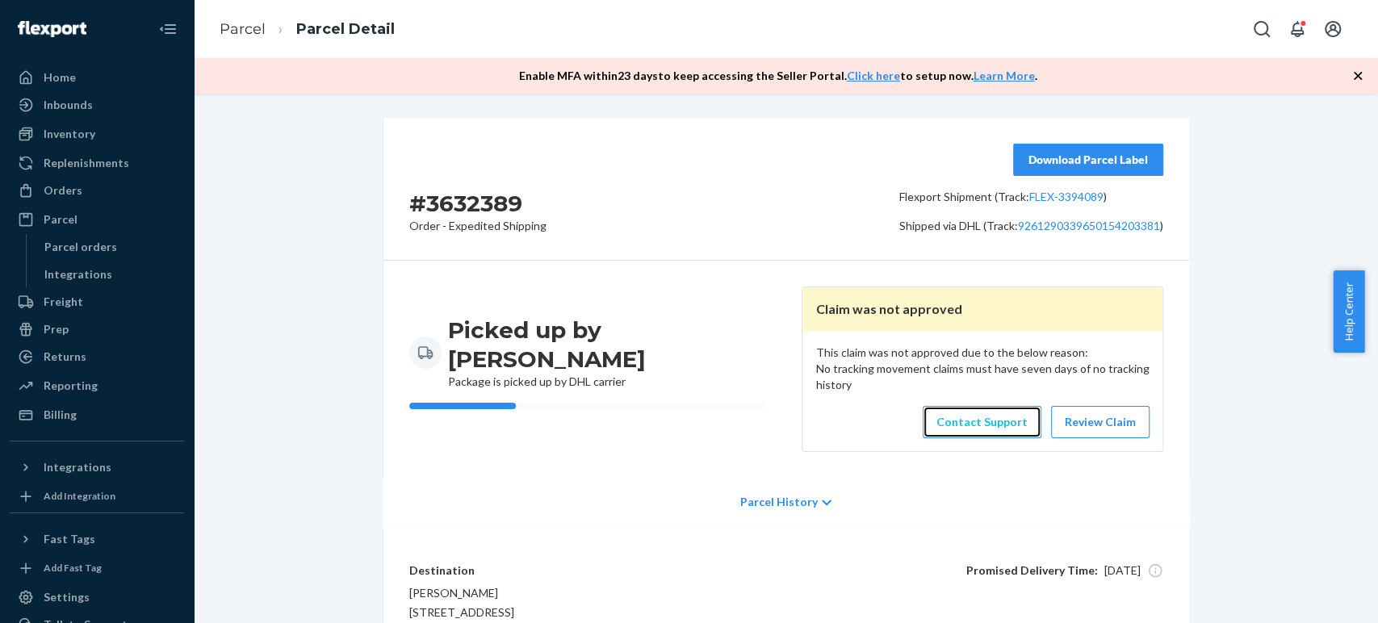
click at [997, 422] on link "Contact Support" at bounding box center [982, 422] width 119 height 32
click at [41, 221] on div at bounding box center [31, 219] width 26 height 16
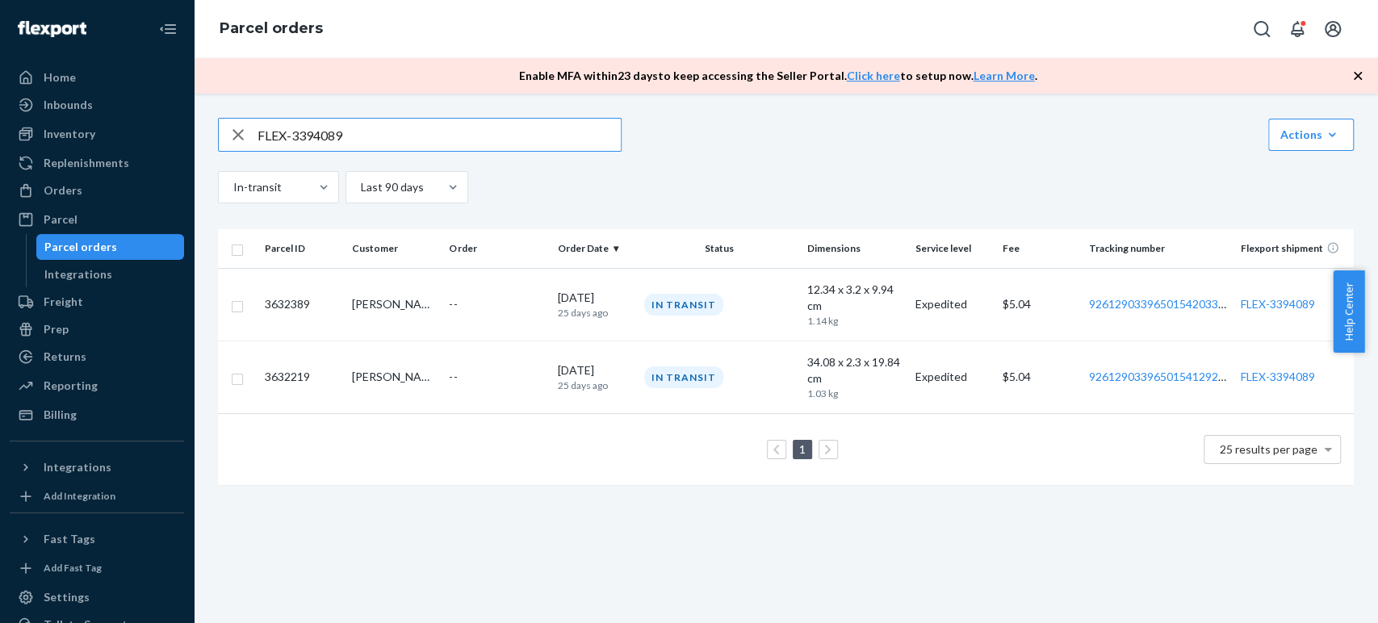
click at [337, 135] on input "FLEX-3394089" at bounding box center [439, 135] width 363 height 32
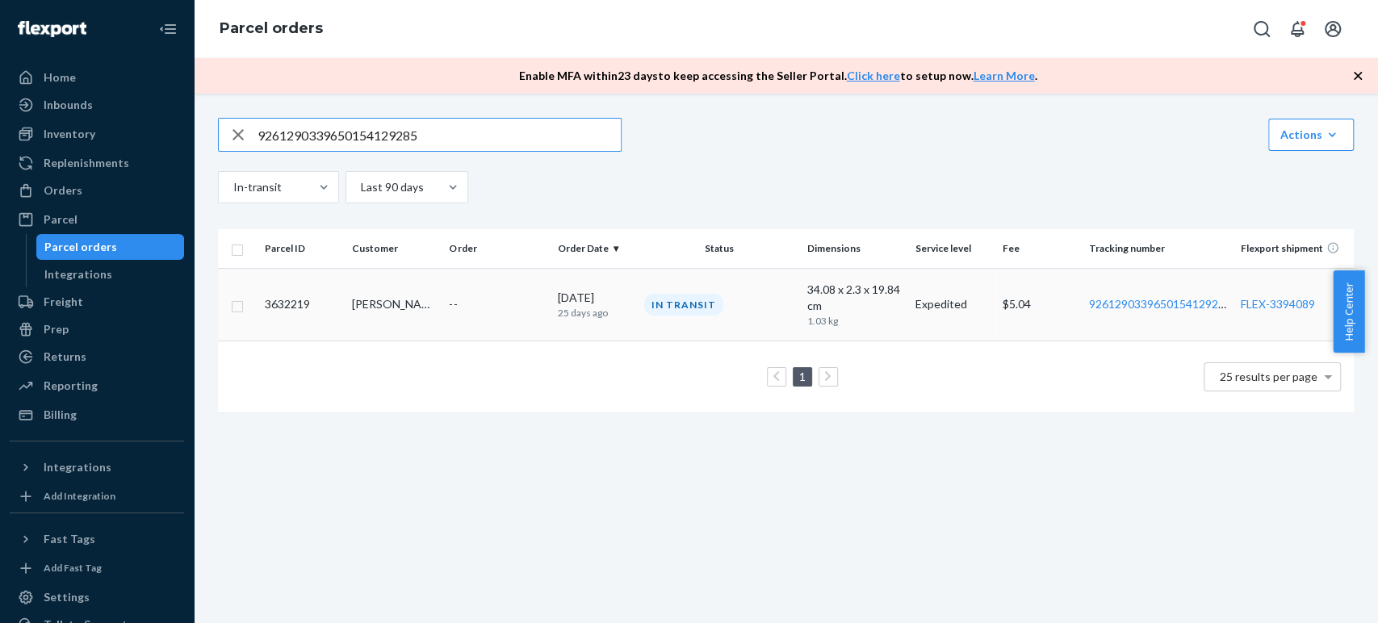
type input "9261290339650154129285"
drag, startPoint x: 516, startPoint y: 304, endPoint x: 488, endPoint y: 287, distance: 32.9
click at [516, 302] on div "--" at bounding box center [496, 304] width 95 height 16
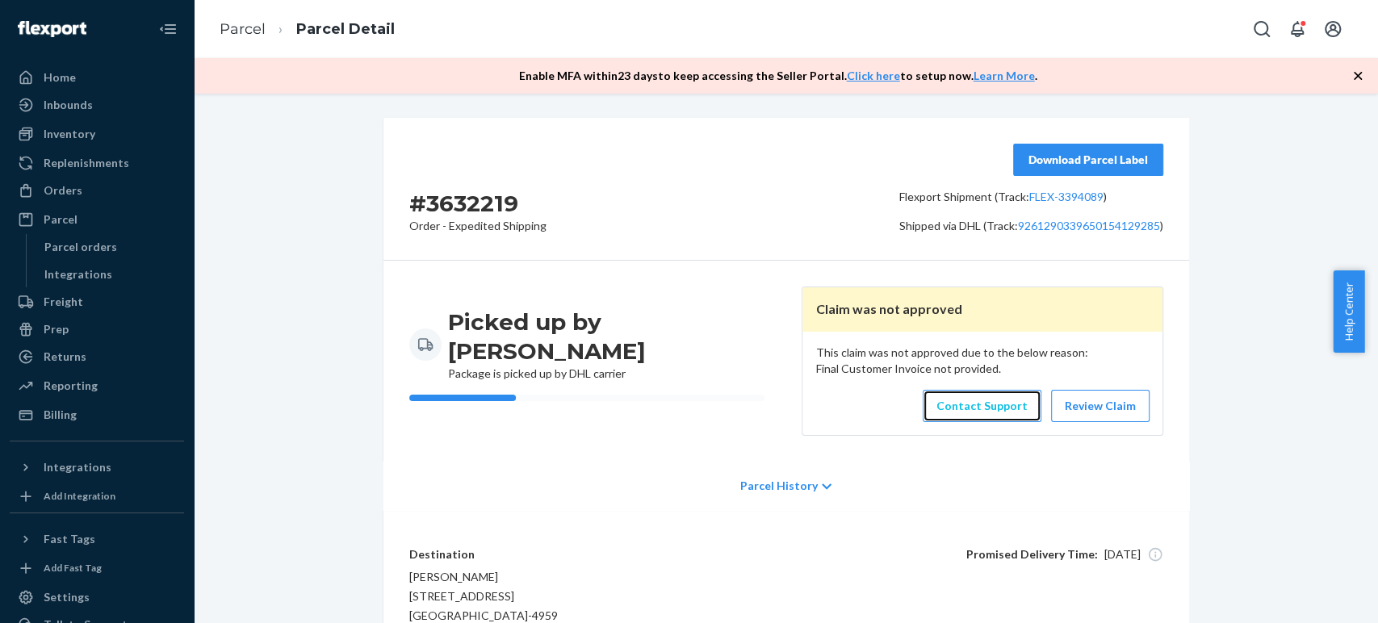
click at [999, 405] on link "Contact Support" at bounding box center [982, 406] width 119 height 32
click at [481, 186] on div "# 3632219 Order - Expedited Shipping" at bounding box center [477, 203] width 137 height 61
copy h2 "3632219"
click at [777, 483] on p "Parcel History" at bounding box center [778, 486] width 77 height 16
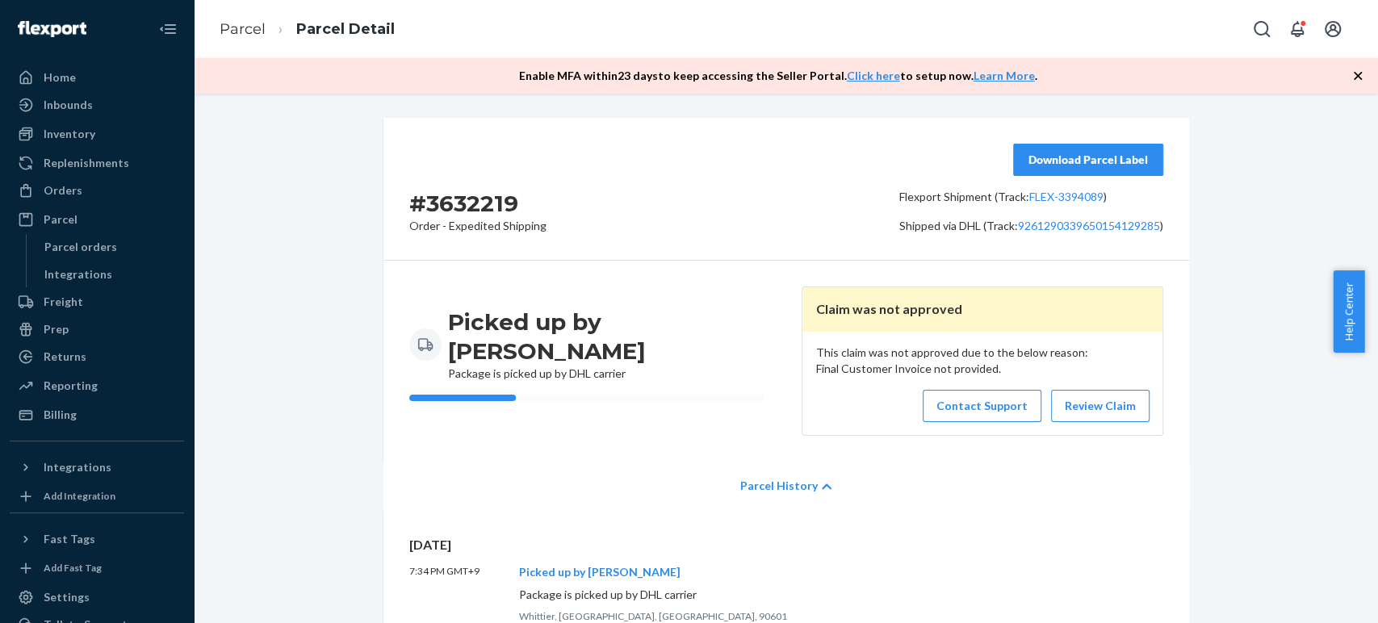
click at [772, 498] on div "Parcel History" at bounding box center [786, 486] width 806 height 48
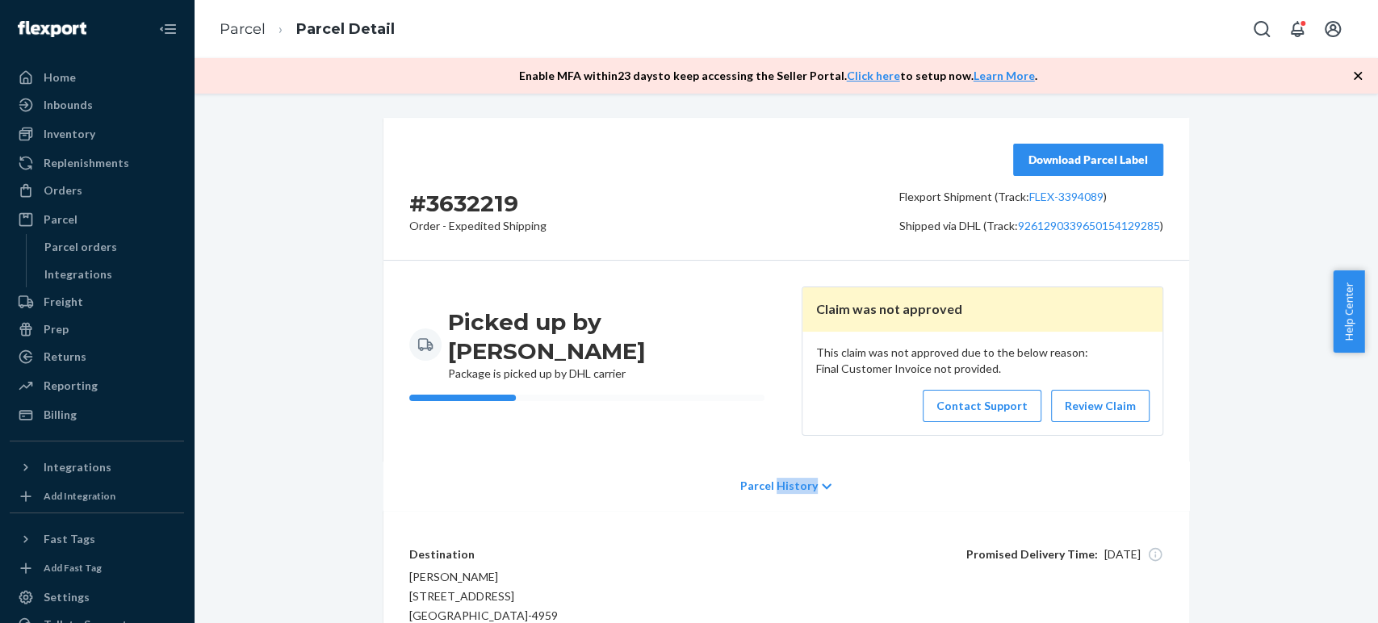
click at [771, 496] on div "Parcel History" at bounding box center [786, 486] width 806 height 48
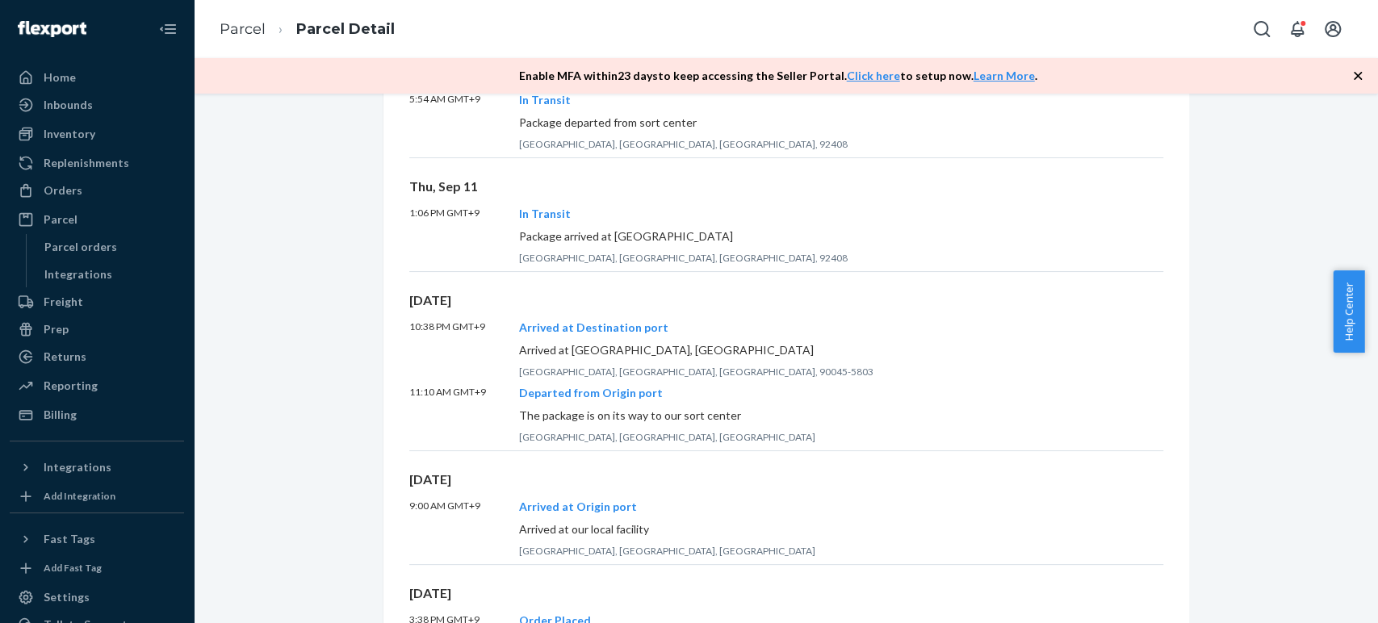
scroll to position [179, 0]
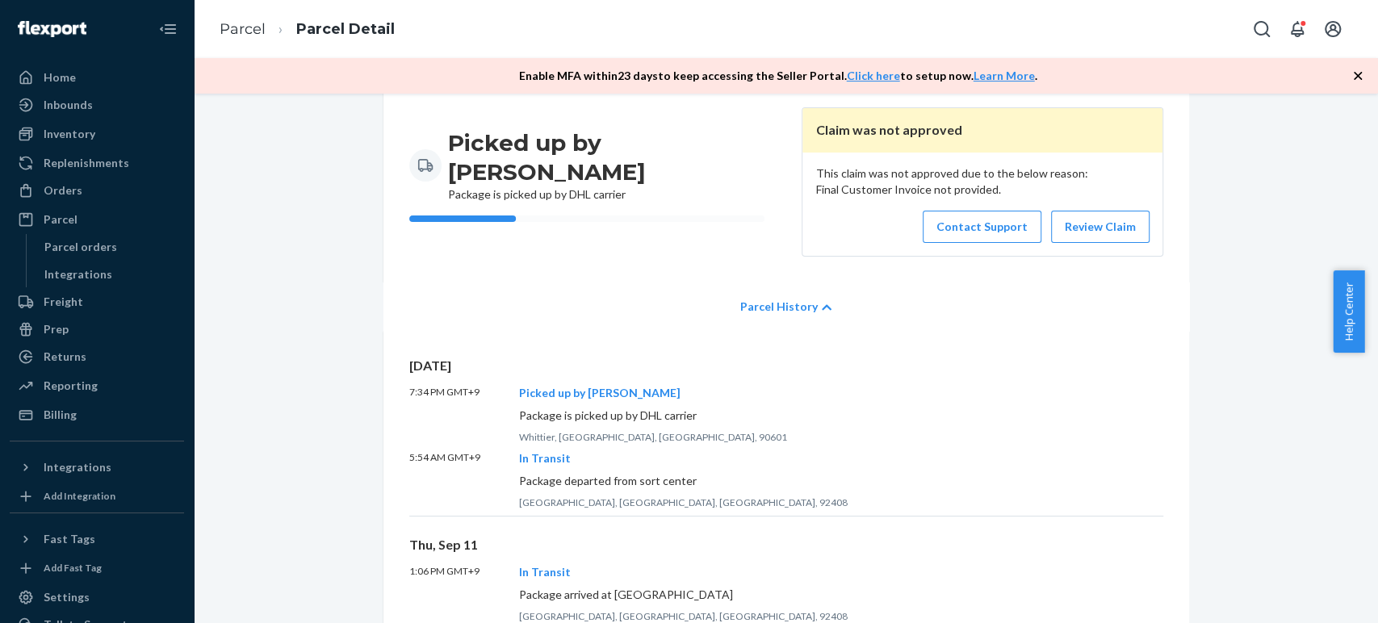
click at [674, 279] on div "Picked up by Carrier Package is picked up by DHL carrier Claim was not approved…" at bounding box center [786, 182] width 806 height 201
drag, startPoint x: 703, startPoint y: 295, endPoint x: 882, endPoint y: 316, distance: 180.3
click at [882, 316] on div "Parcel History" at bounding box center [786, 307] width 806 height 48
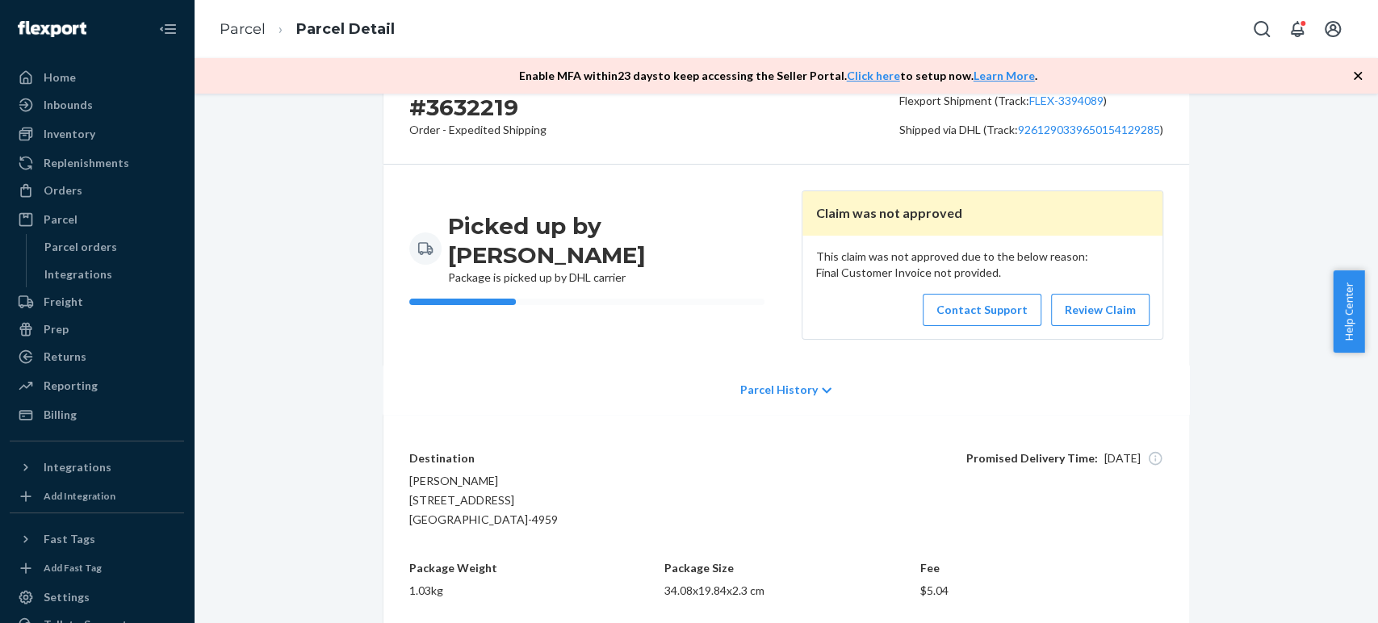
click at [874, 309] on div "This claim was not approved due to the below reason: Final Customer Invoice not…" at bounding box center [981, 287] width 359 height 103
drag, startPoint x: 874, startPoint y: 386, endPoint x: 718, endPoint y: 399, distance: 157.1
click at [718, 399] on div "Parcel History" at bounding box center [786, 390] width 806 height 48
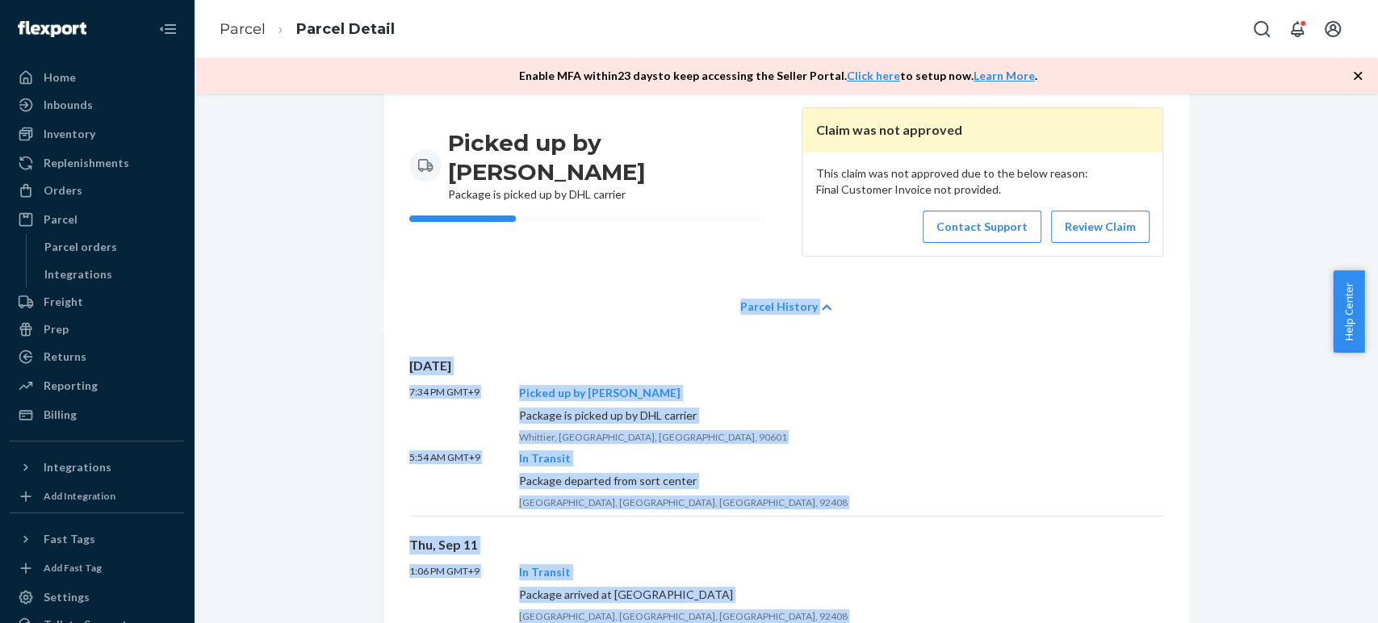
click at [699, 382] on div "[DATE] 7:34 PM GMT+9 Picked up by Carrier Package is picked up by DHL carrier W…" at bounding box center [786, 437] width 754 height 160
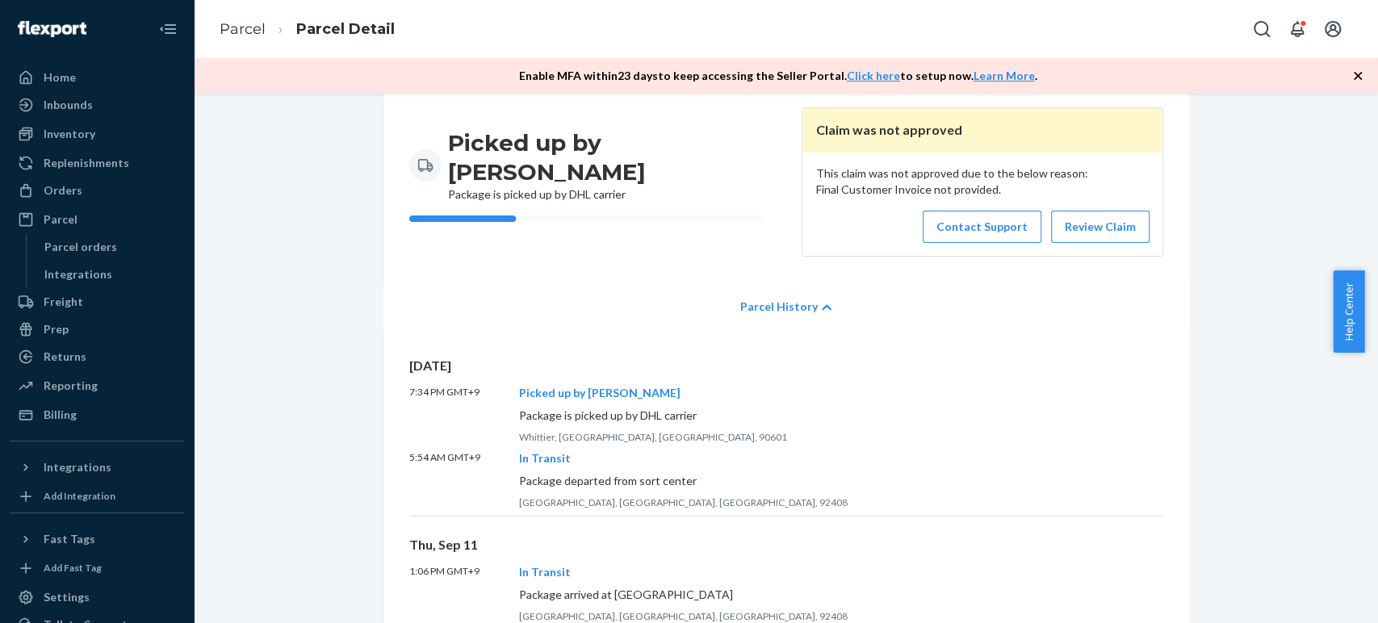
click at [659, 279] on div "Picked up by Carrier Package is picked up by DHL carrier Claim was not approved…" at bounding box center [786, 182] width 806 height 201
drag, startPoint x: 479, startPoint y: 401, endPoint x: 403, endPoint y: 356, distance: 88.3
click at [409, 357] on div "[DATE] 7:34 PM GMT+9 Picked up by Carrier Package is picked up by DHL carrier W…" at bounding box center [786, 437] width 754 height 160
copy div "[DATE] 7:34 PM GMT+9"
